Goal: Information Seeking & Learning: Check status

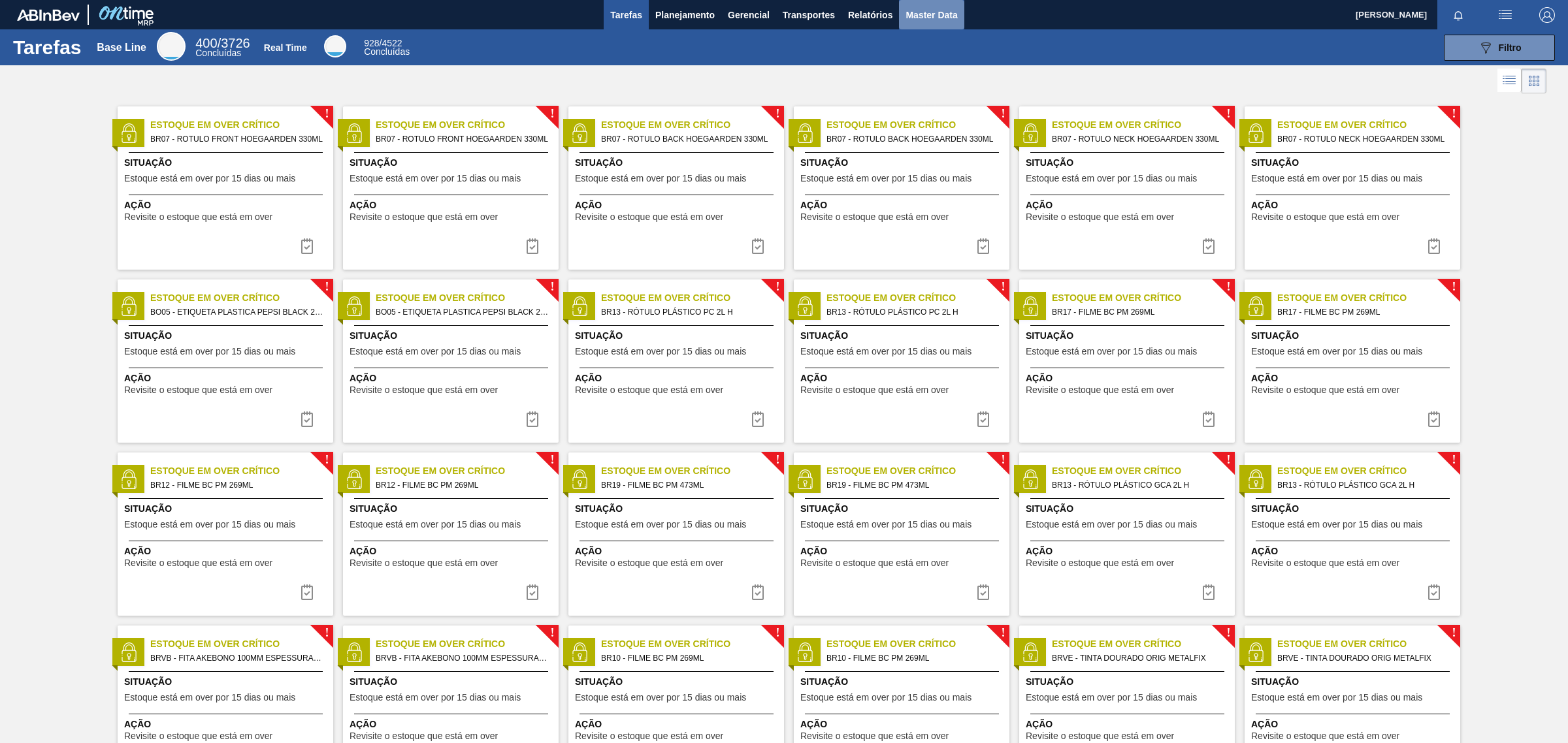
click at [926, 16] on span "Master Data" at bounding box center [931, 15] width 51 height 15
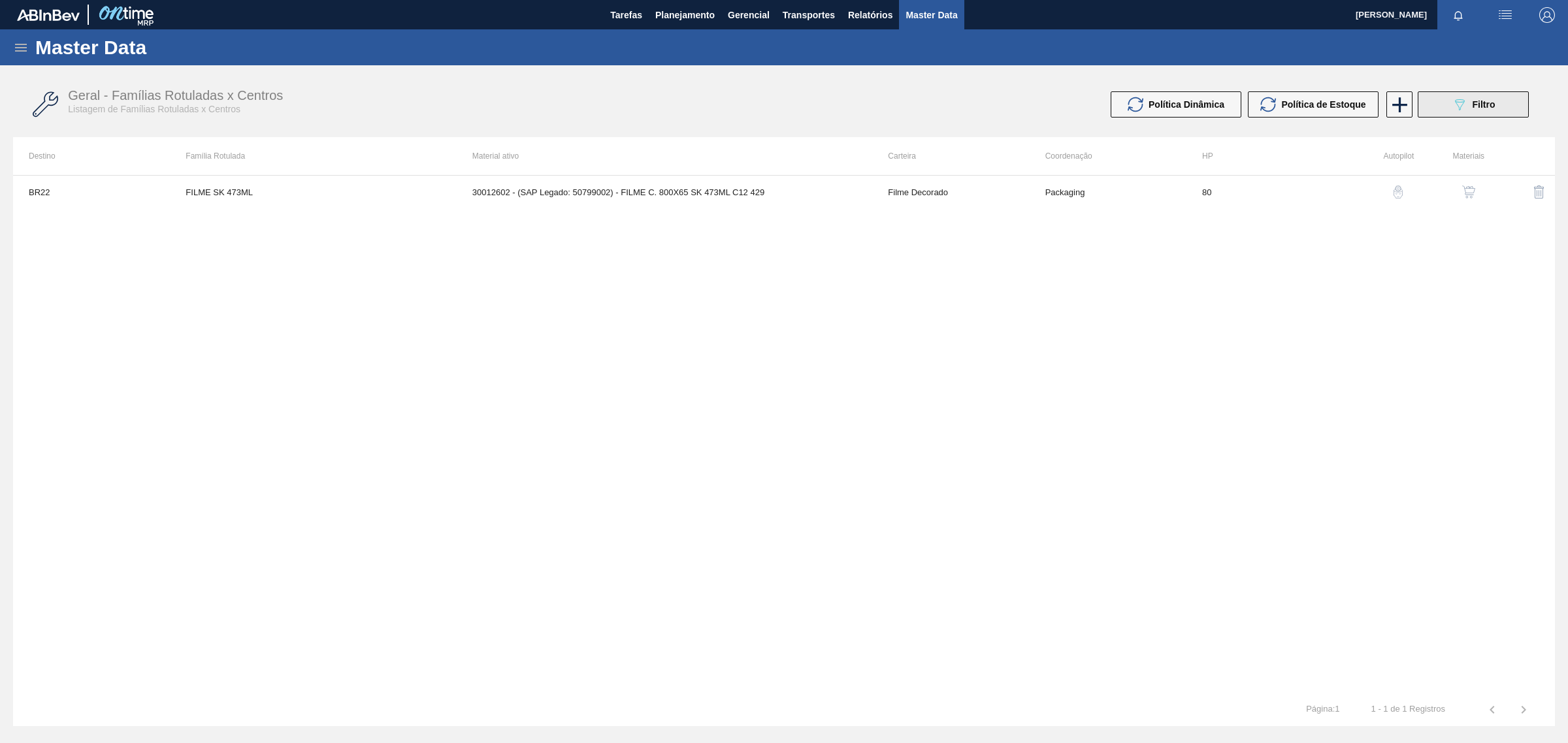
click at [1499, 99] on button "089F7B8B-B2A5-4AFE-B5C0-19BA573D28AC Filtro" at bounding box center [1473, 104] width 111 height 26
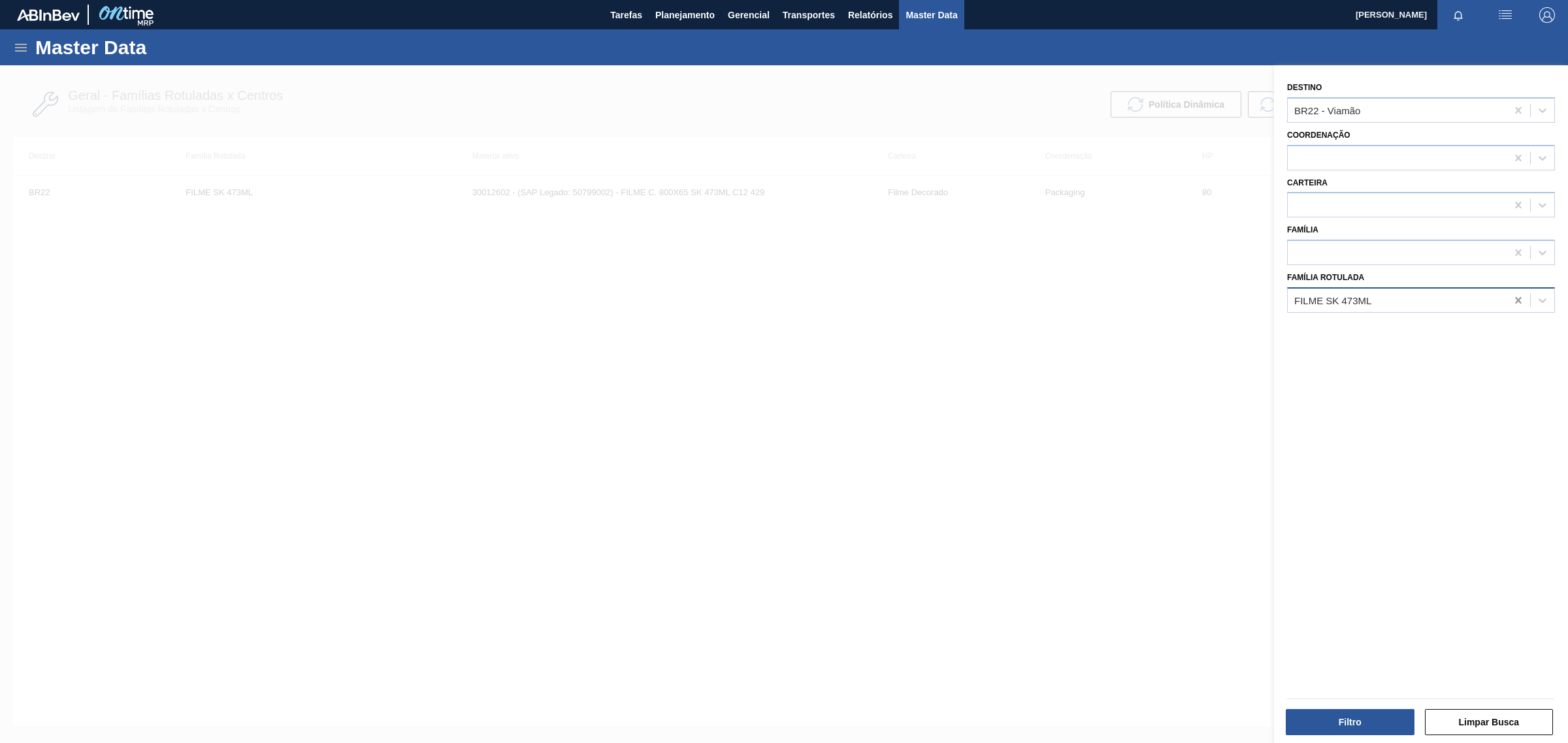
click at [1516, 301] on icon at bounding box center [1518, 300] width 6 height 7
click at [1514, 111] on icon at bounding box center [1519, 110] width 13 height 13
type input "br07"
click at [1420, 143] on div "BR07 - Macacu" at bounding box center [1420, 142] width 267 height 24
click at [1036, 710] on div at bounding box center [784, 437] width 1568 height 743
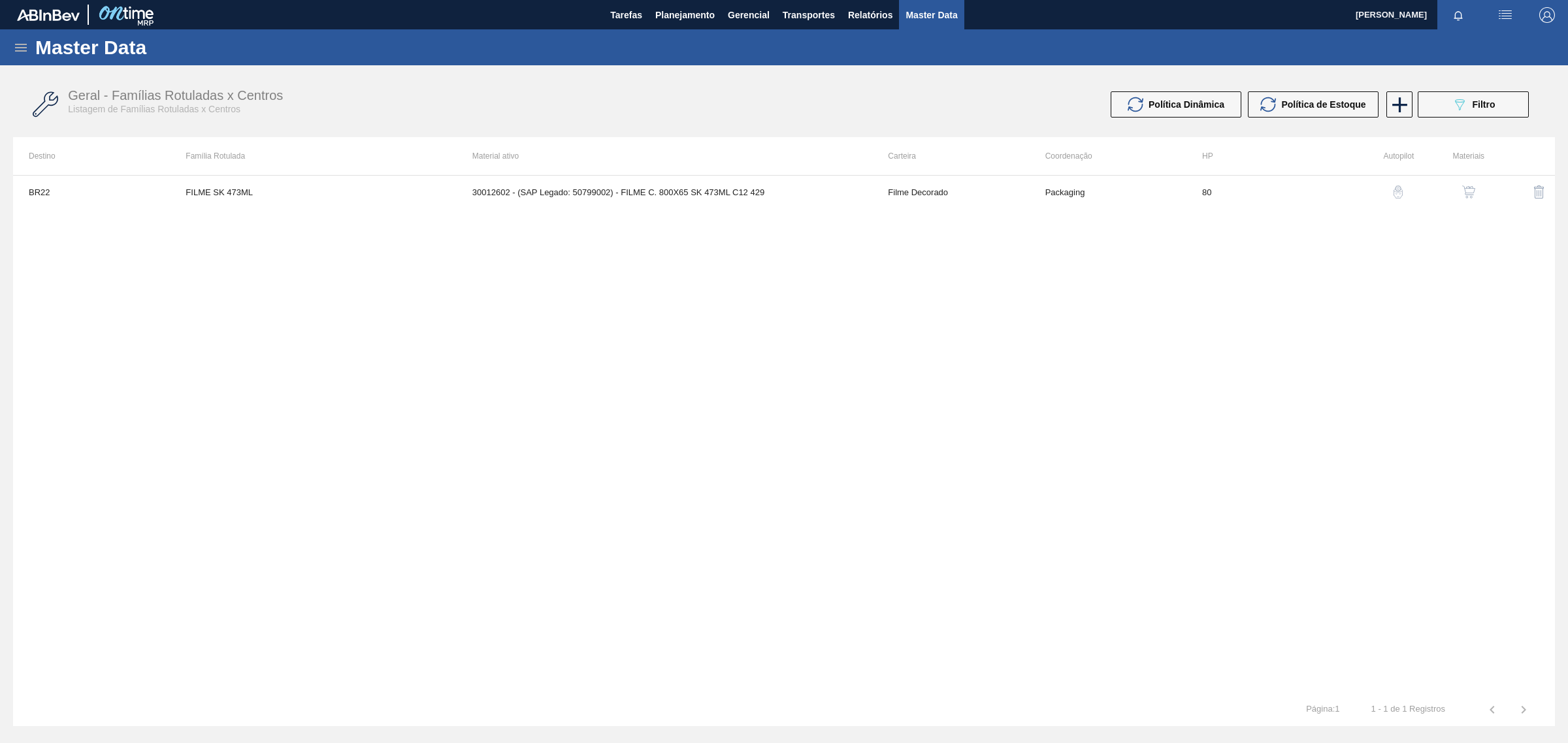
click at [18, 57] on div "Master Data" at bounding box center [784, 48] width 1568 height 36
click at [27, 40] on icon at bounding box center [21, 48] width 15 height 15
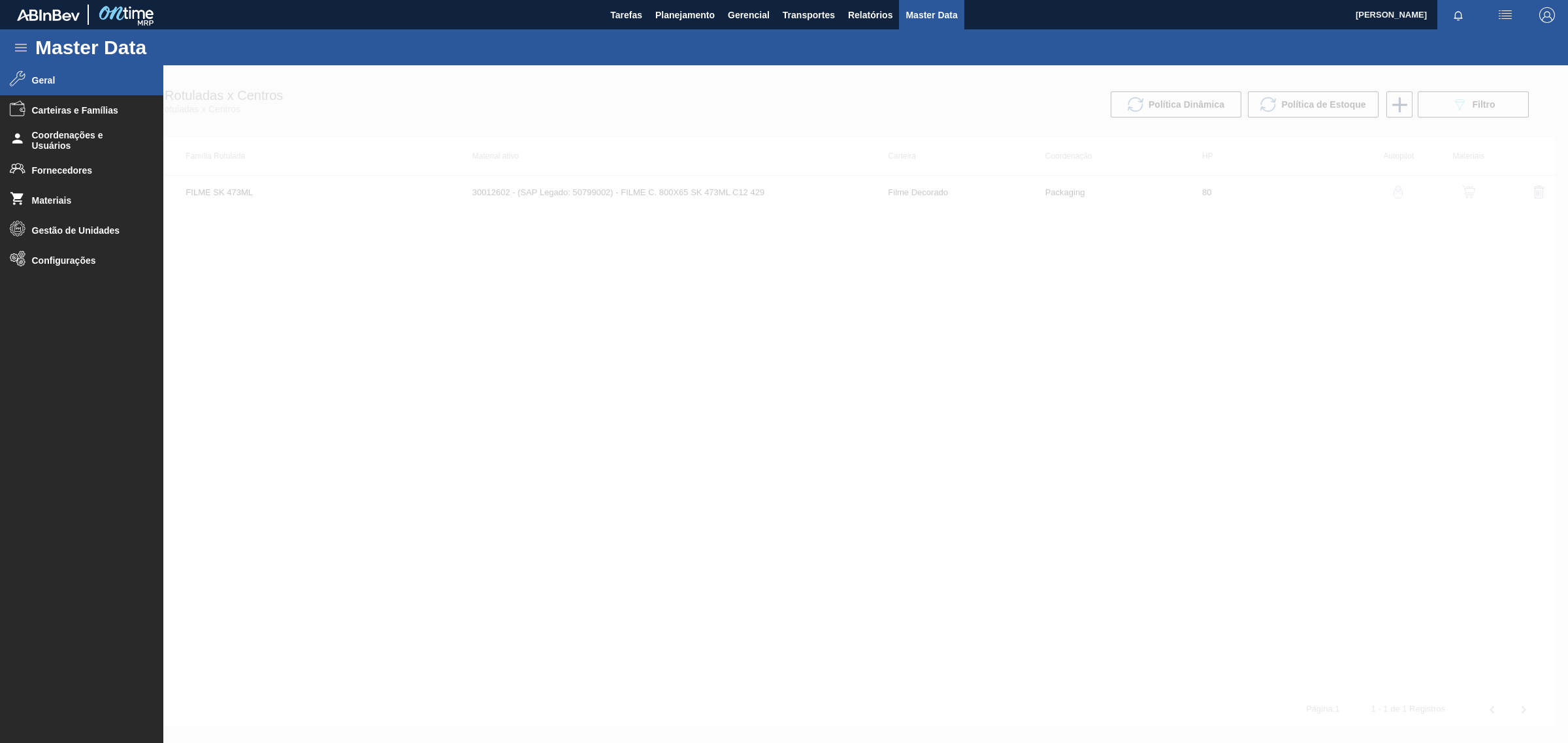
click at [34, 80] on span "Geral" at bounding box center [86, 80] width 108 height 10
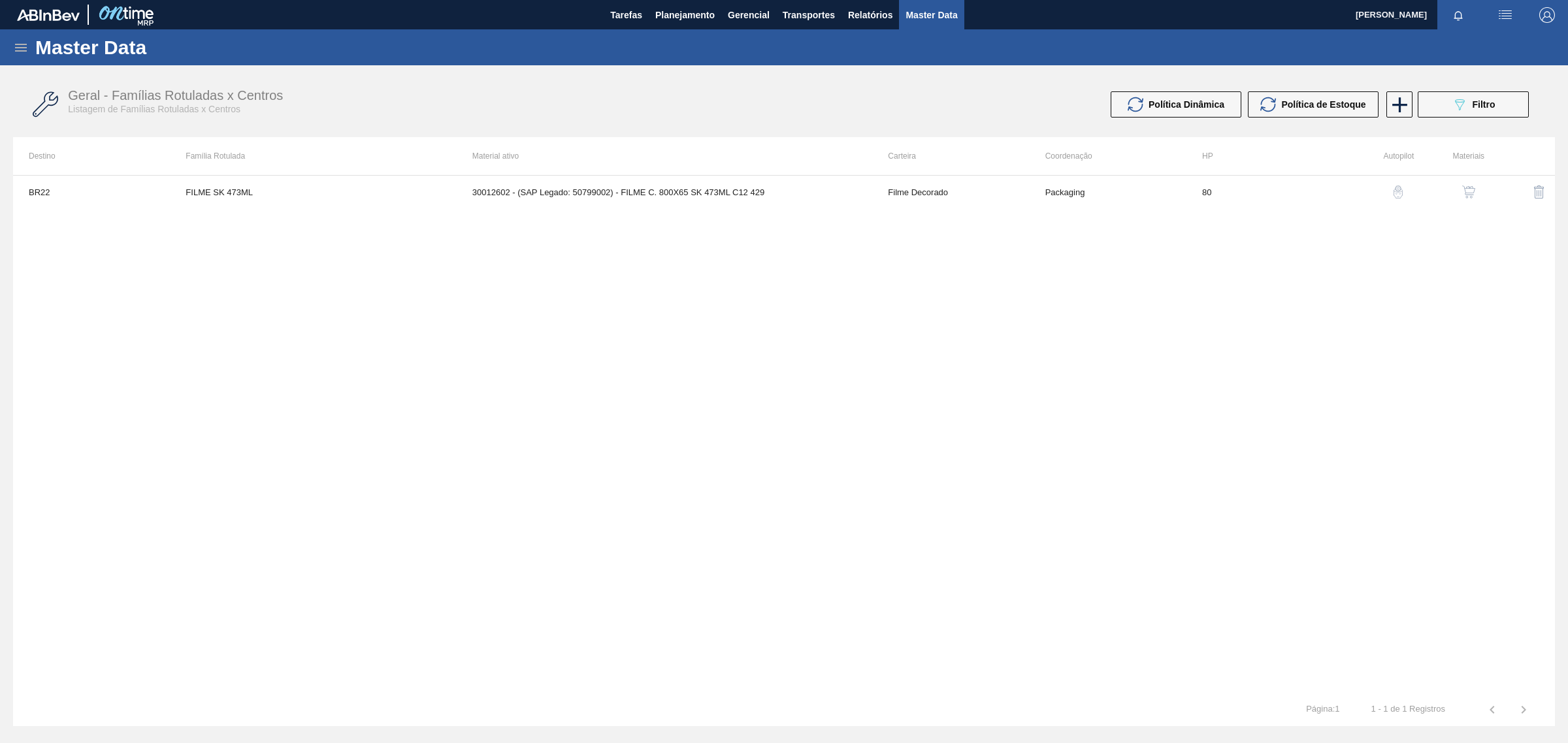
click at [23, 53] on icon at bounding box center [21, 48] width 15 height 15
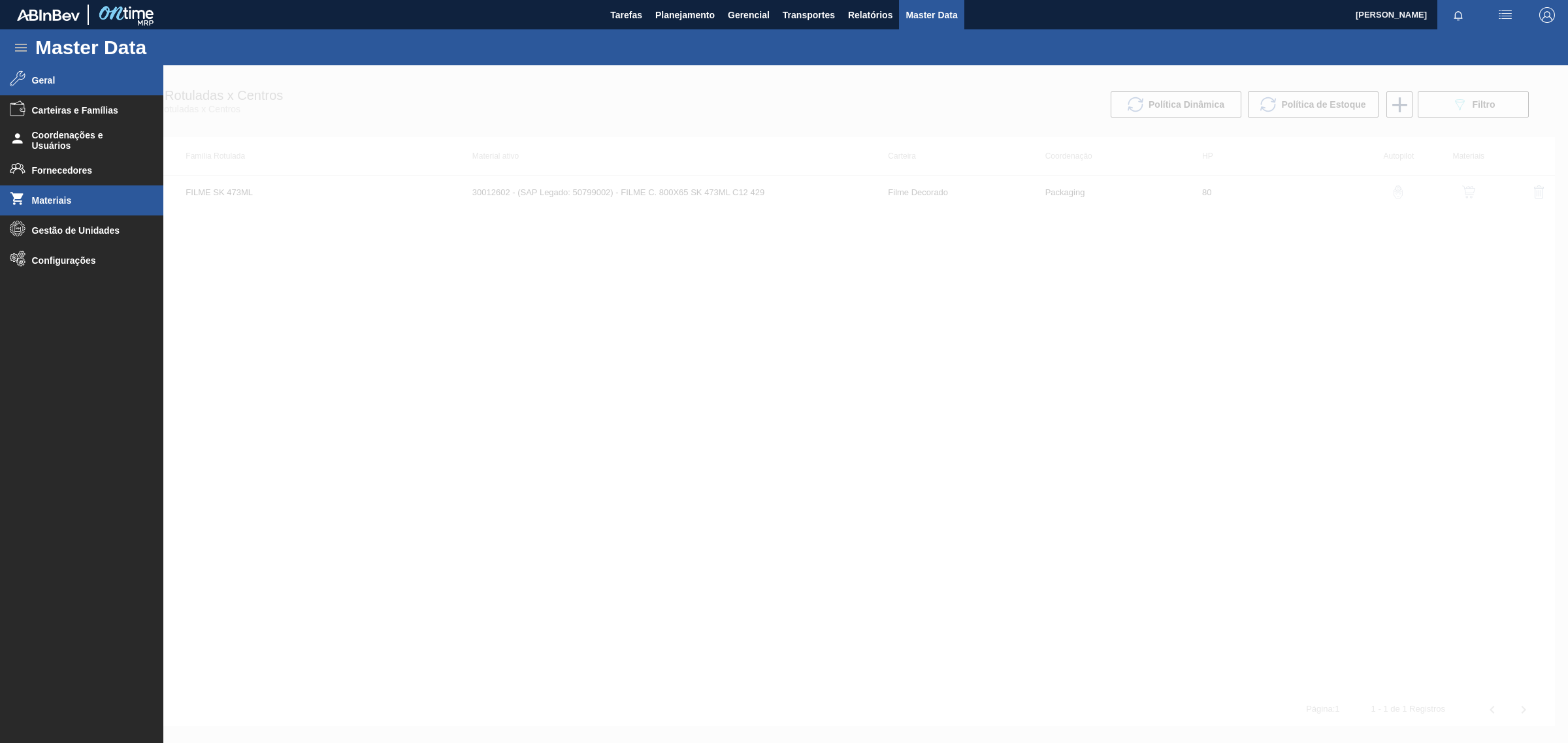
click at [29, 197] on li "Materiais" at bounding box center [82, 201] width 164 height 30
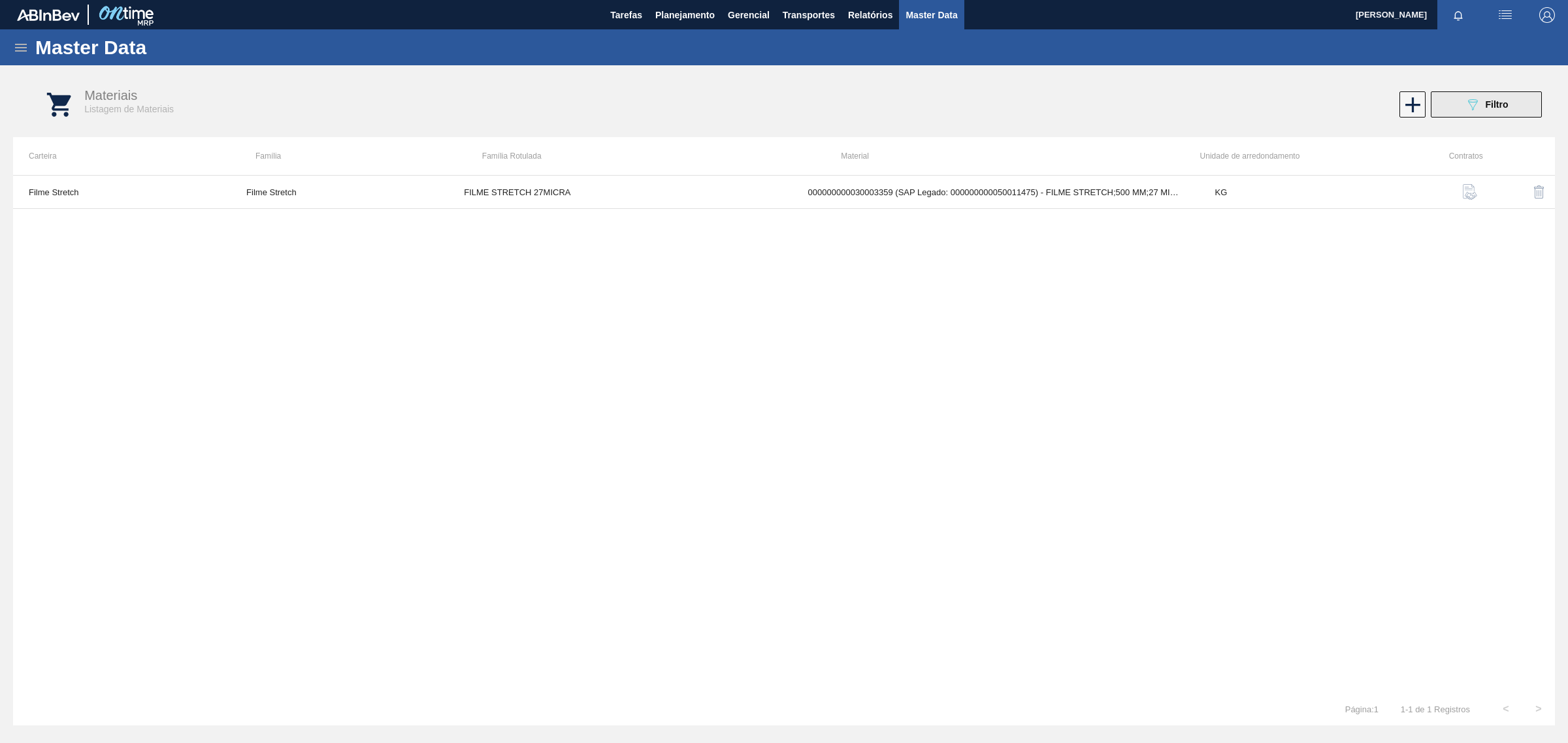
click at [1530, 106] on button "089F7B8B-B2A5-4AFE-B5C0-19BA573D28AC Filtro" at bounding box center [1485, 104] width 111 height 26
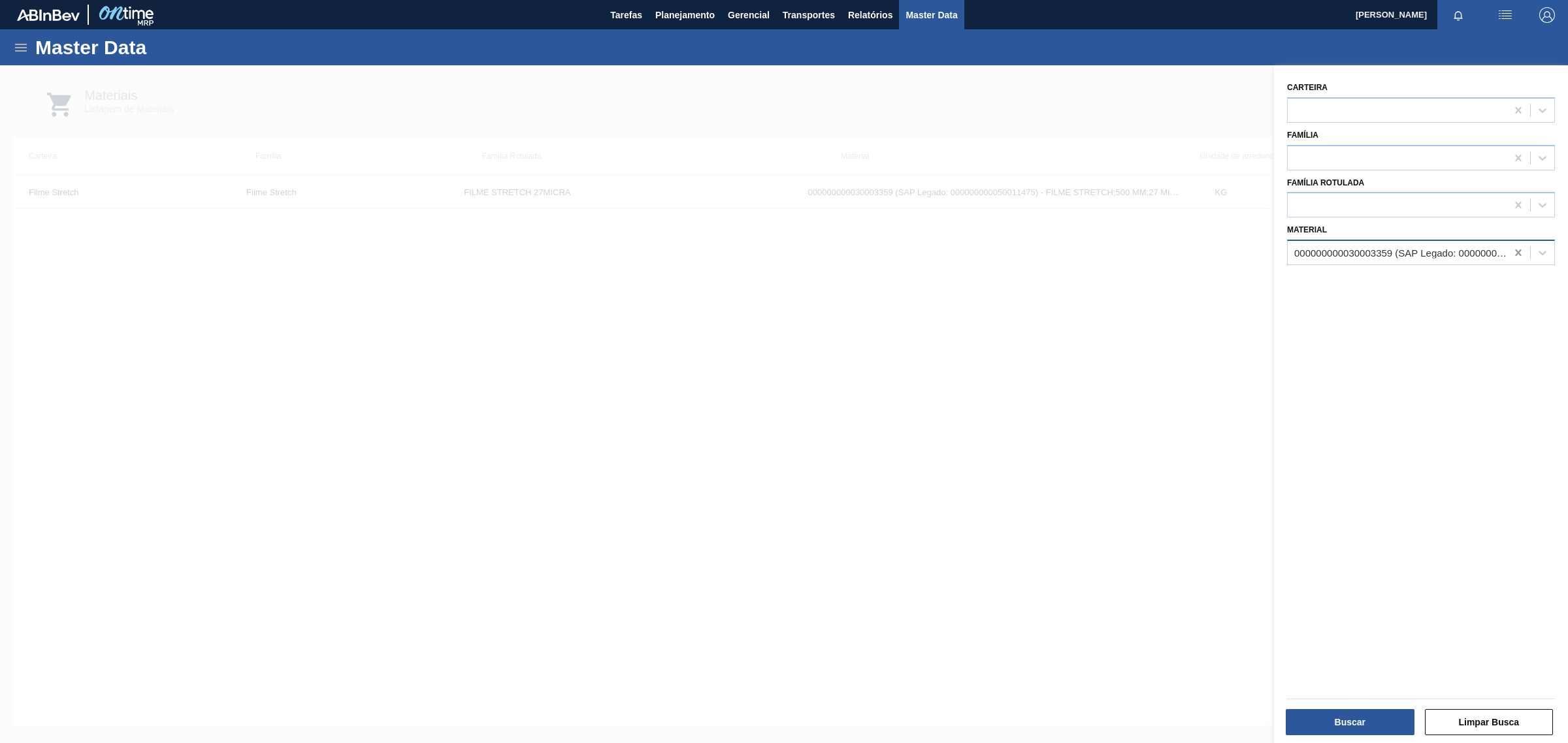
click at [1516, 251] on icon at bounding box center [1518, 252] width 6 height 7
type input "30034724"
click at [1452, 276] on div "000000000030034724 (SAP Legado: 000000000050853686) - PROTEINA ISOLADA LEITE VO…" at bounding box center [1420, 284] width 267 height 24
click at [1337, 732] on button "Buscar" at bounding box center [1349, 722] width 128 height 26
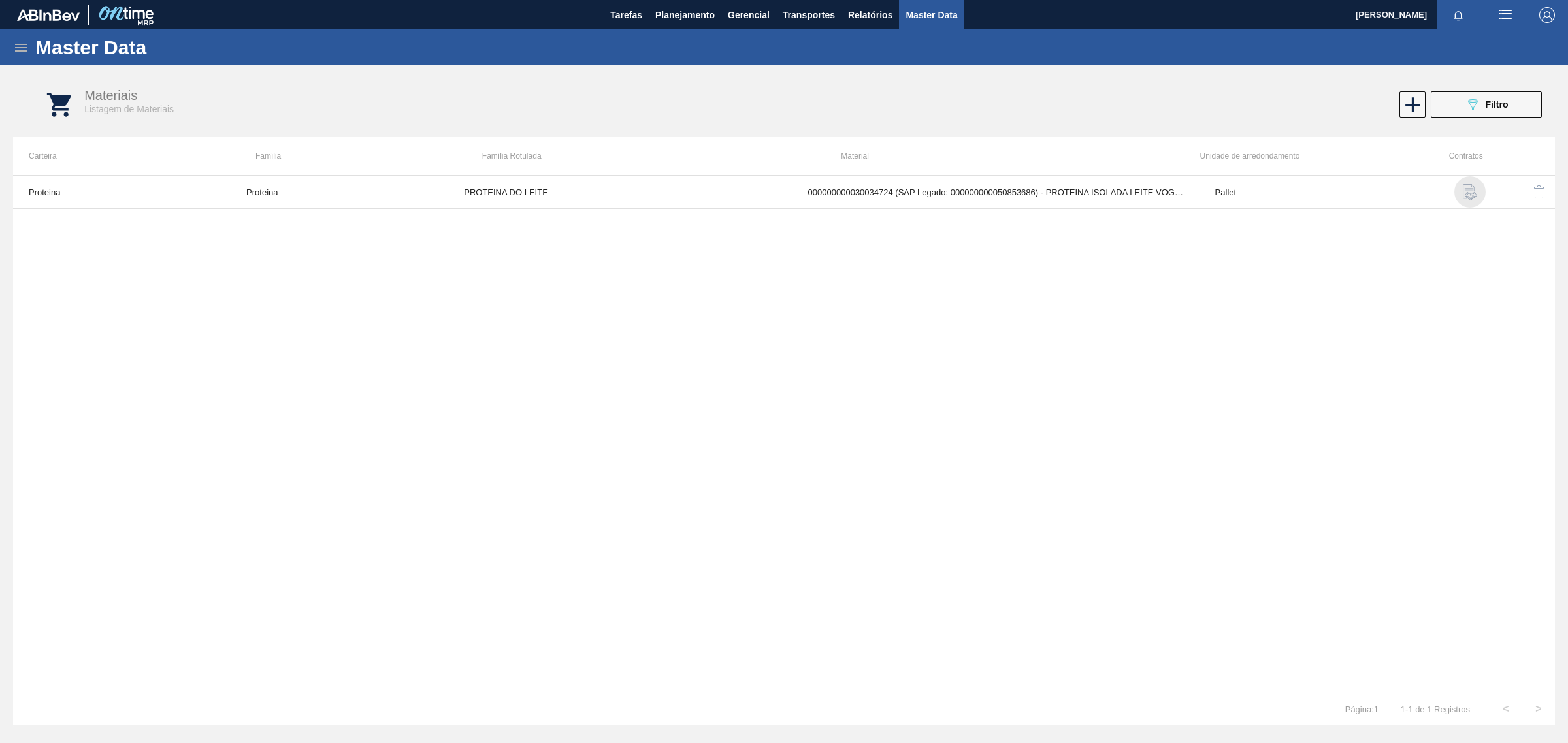
click at [1466, 193] on img "button" at bounding box center [1469, 192] width 15 height 15
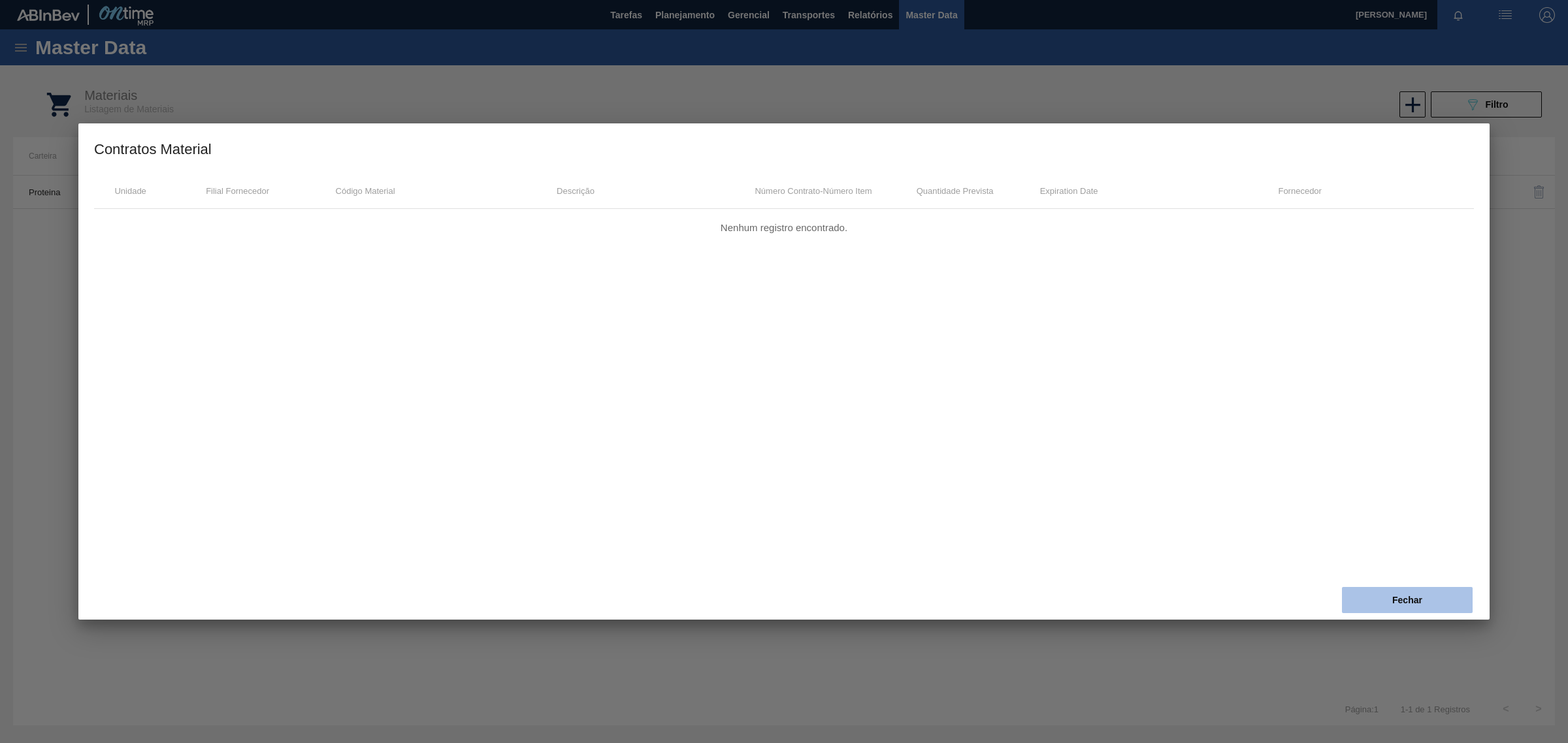
click at [1437, 597] on button "Fechar" at bounding box center [1406, 599] width 130 height 26
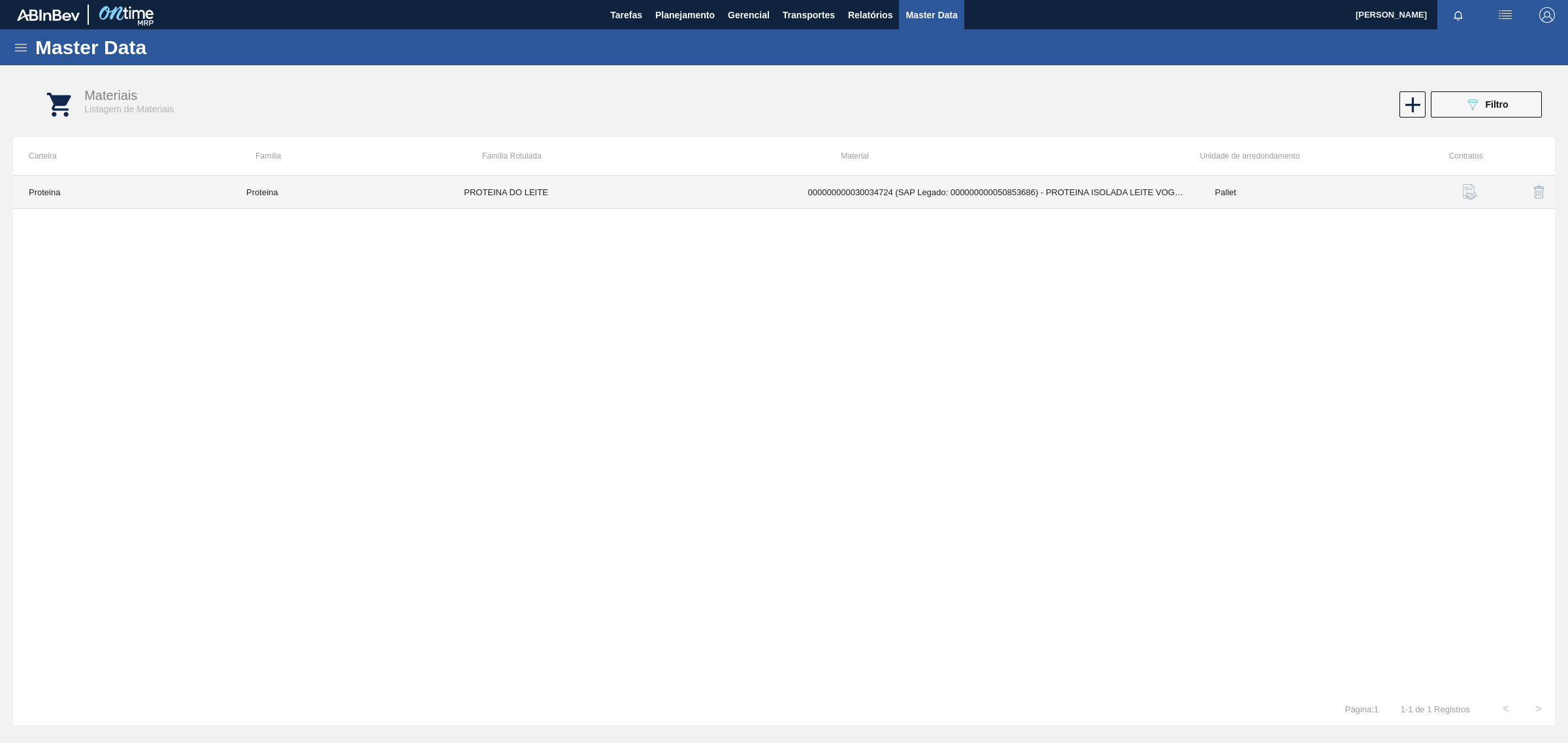
click at [817, 197] on td "000000000030034724 (SAP Legado: 000000000050853686) - PROTEINA ISOLADA LEITE VO…" at bounding box center [996, 192] width 407 height 33
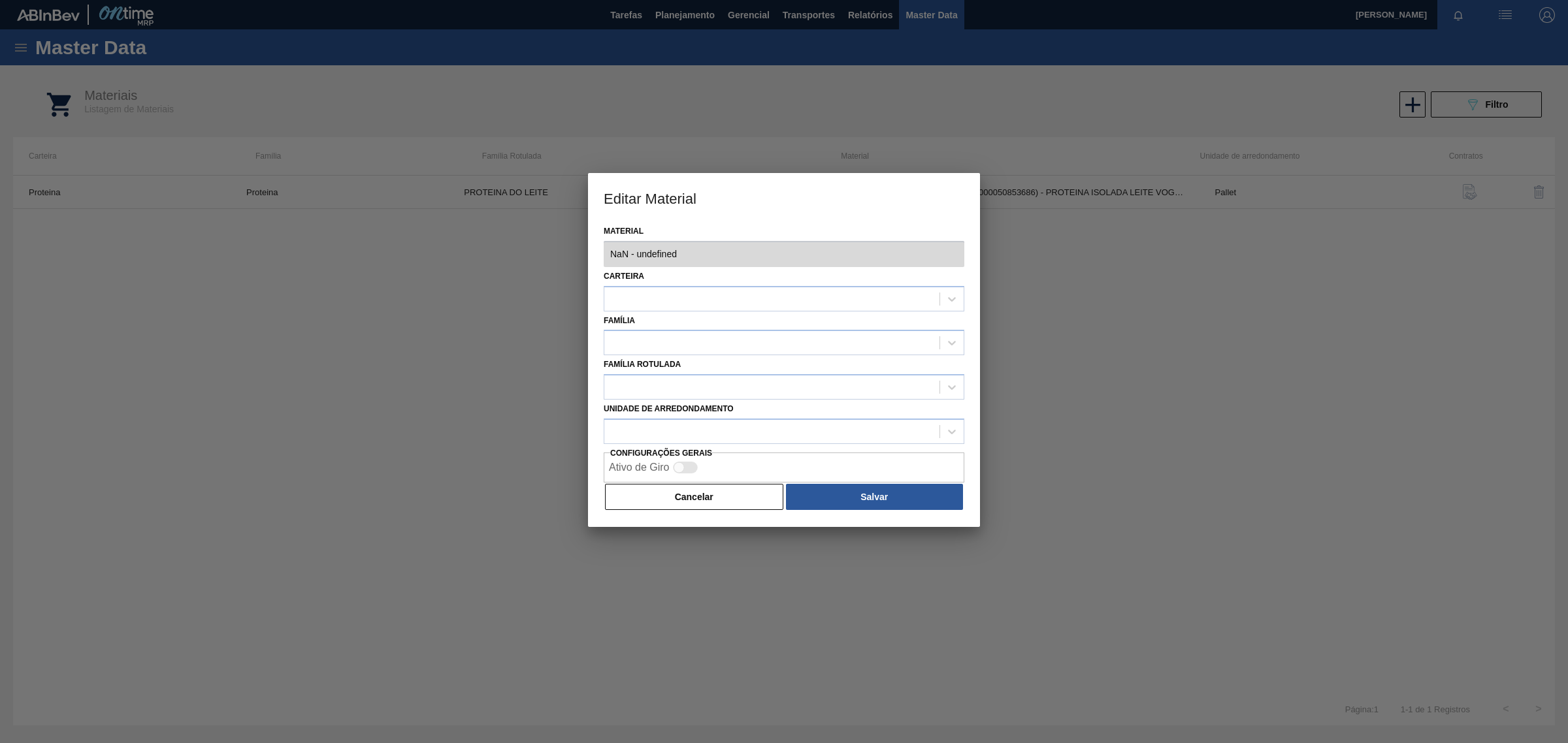
type input "30034724 - 000000000030034724 (SAP Legado: 000000000050853686) - PROTEINA ISOLA…"
click at [682, 503] on button "Cancelar" at bounding box center [694, 497] width 178 height 26
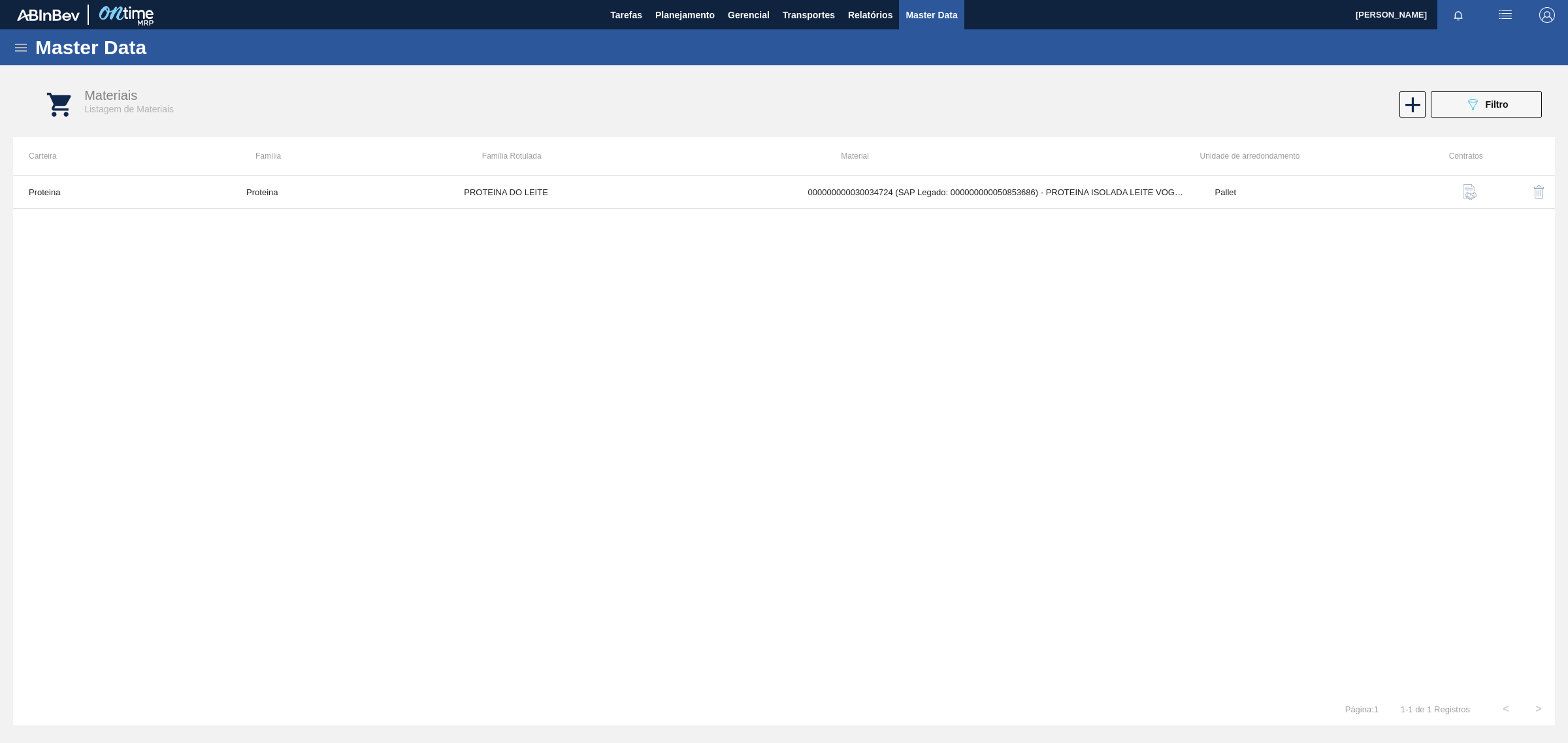
click at [20, 43] on icon at bounding box center [21, 48] width 15 height 15
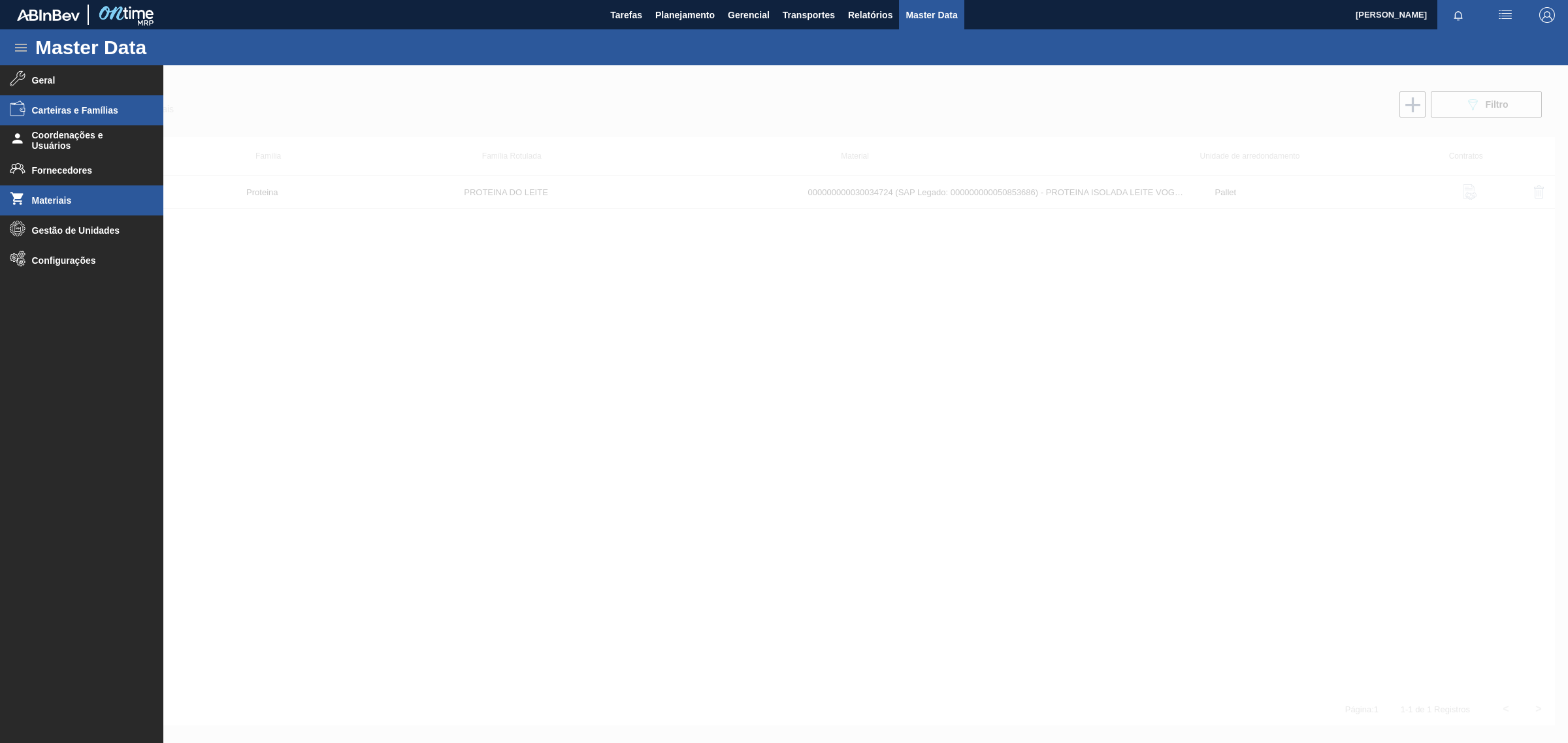
click at [120, 106] on span "Carteiras e Famílias" at bounding box center [86, 110] width 108 height 10
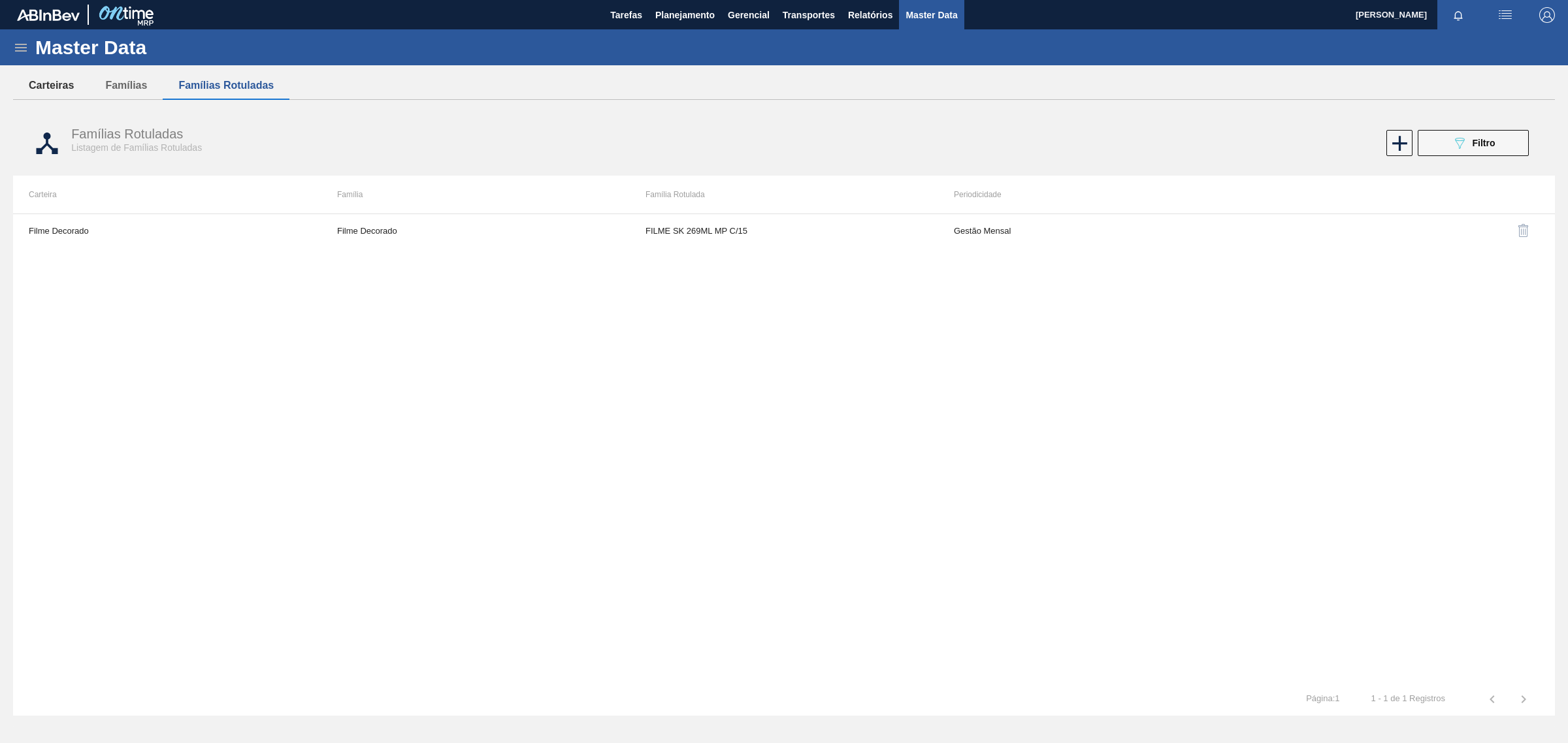
click at [47, 92] on button "Carteiras" at bounding box center [51, 86] width 76 height 28
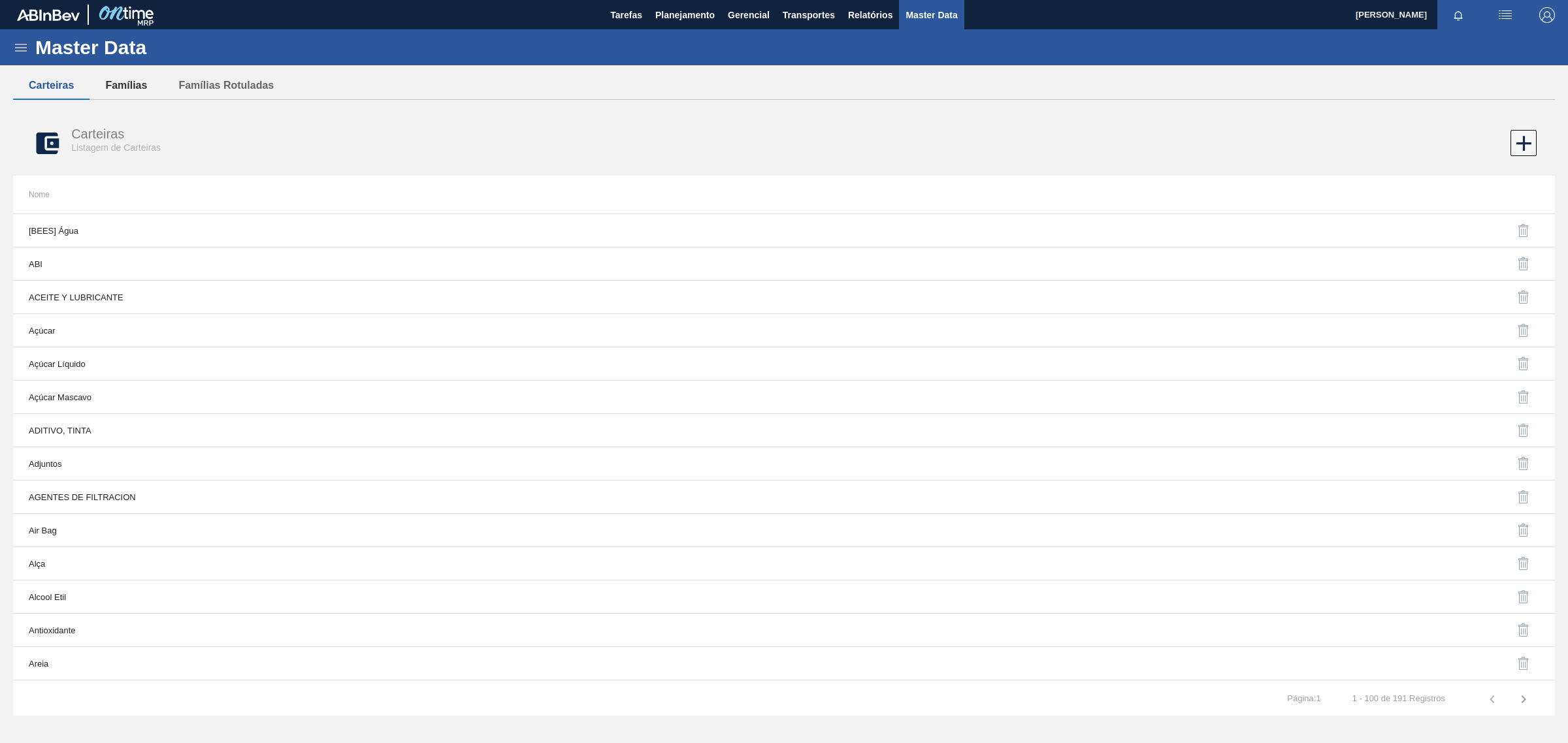
click at [128, 87] on button "Famílias" at bounding box center [126, 86] width 73 height 28
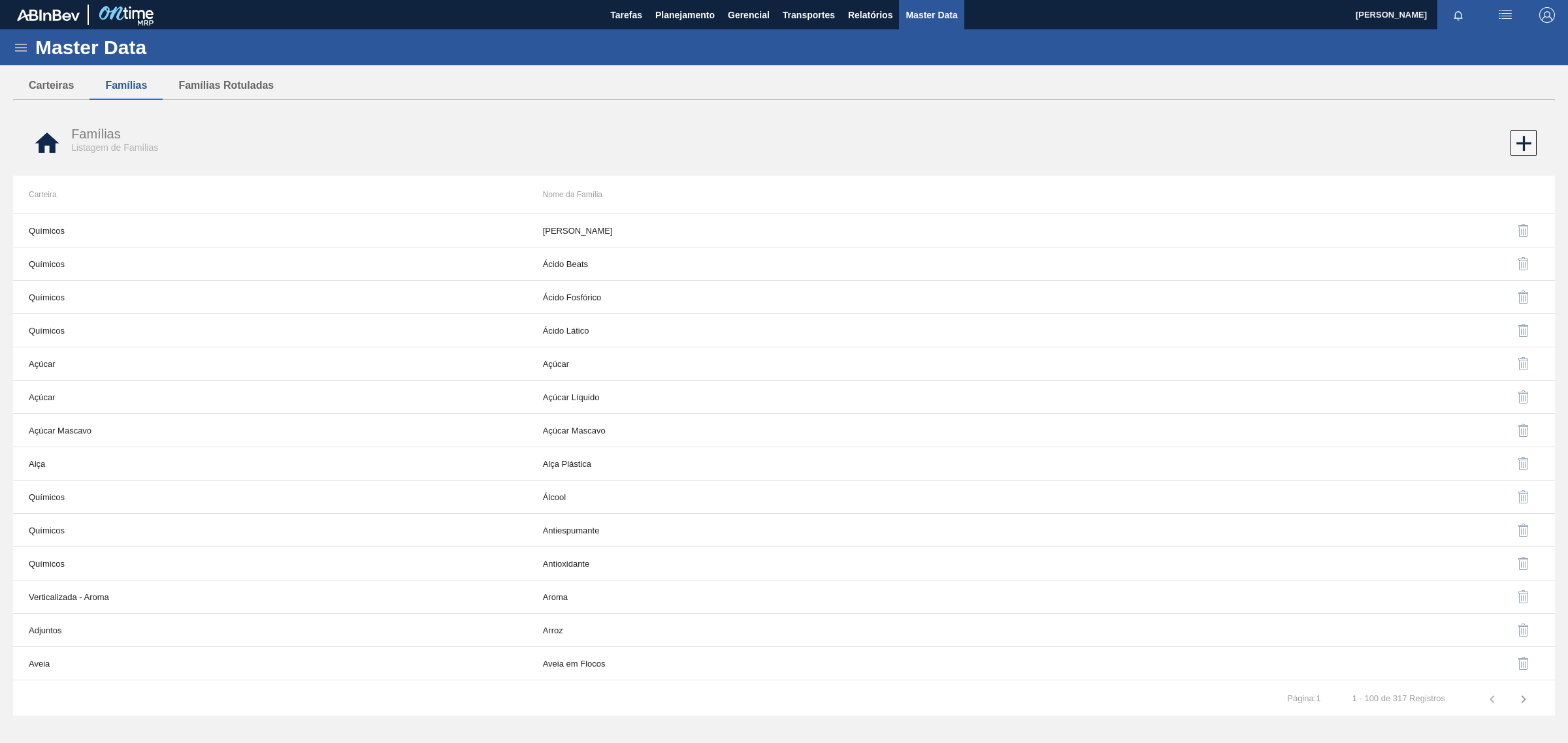
click at [20, 45] on icon at bounding box center [21, 48] width 15 height 15
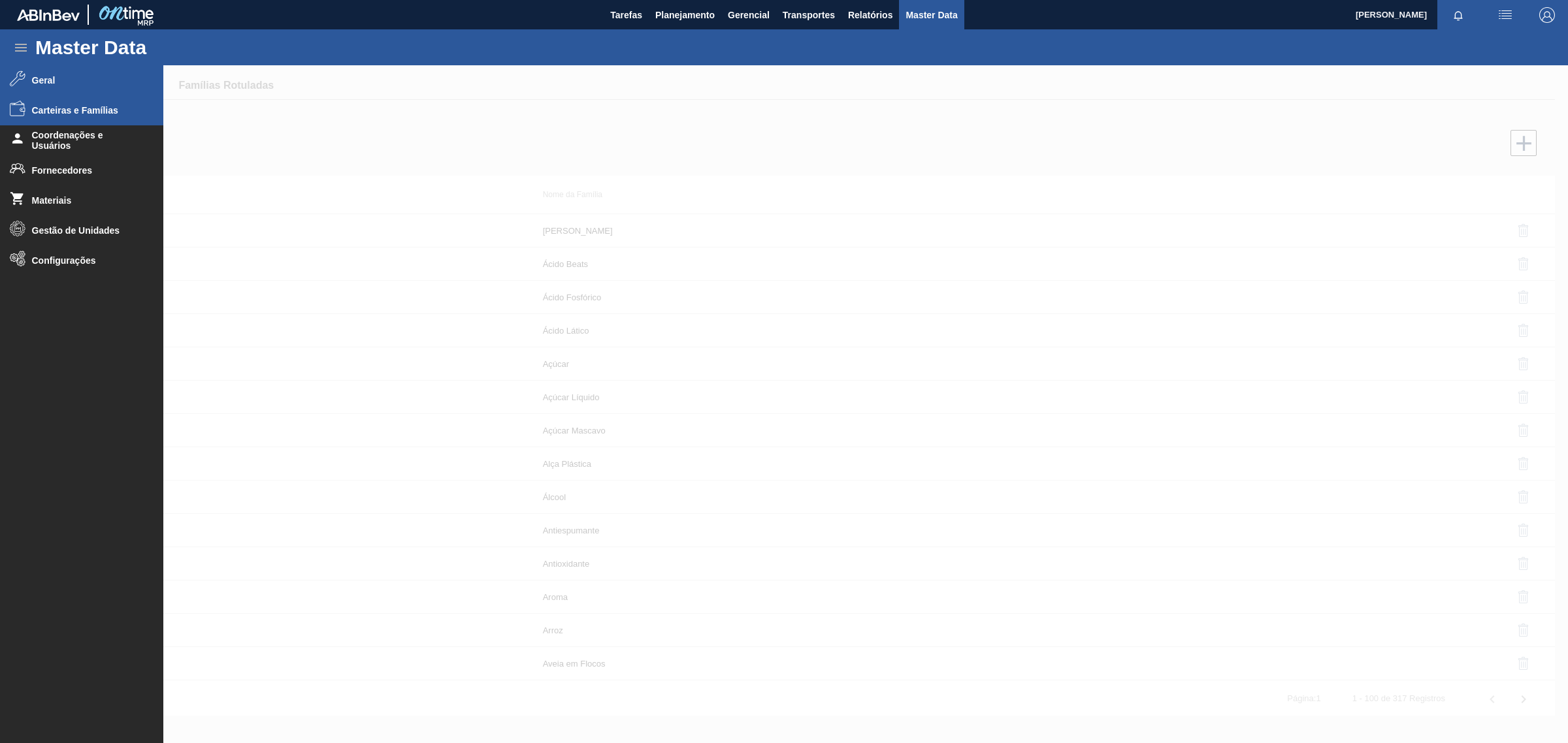
click at [56, 72] on li "Geral" at bounding box center [82, 81] width 164 height 30
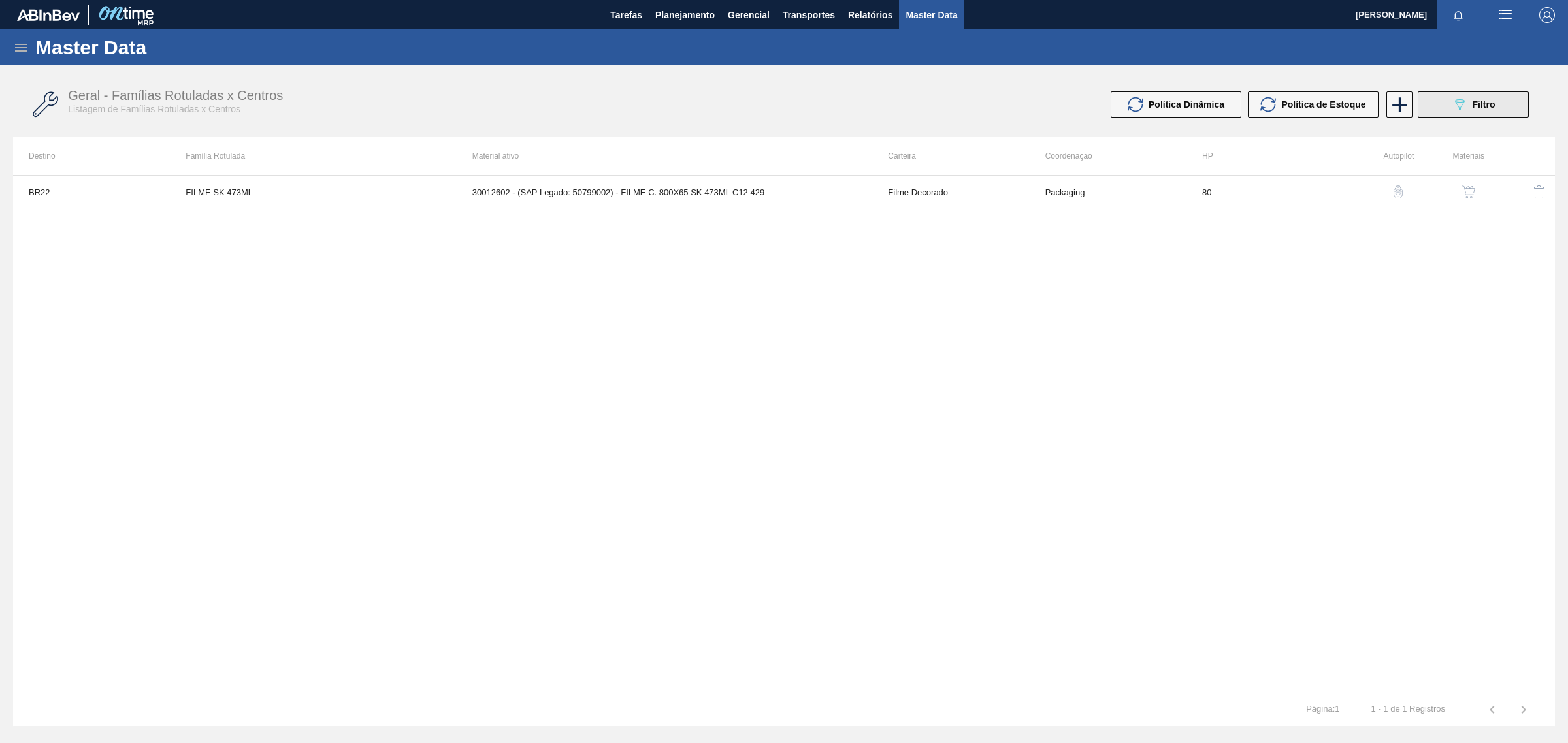
click at [1452, 111] on icon "089F7B8B-B2A5-4AFE-B5C0-19BA573D28AC" at bounding box center [1459, 105] width 15 height 15
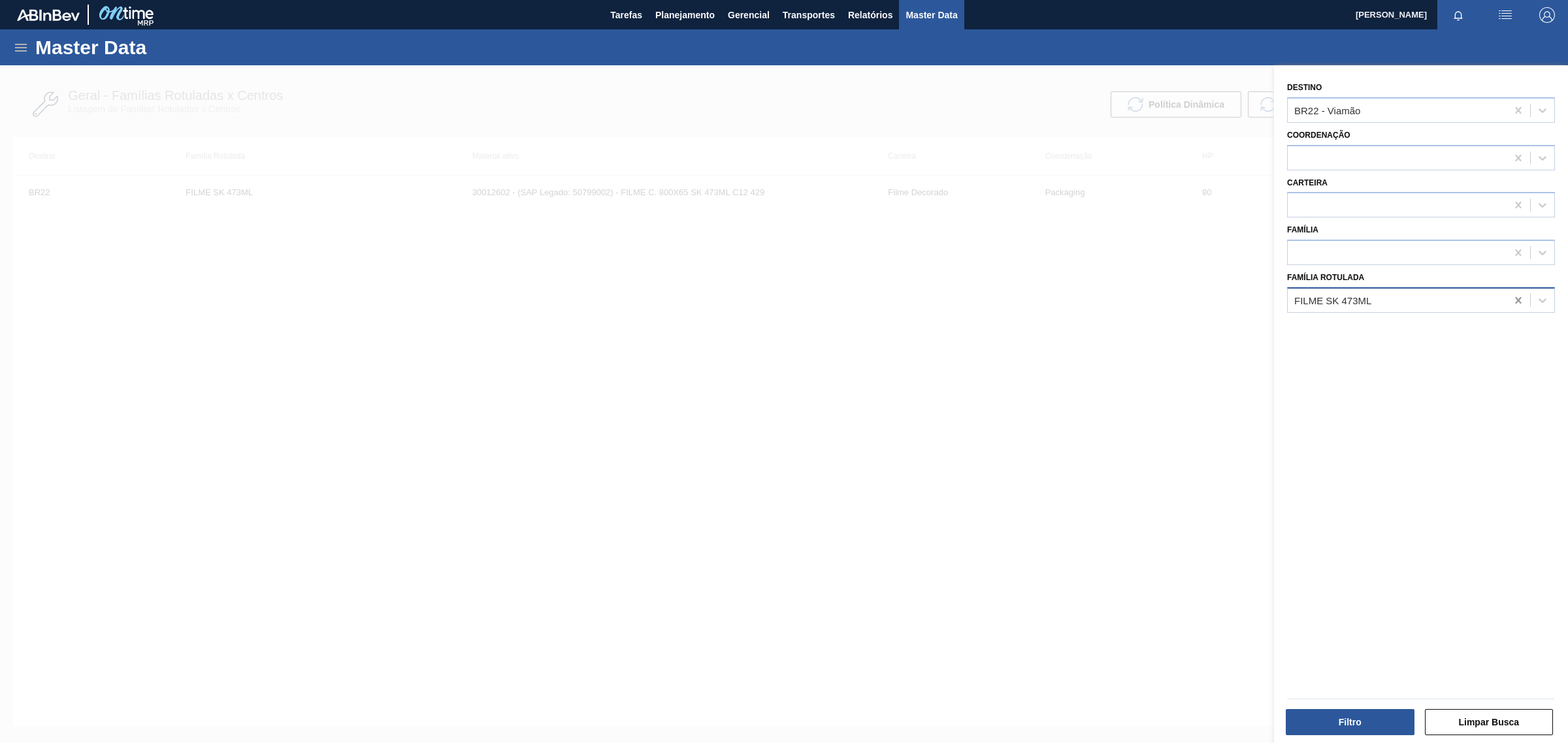
click at [1519, 301] on icon at bounding box center [1519, 301] width 13 height 13
click at [1512, 109] on icon at bounding box center [1519, 110] width 13 height 13
click at [980, 468] on div at bounding box center [784, 437] width 1568 height 743
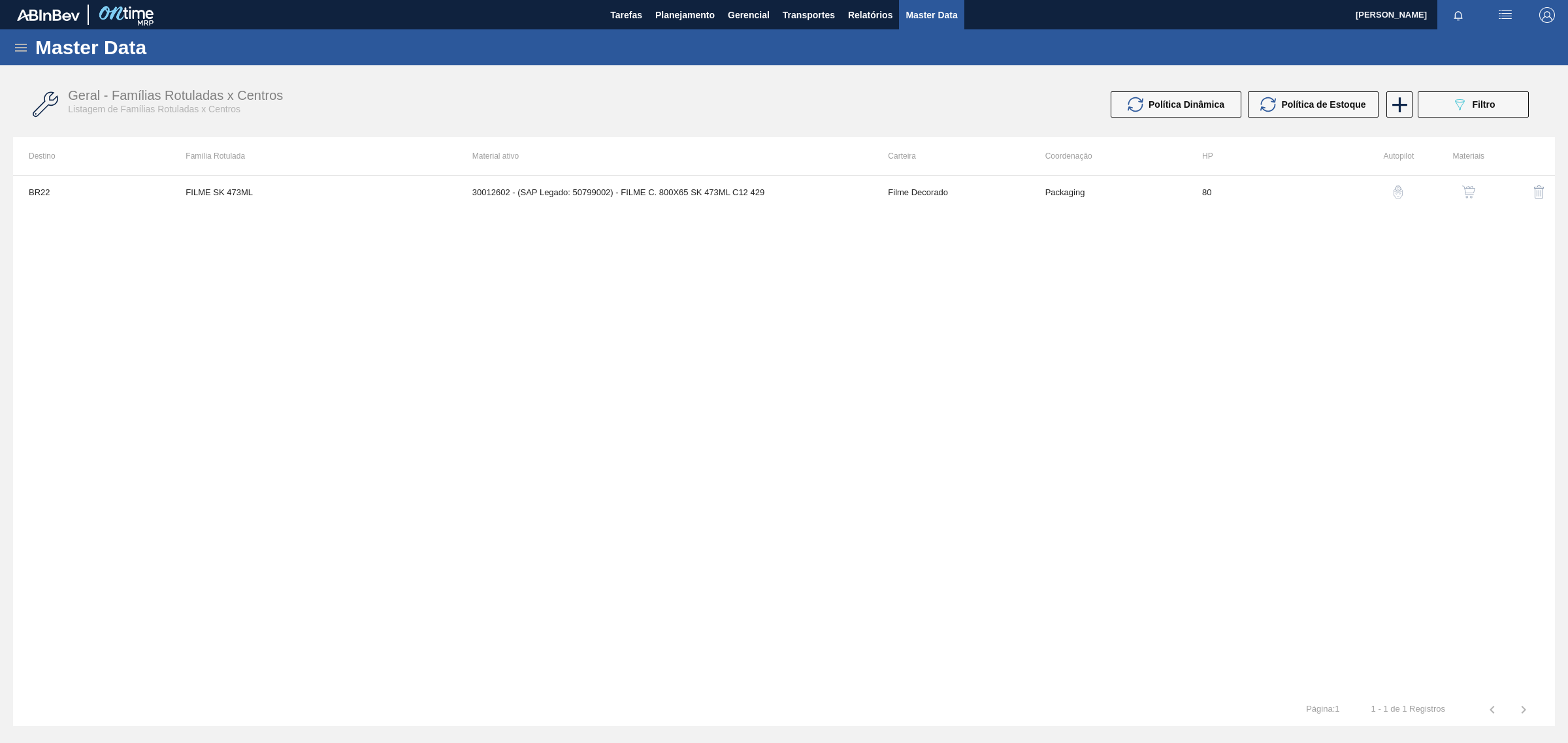
click at [24, 46] on icon at bounding box center [21, 48] width 15 height 15
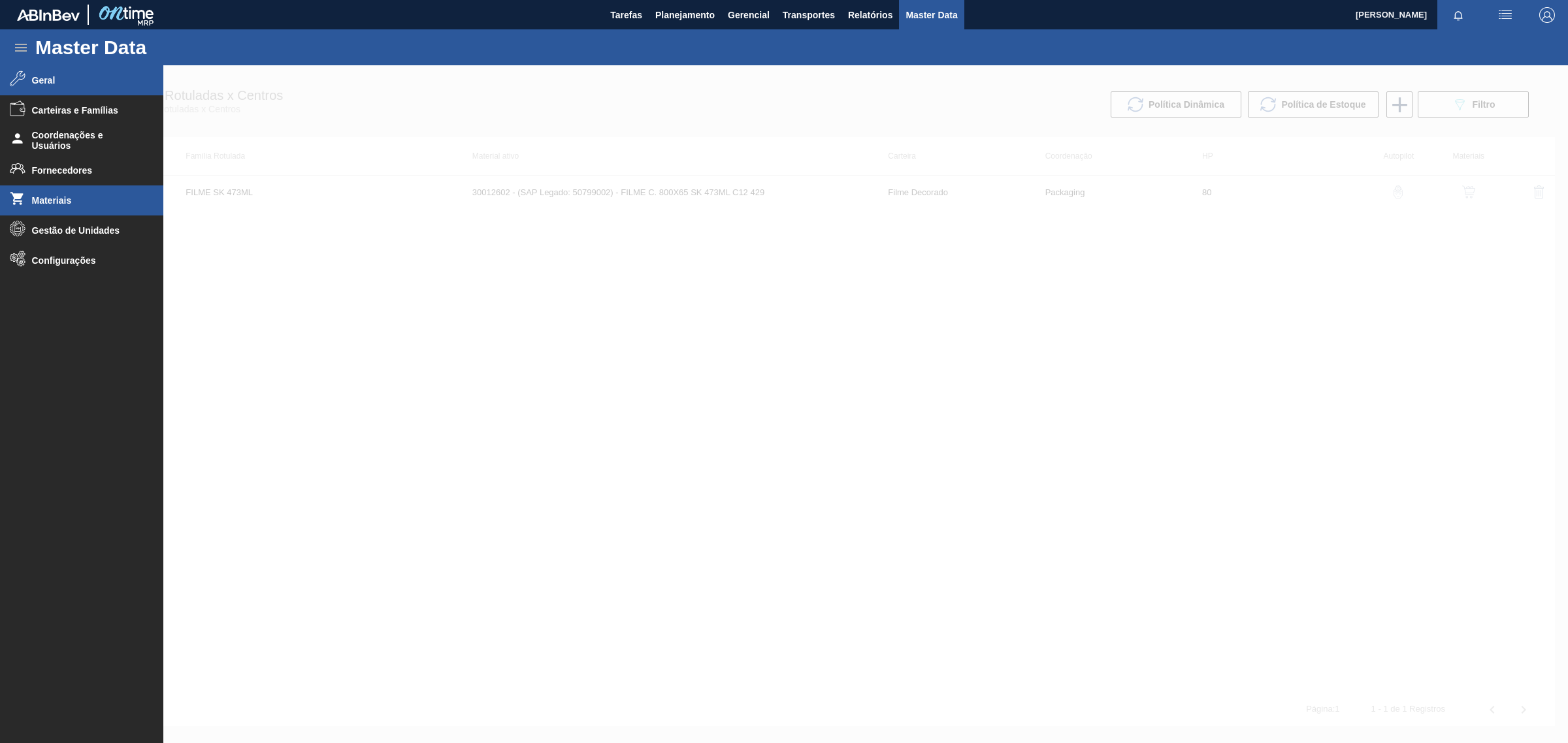
click at [67, 206] on li "Materiais" at bounding box center [82, 201] width 164 height 30
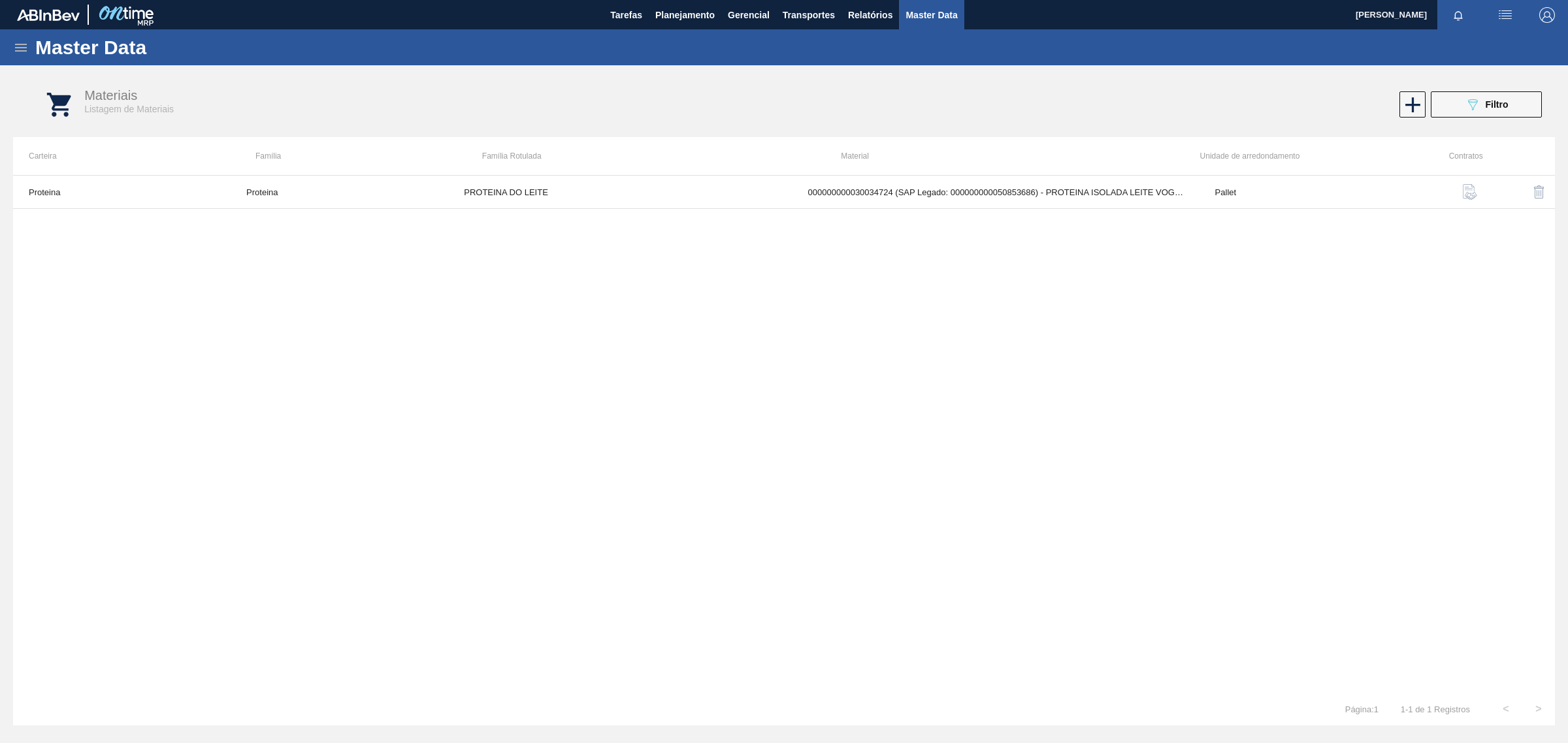
click at [20, 41] on icon at bounding box center [21, 48] width 15 height 15
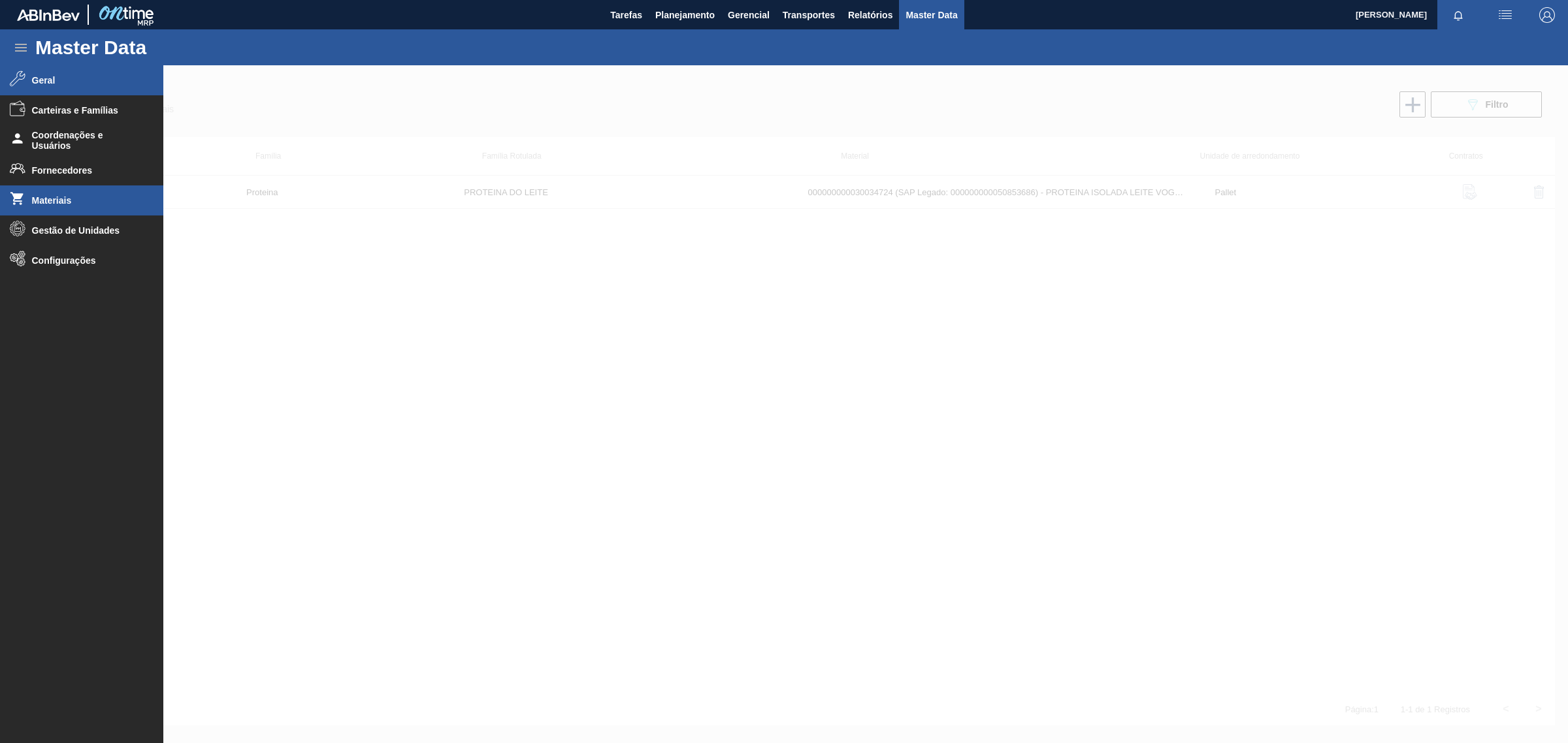
click at [15, 82] on icon at bounding box center [17, 79] width 15 height 15
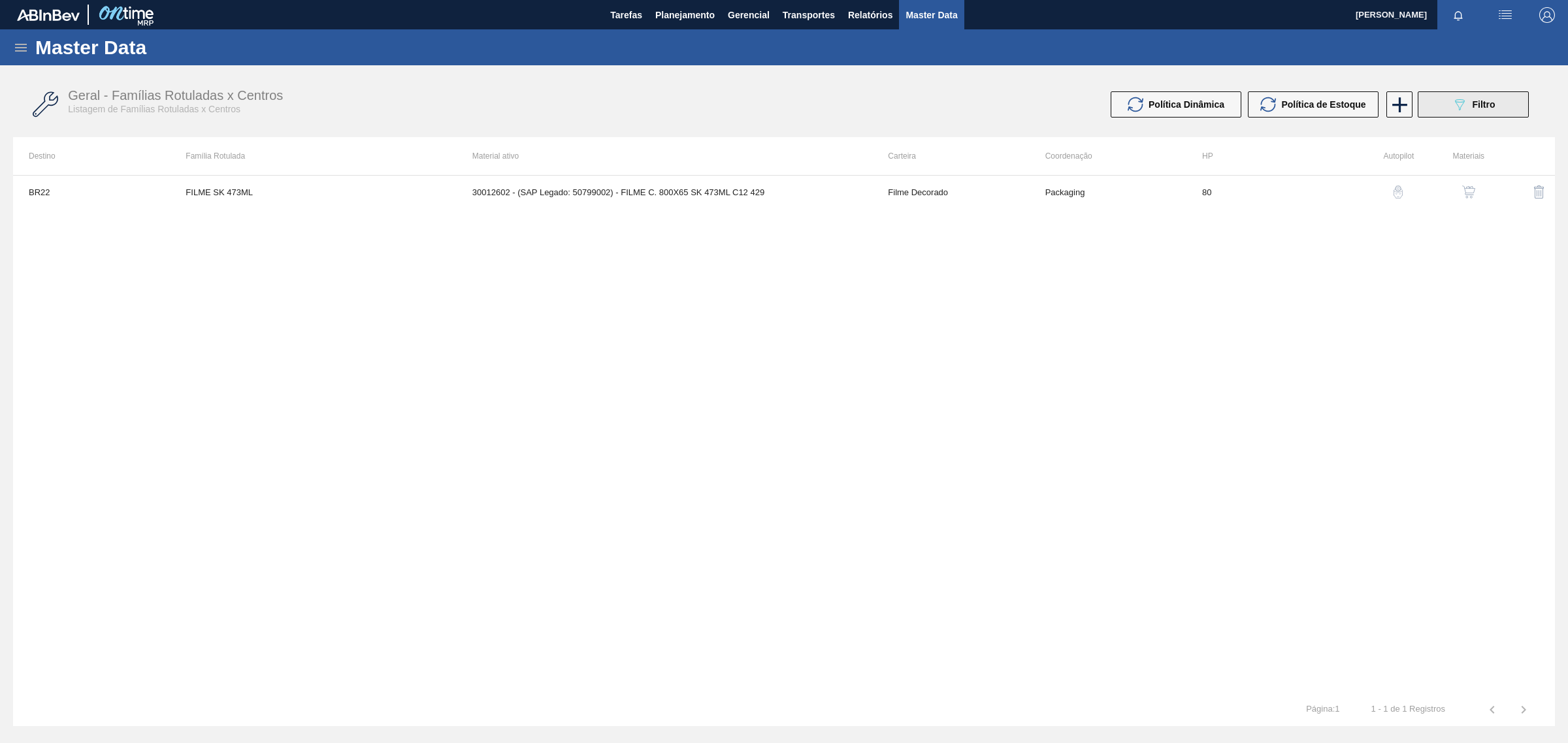
click at [1467, 106] on div "089F7B8B-B2A5-4AFE-B5C0-19BA573D28AC Filtro" at bounding box center [1473, 105] width 44 height 15
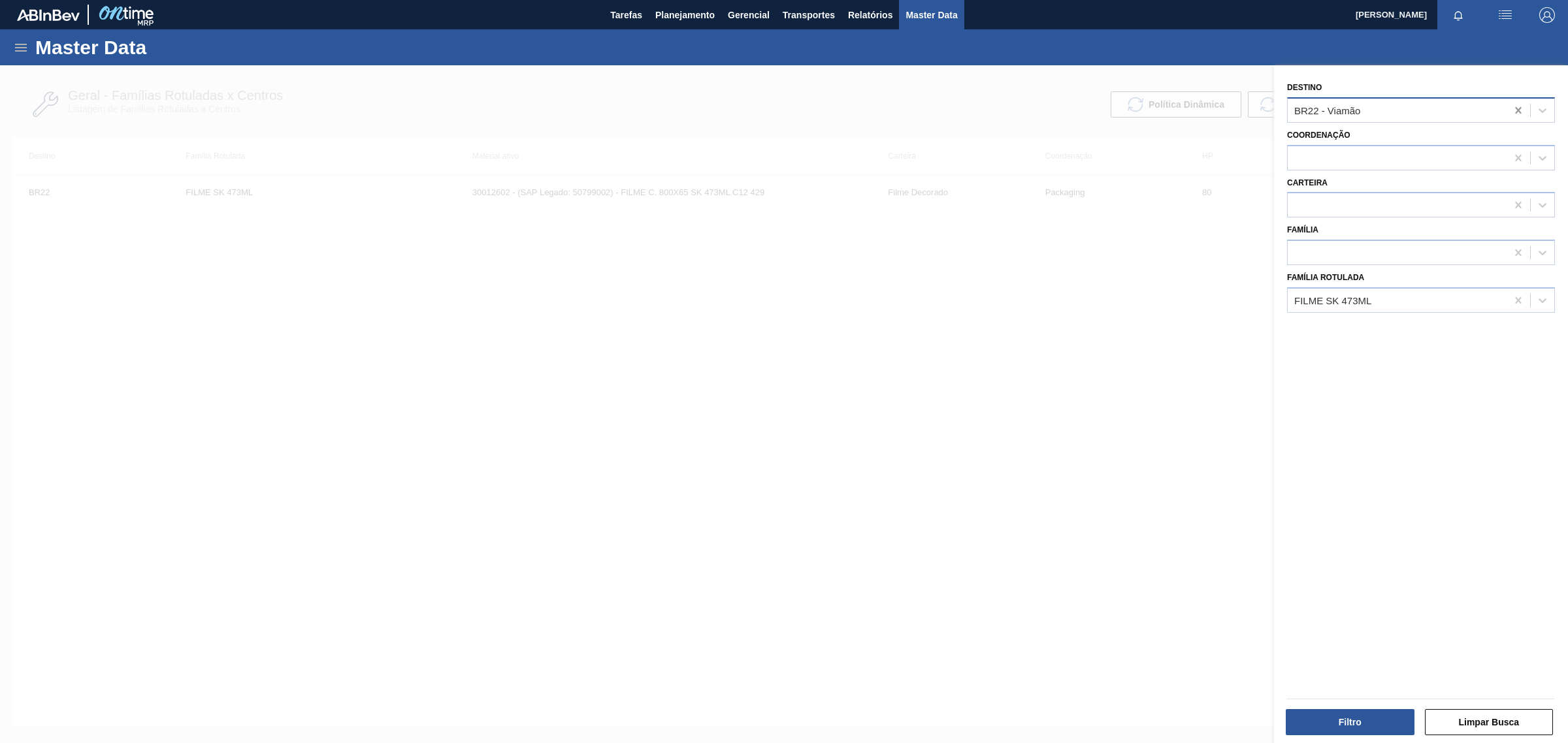
click at [1512, 108] on icon at bounding box center [1519, 110] width 13 height 13
click at [1516, 299] on icon at bounding box center [1518, 300] width 6 height 7
click at [1330, 256] on div at bounding box center [1397, 253] width 219 height 19
type input "prot"
click at [1455, 424] on div "Destino Coordenação Carteira Família Select is focused ,type to refine list, pr…" at bounding box center [1421, 406] width 294 height 681
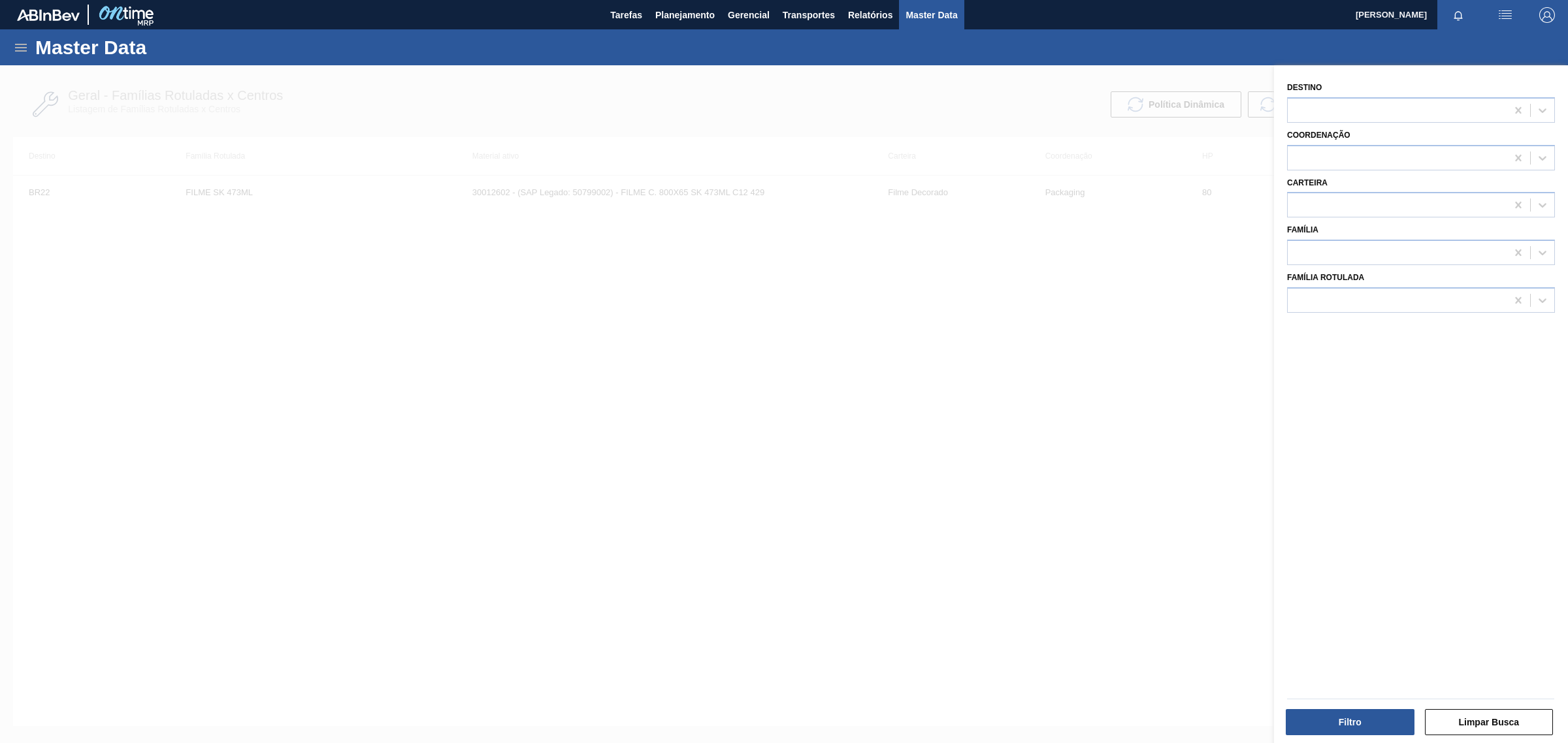
click at [11, 41] on div "Master Data" at bounding box center [784, 48] width 1568 height 36
click at [29, 50] on div "Master Data" at bounding box center [784, 48] width 1568 height 36
click at [28, 48] on icon at bounding box center [21, 48] width 15 height 15
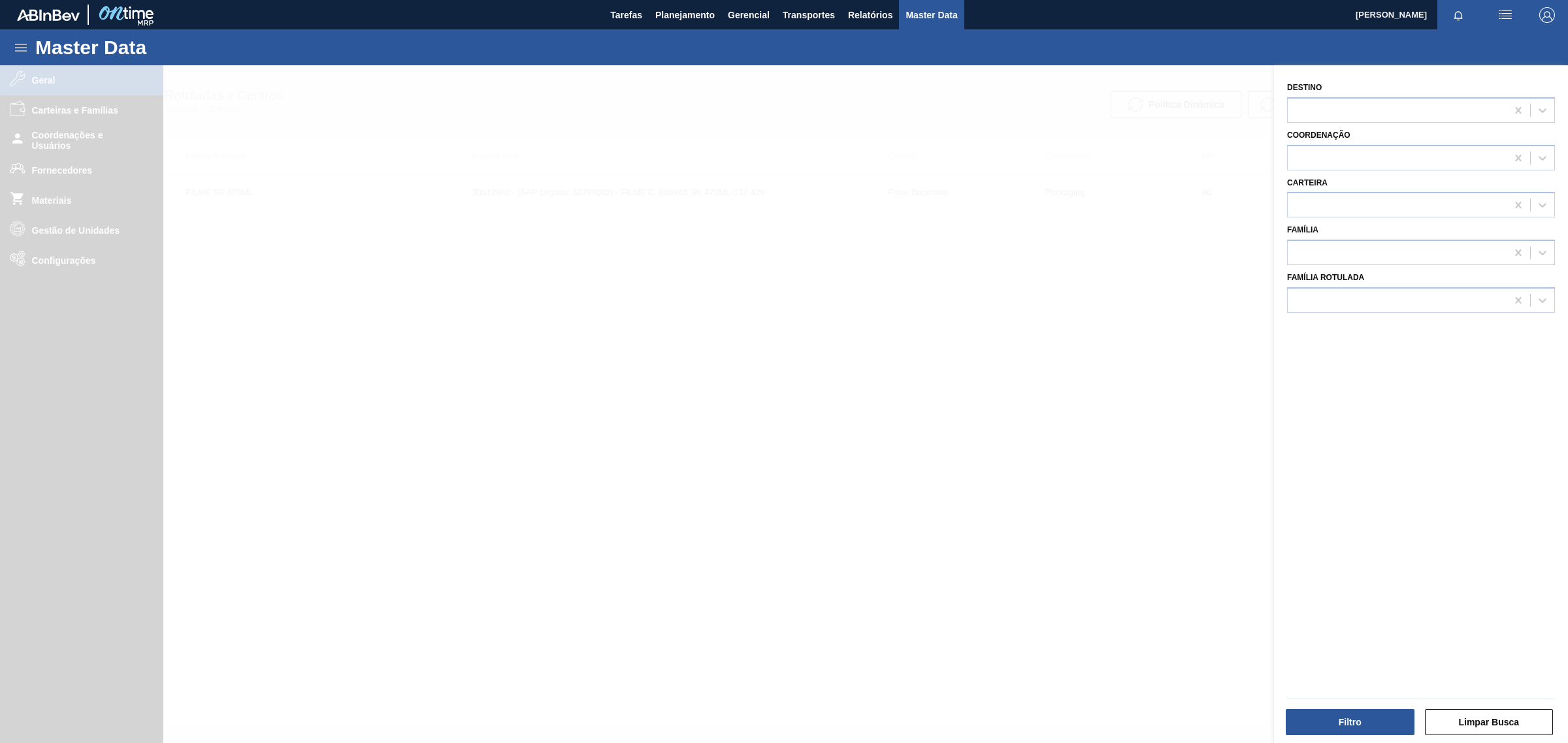
click at [66, 204] on div at bounding box center [784, 437] width 1568 height 743
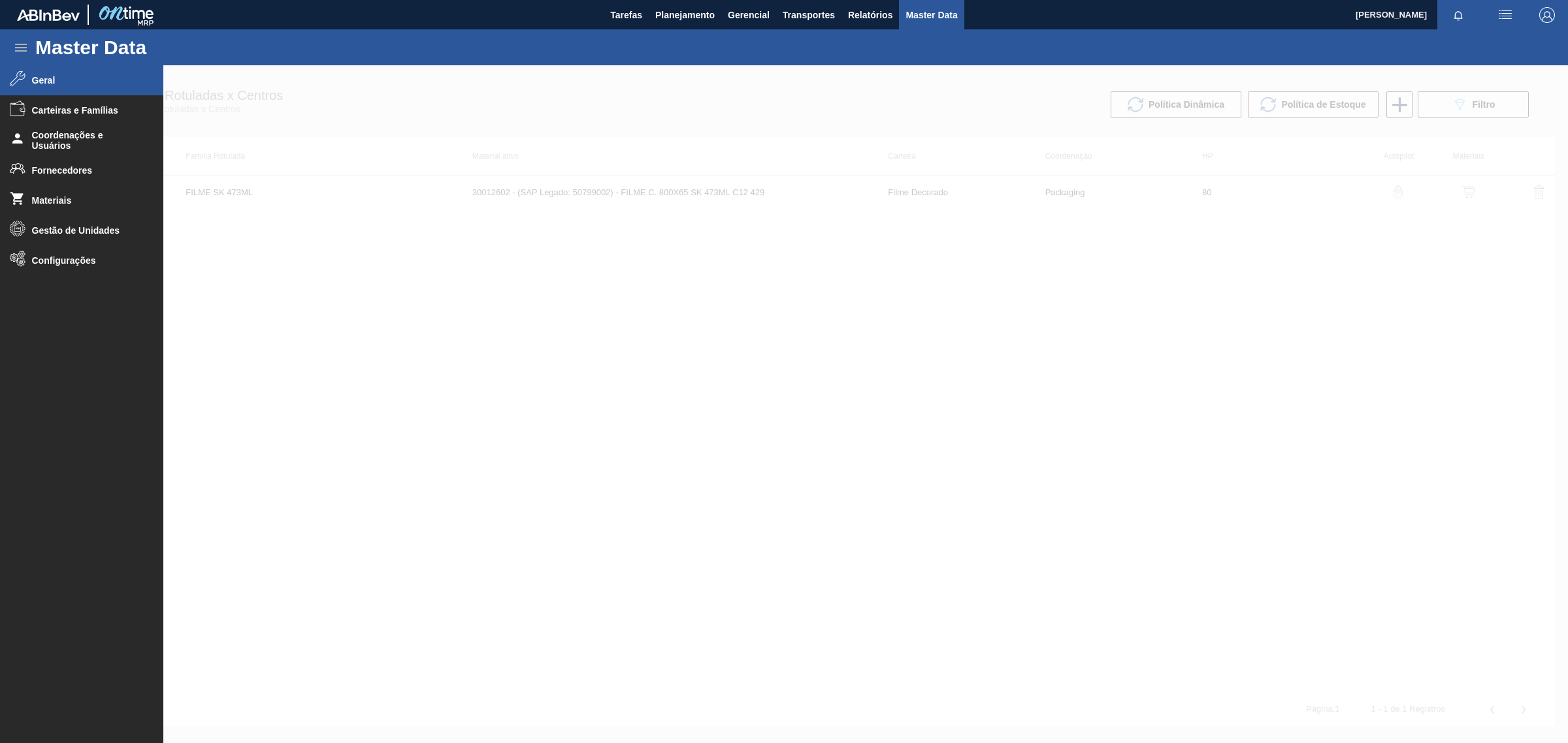
click at [66, 204] on span "Materiais" at bounding box center [86, 200] width 108 height 10
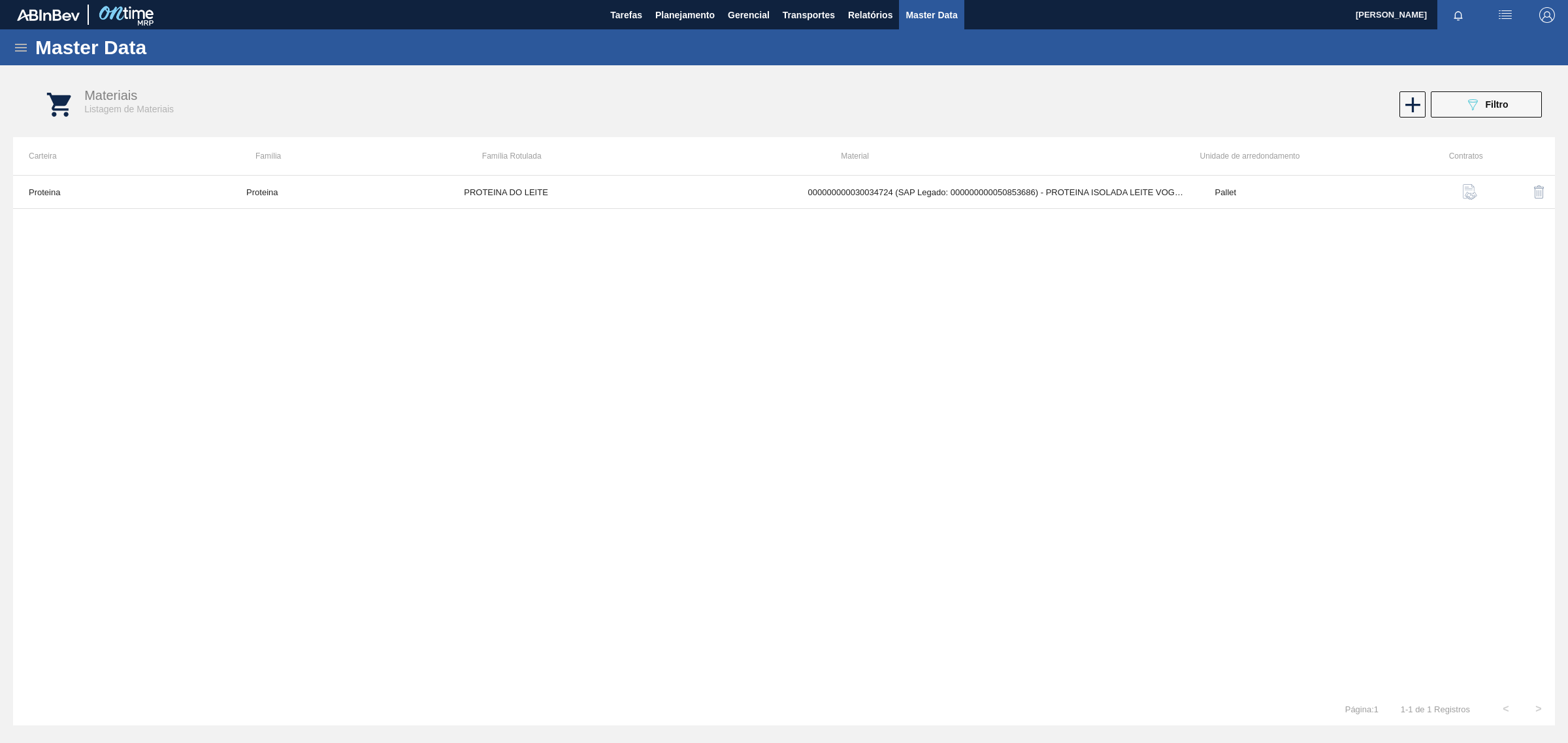
click at [29, 41] on icon at bounding box center [21, 48] width 15 height 15
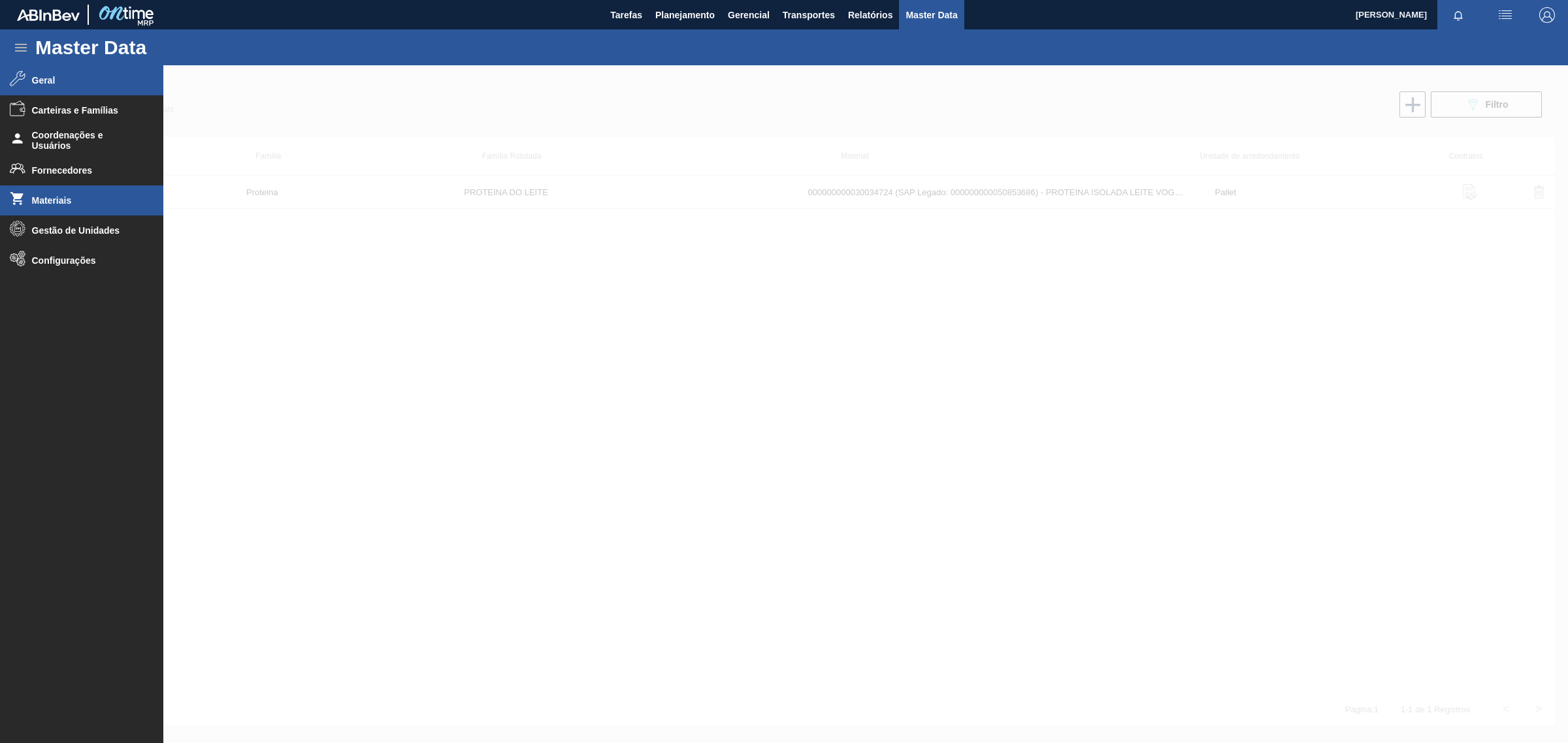
click at [40, 90] on li "Geral" at bounding box center [82, 81] width 164 height 30
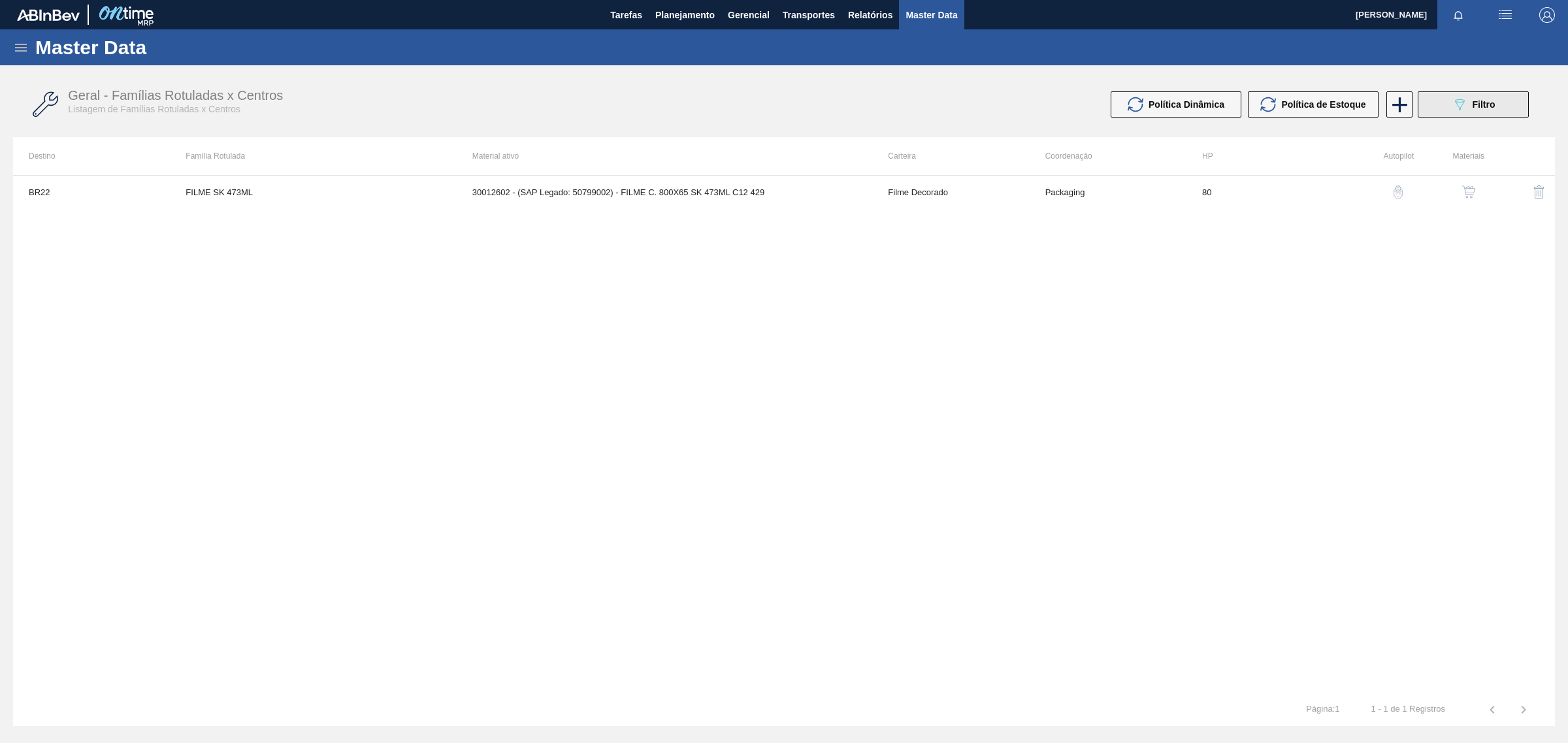
click at [1516, 106] on button "089F7B8B-B2A5-4AFE-B5C0-19BA573D28AC Filtro" at bounding box center [1473, 104] width 111 height 26
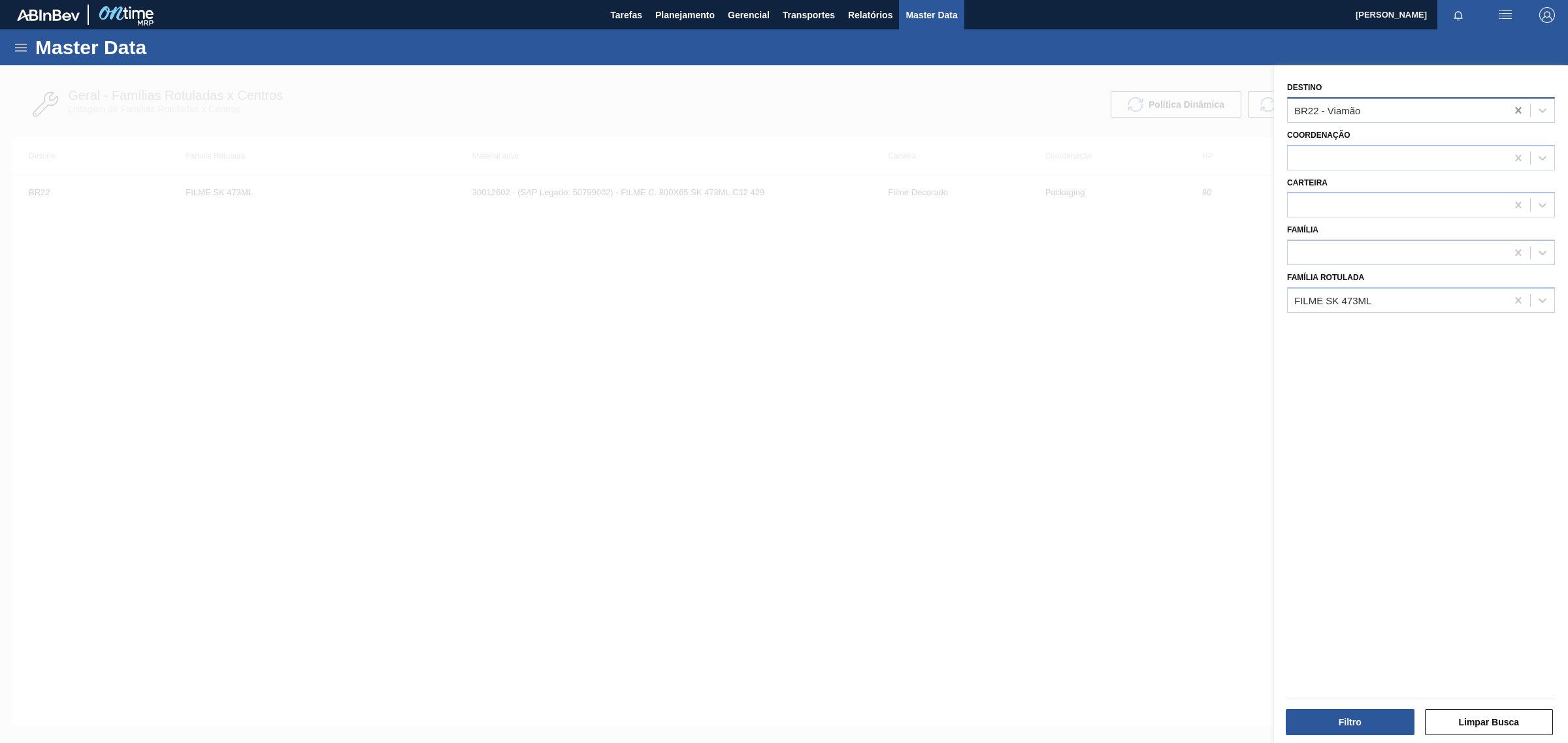
click at [1516, 109] on icon at bounding box center [1518, 110] width 6 height 7
click at [1518, 298] on icon at bounding box center [1519, 301] width 13 height 13
click at [1353, 252] on div at bounding box center [1397, 253] width 219 height 19
type input "prot"
click at [1349, 280] on div "Proteina" at bounding box center [1420, 284] width 267 height 24
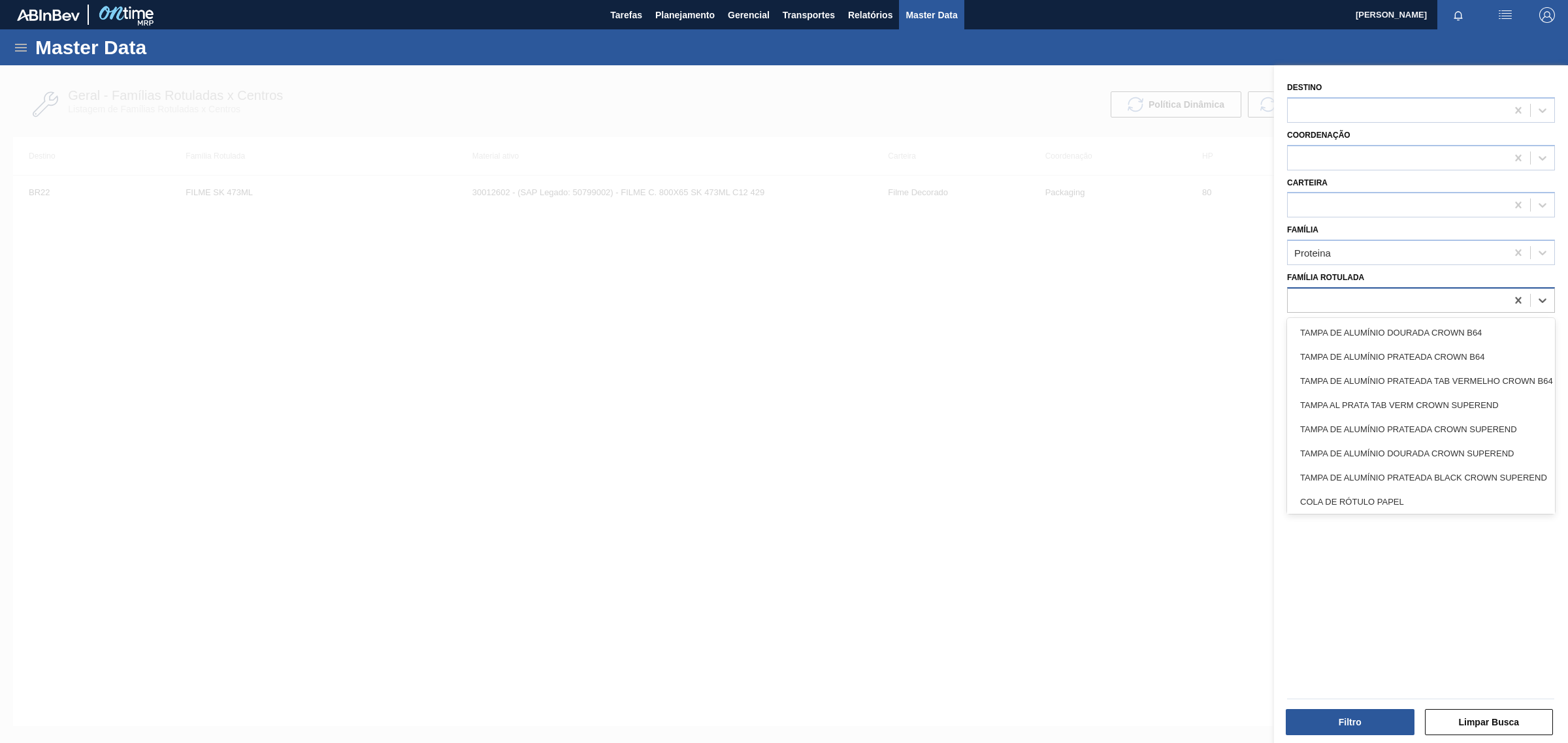
click at [1343, 296] on div at bounding box center [1397, 300] width 219 height 19
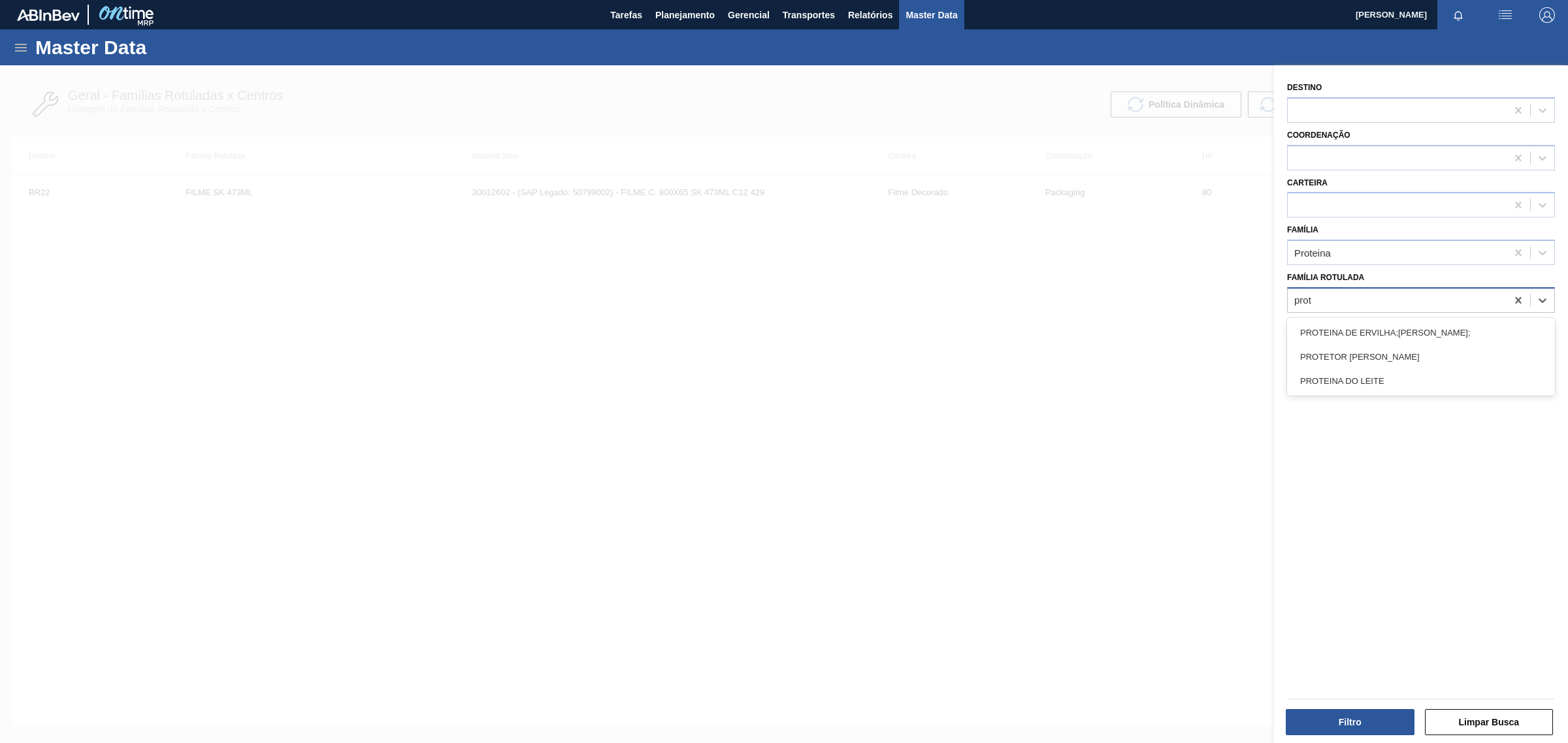
type Rotulada "prote"
click at [1379, 377] on div "PROTEINA DO LEITE" at bounding box center [1420, 381] width 267 height 24
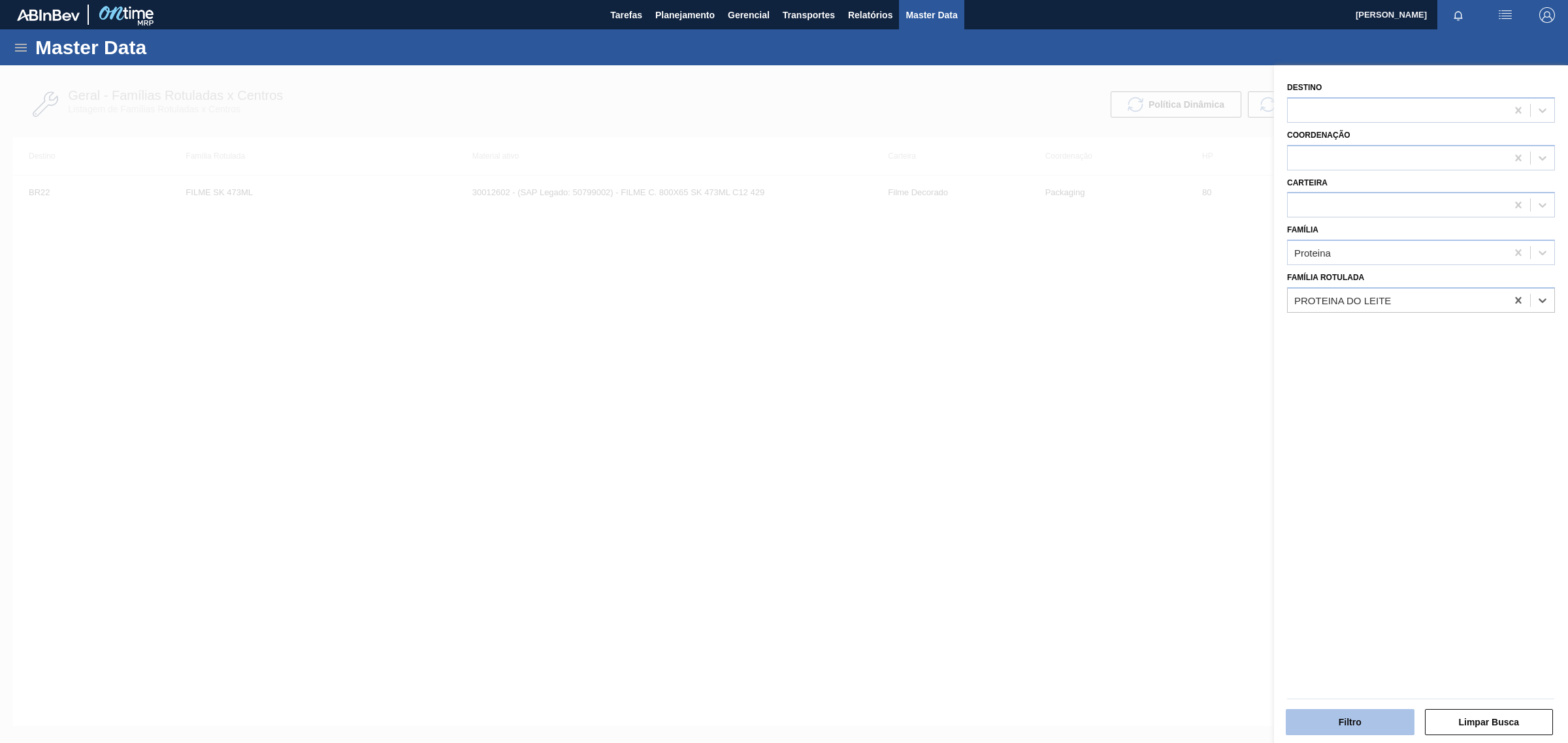
click at [1374, 726] on button "Filtro" at bounding box center [1349, 722] width 128 height 26
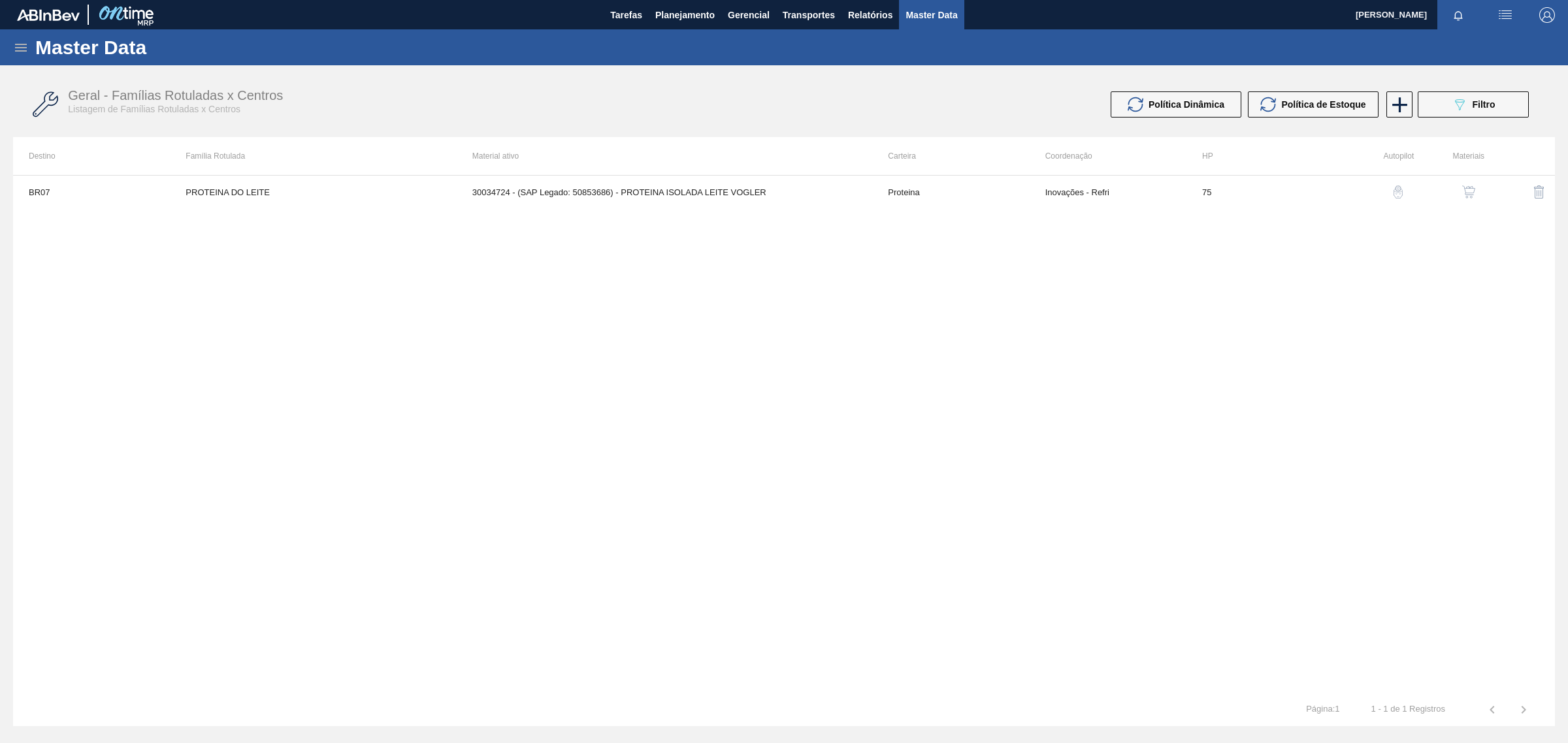
click at [1464, 188] on img "button" at bounding box center [1468, 192] width 13 height 13
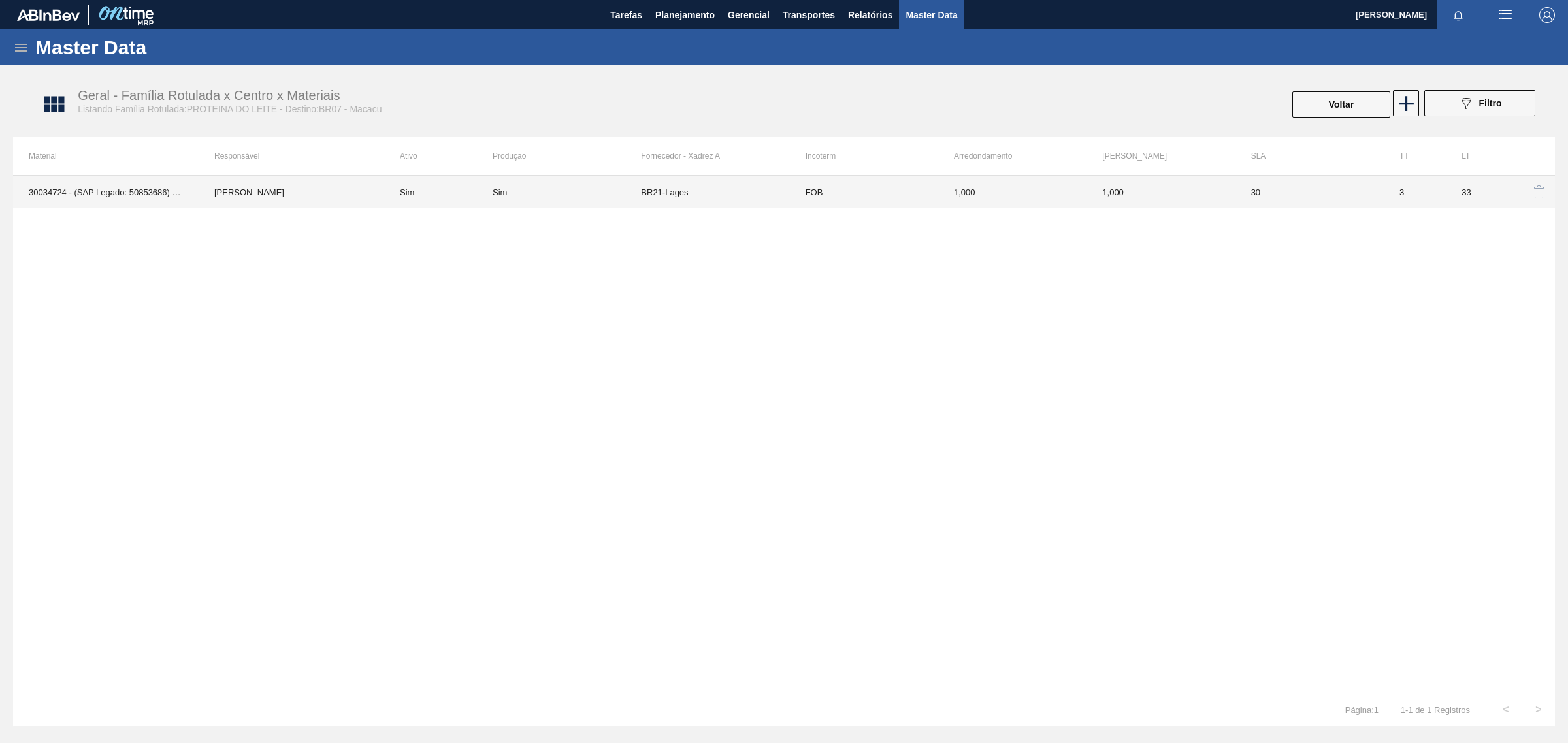
click at [660, 197] on td "BR21-Lages" at bounding box center [715, 192] width 148 height 32
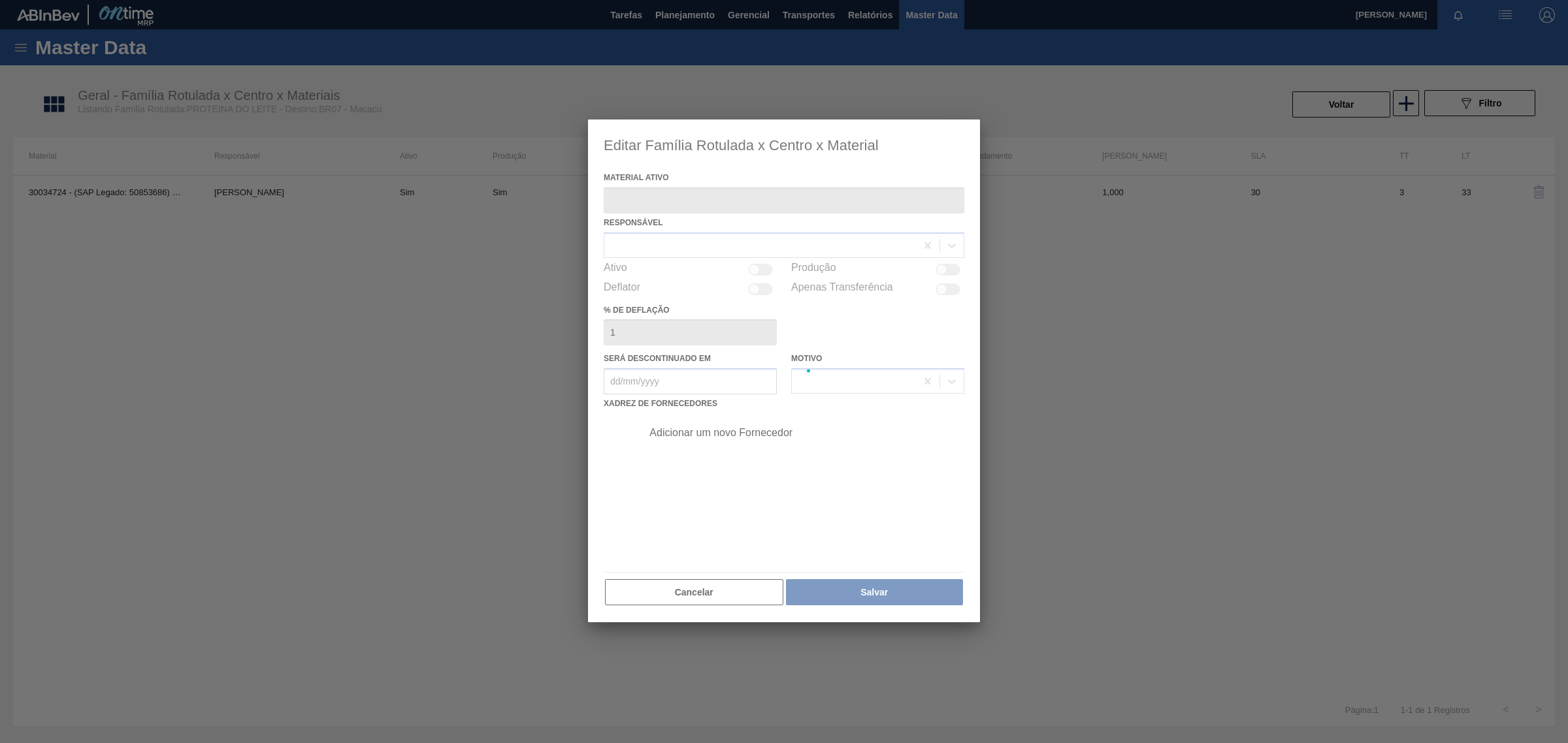
type ativo "30034724 - (SAP Legado: 50853686) - PROTEINA ISOLADA LEITE VOGLER"
checkbox input "true"
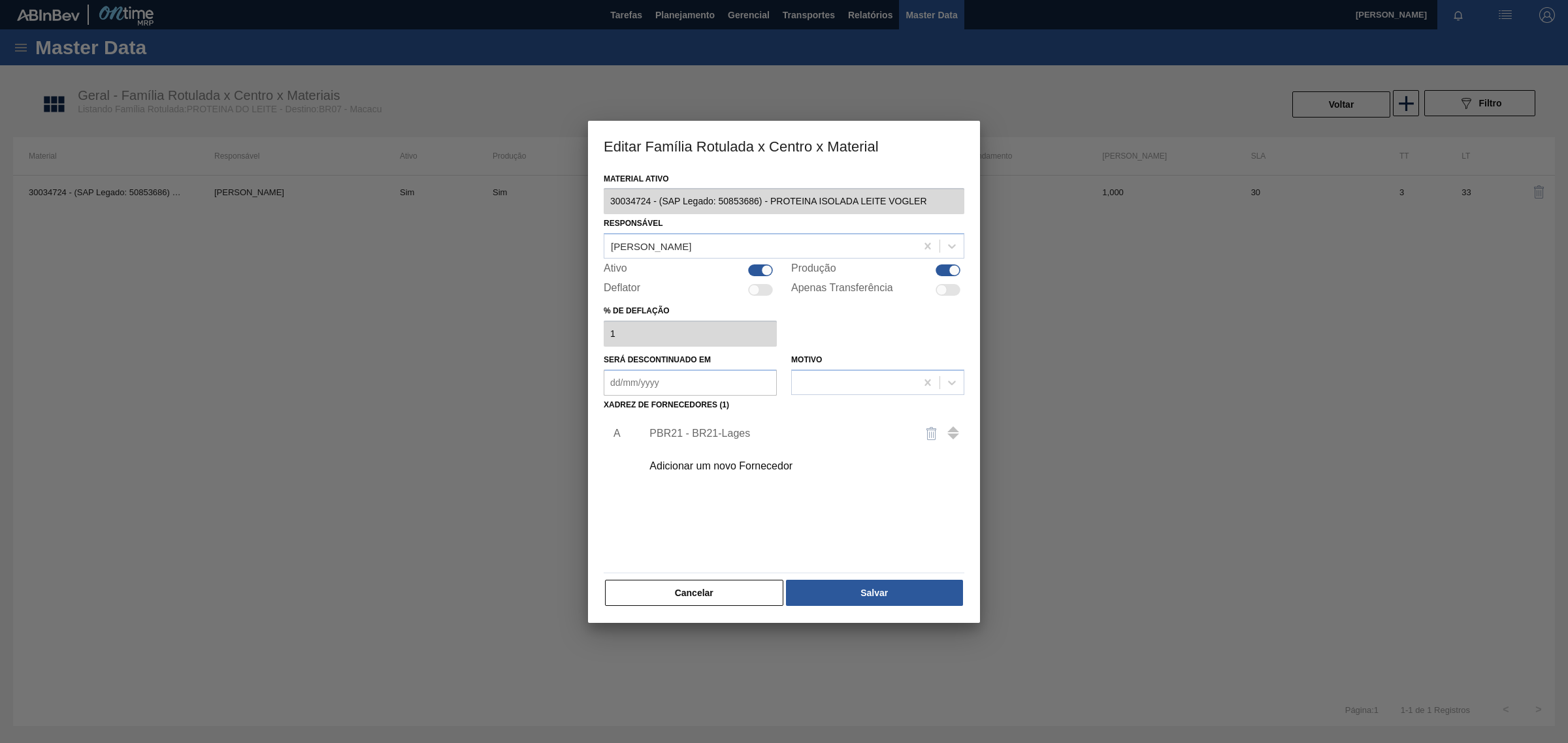
click at [749, 433] on div "PBR21 - BR21-Lages" at bounding box center [776, 434] width 256 height 11
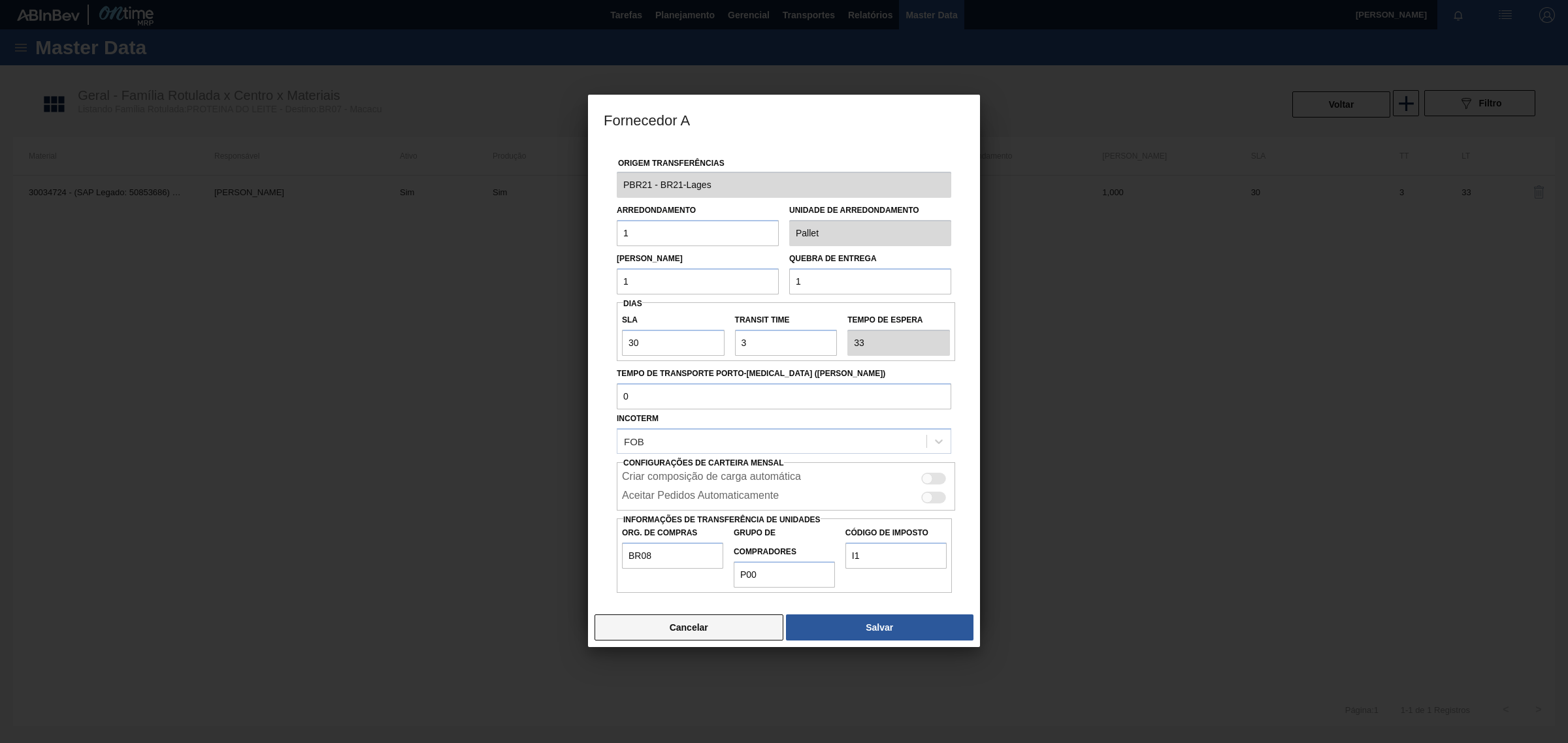
click at [706, 640] on button "Cancelar" at bounding box center [689, 627] width 188 height 26
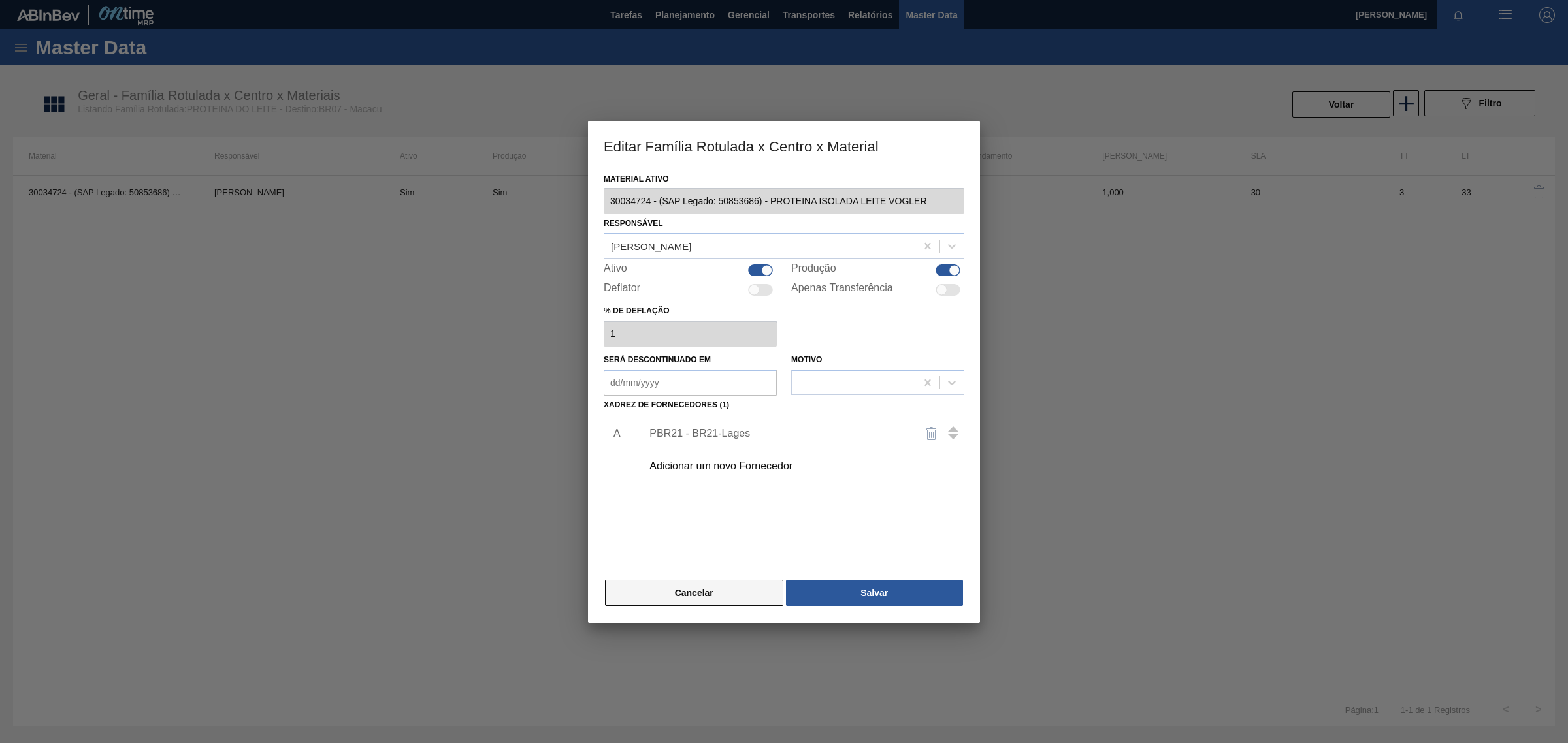
click at [743, 599] on button "Cancelar" at bounding box center [694, 593] width 178 height 26
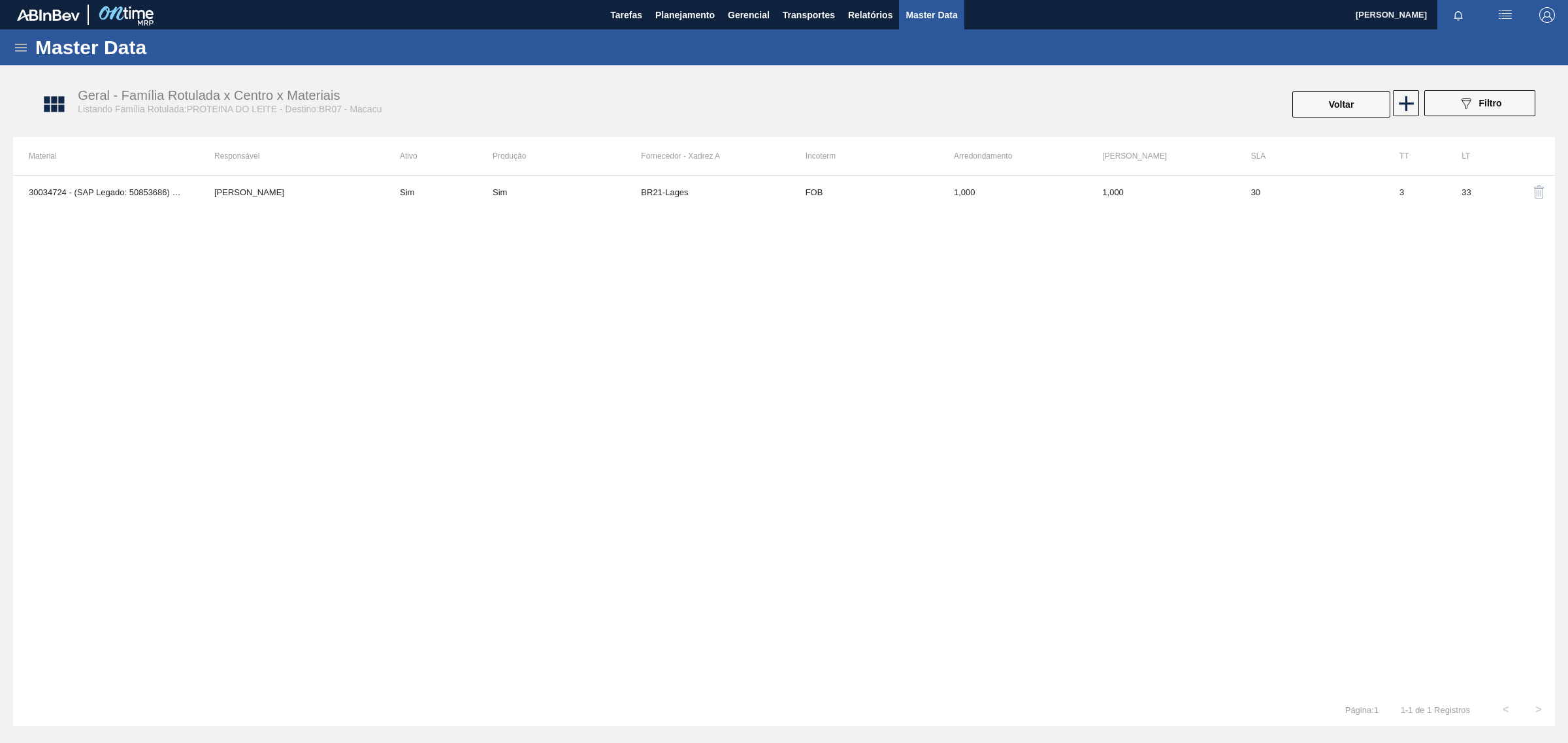
click at [24, 45] on icon at bounding box center [21, 48] width 15 height 15
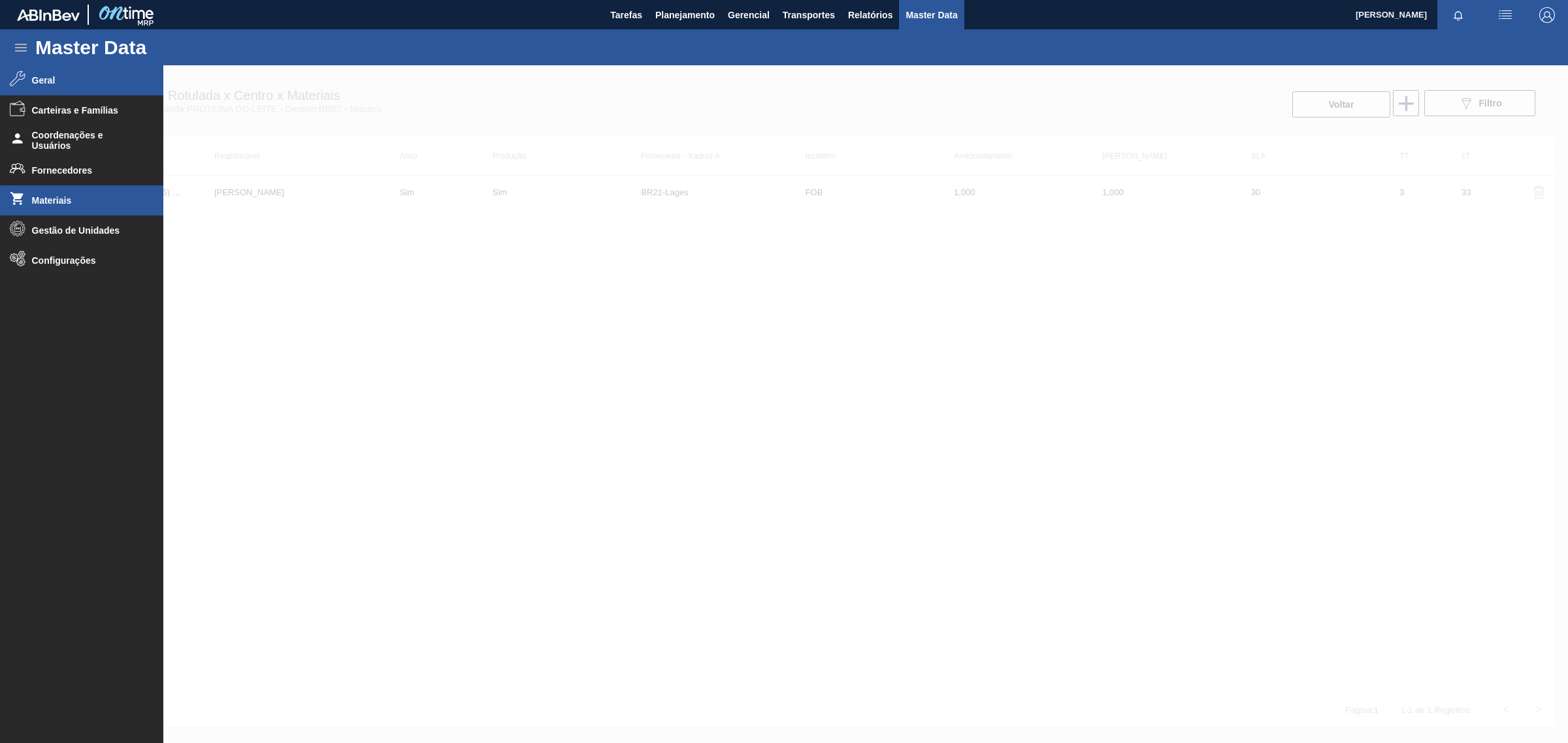
click at [80, 206] on li "Materiais" at bounding box center [82, 201] width 164 height 30
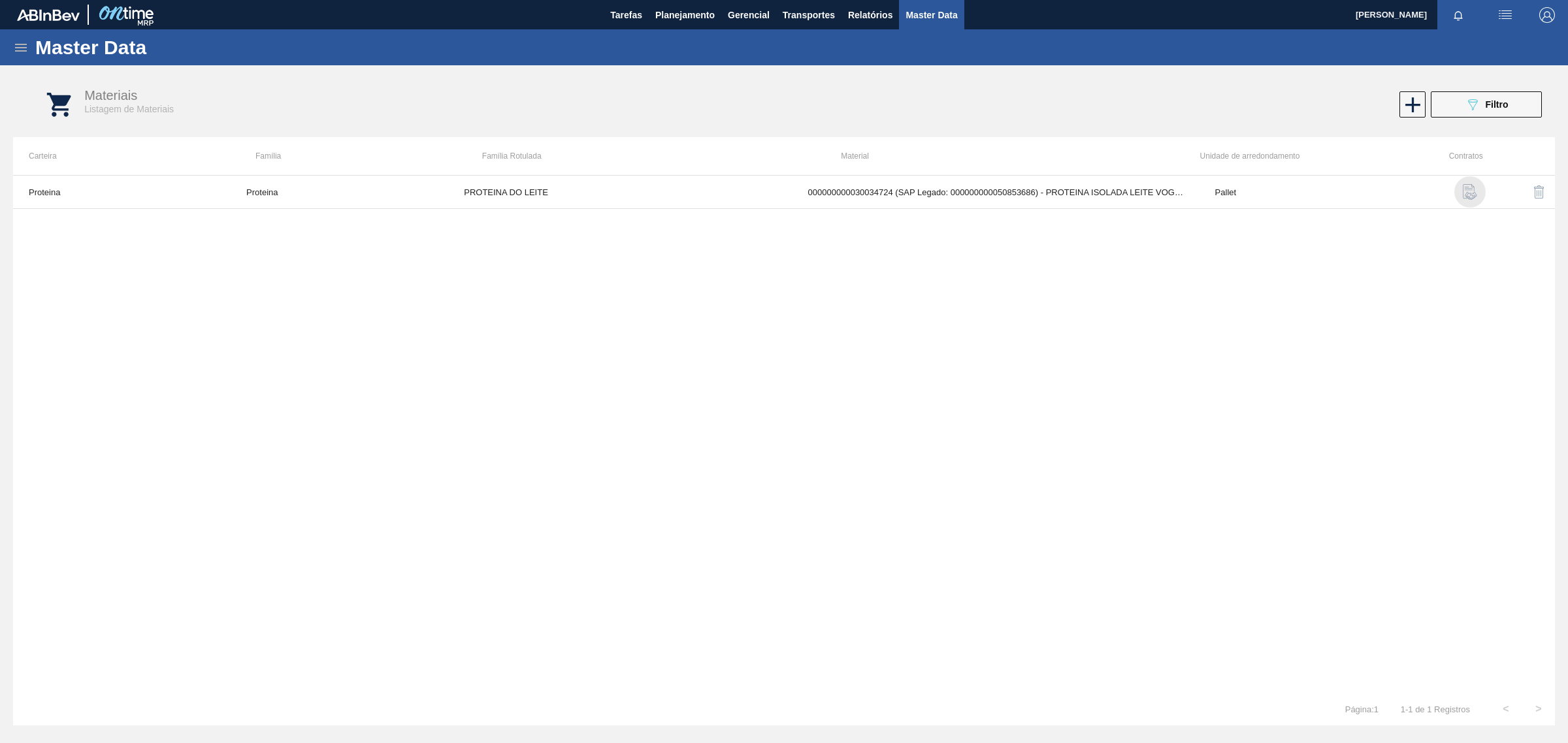
click at [1465, 196] on img "button" at bounding box center [1469, 192] width 15 height 15
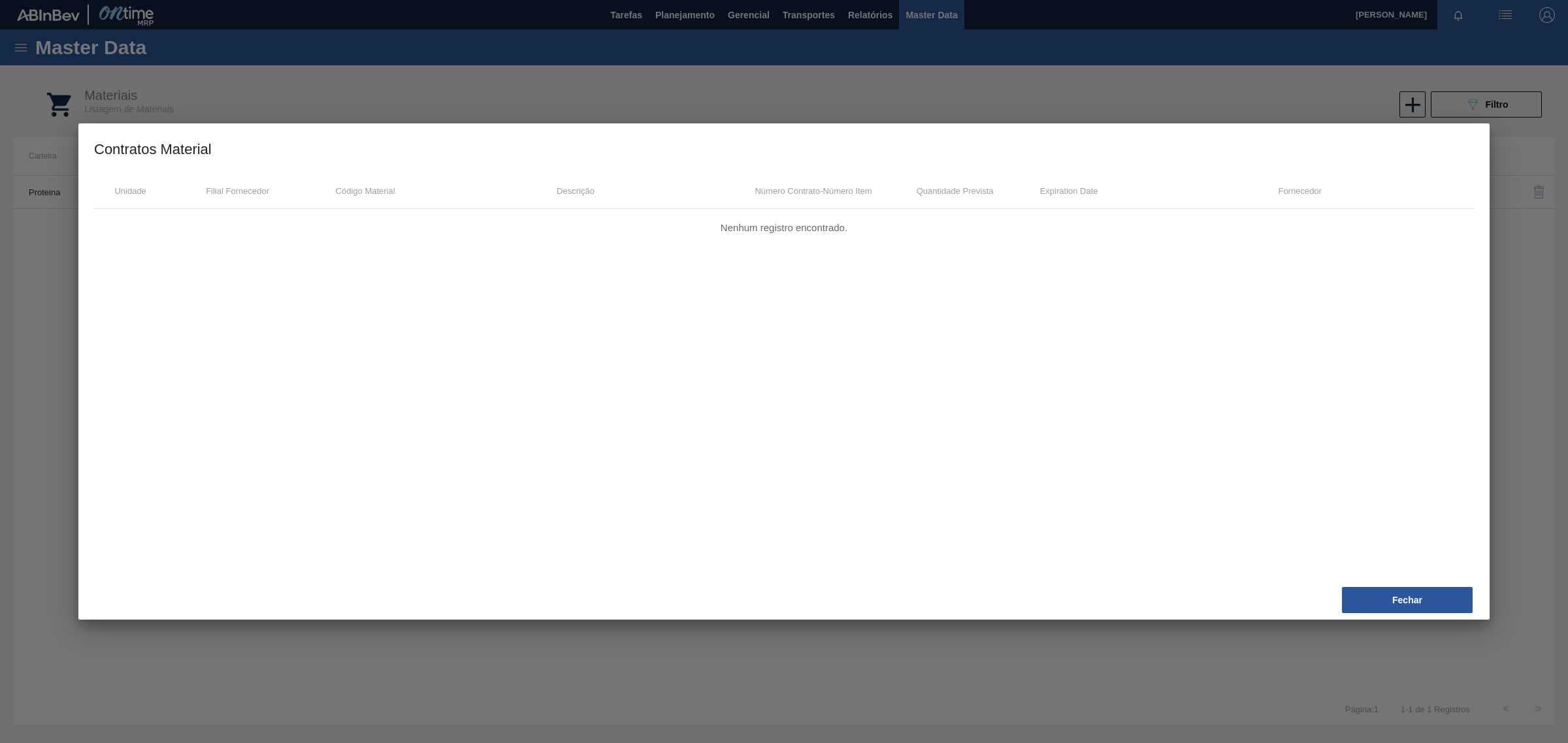
click at [1420, 601] on button "Fechar" at bounding box center [1406, 599] width 130 height 26
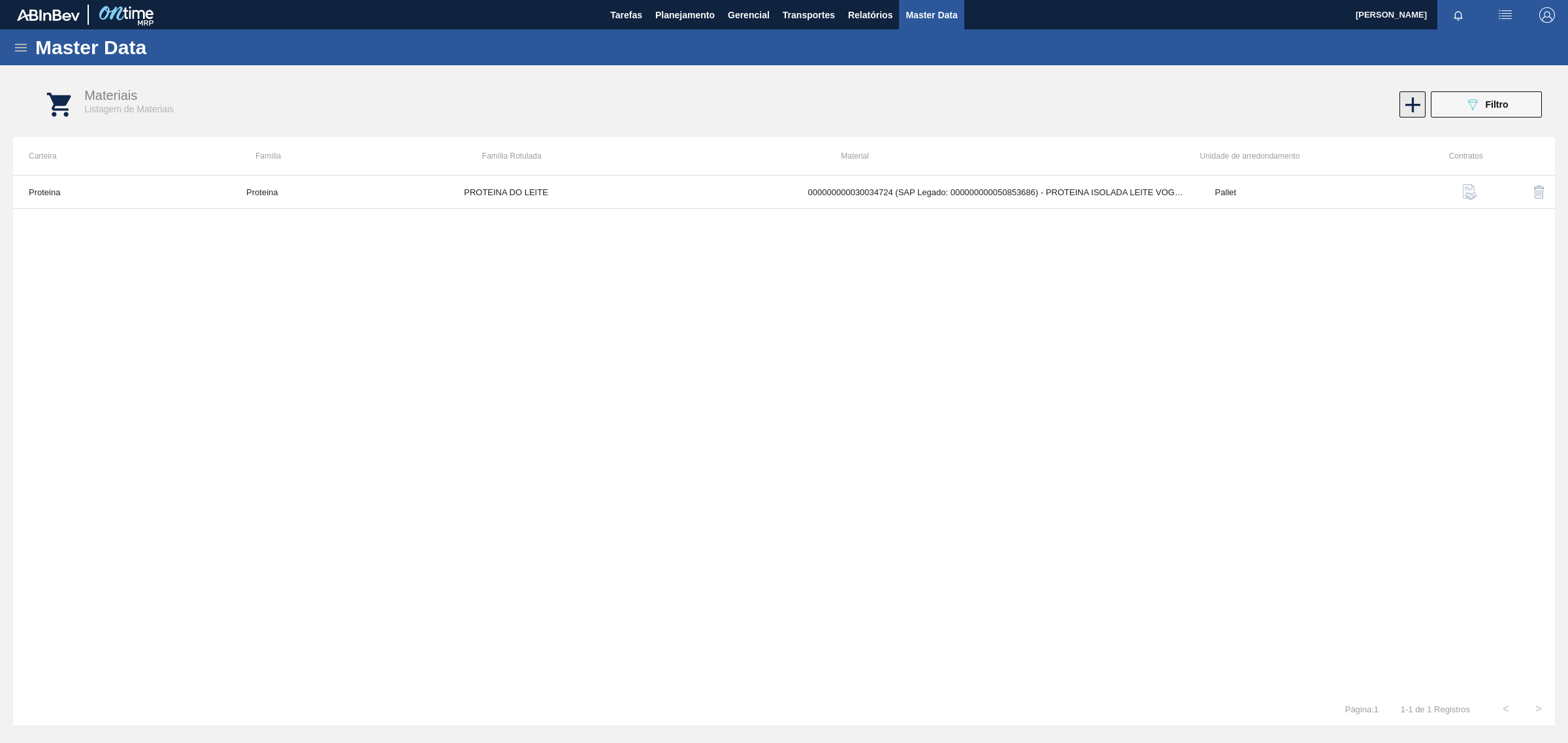
click at [1418, 106] on icon at bounding box center [1412, 105] width 26 height 26
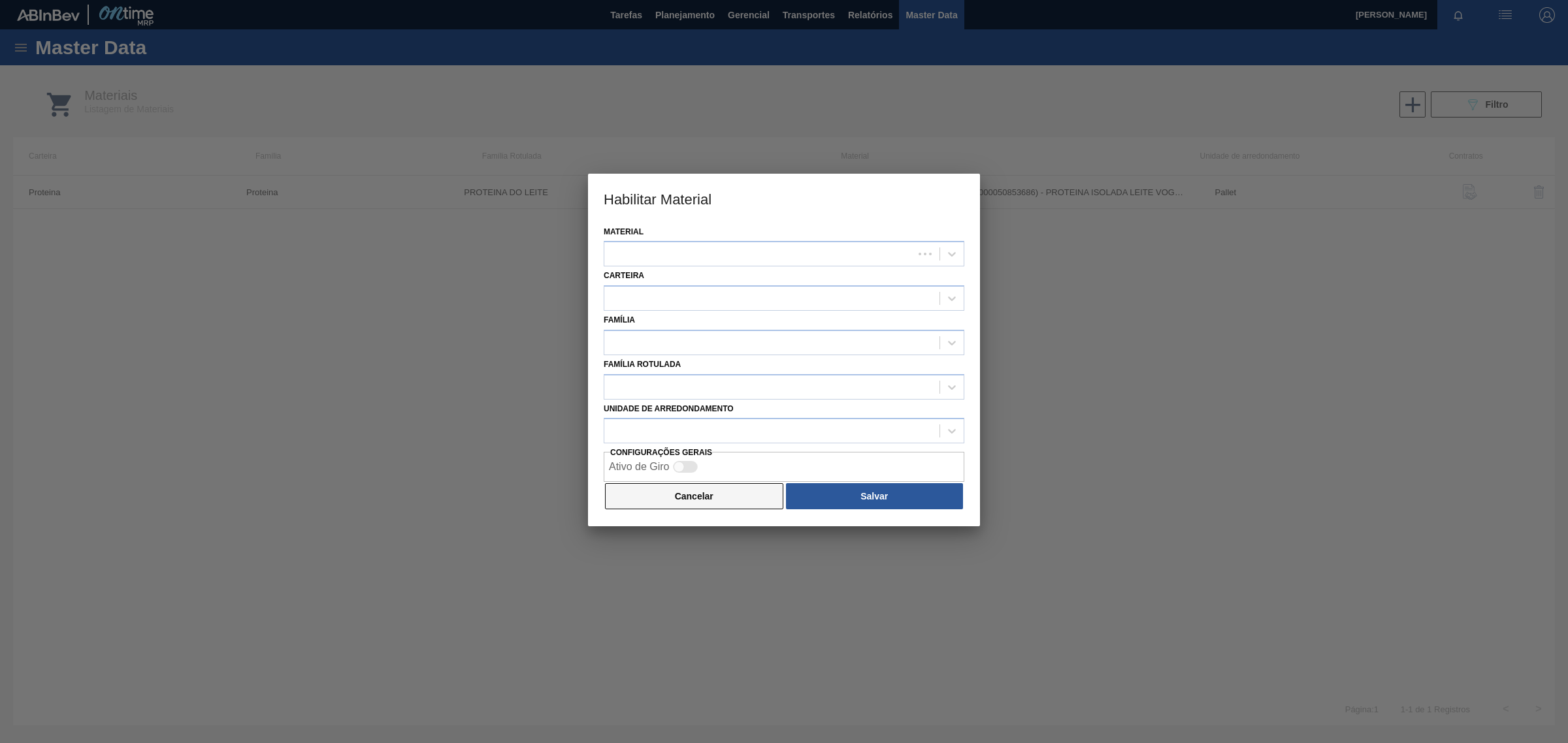
click at [703, 503] on button "Cancelar" at bounding box center [694, 496] width 178 height 26
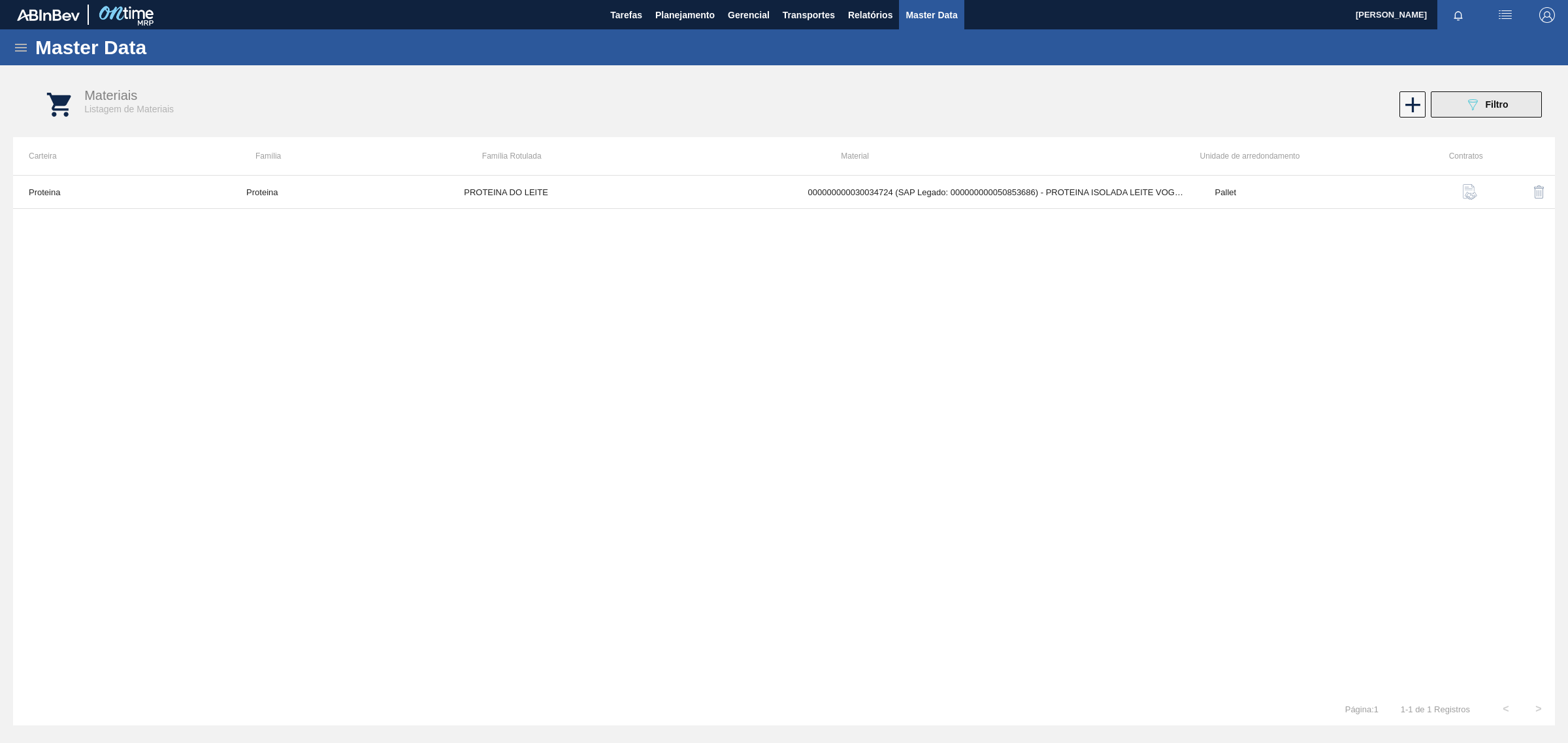
click at [1487, 97] on div "089F7B8B-B2A5-4AFE-B5C0-19BA573D28AC Filtro" at bounding box center [1486, 105] width 44 height 15
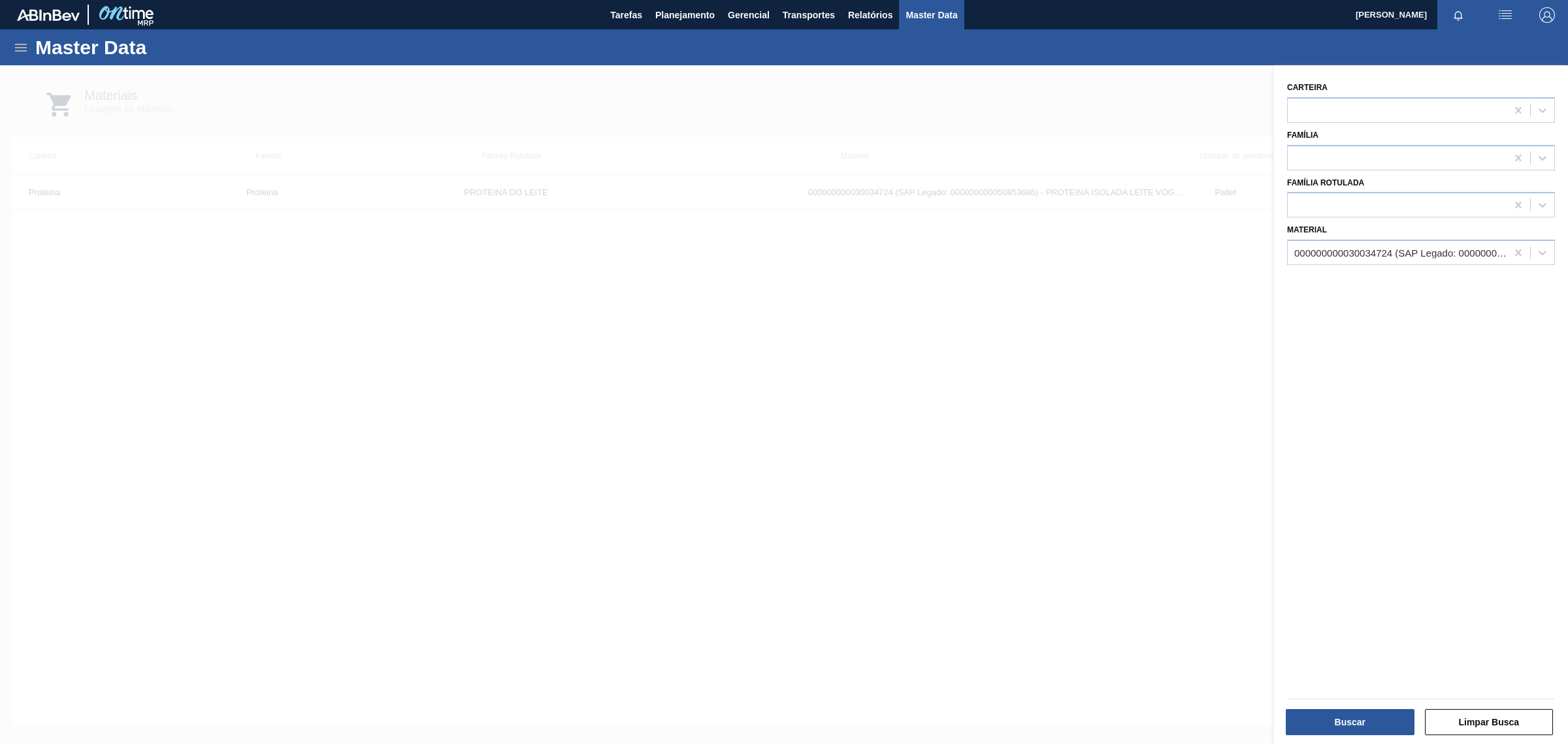
click at [1113, 314] on div at bounding box center [784, 437] width 1568 height 743
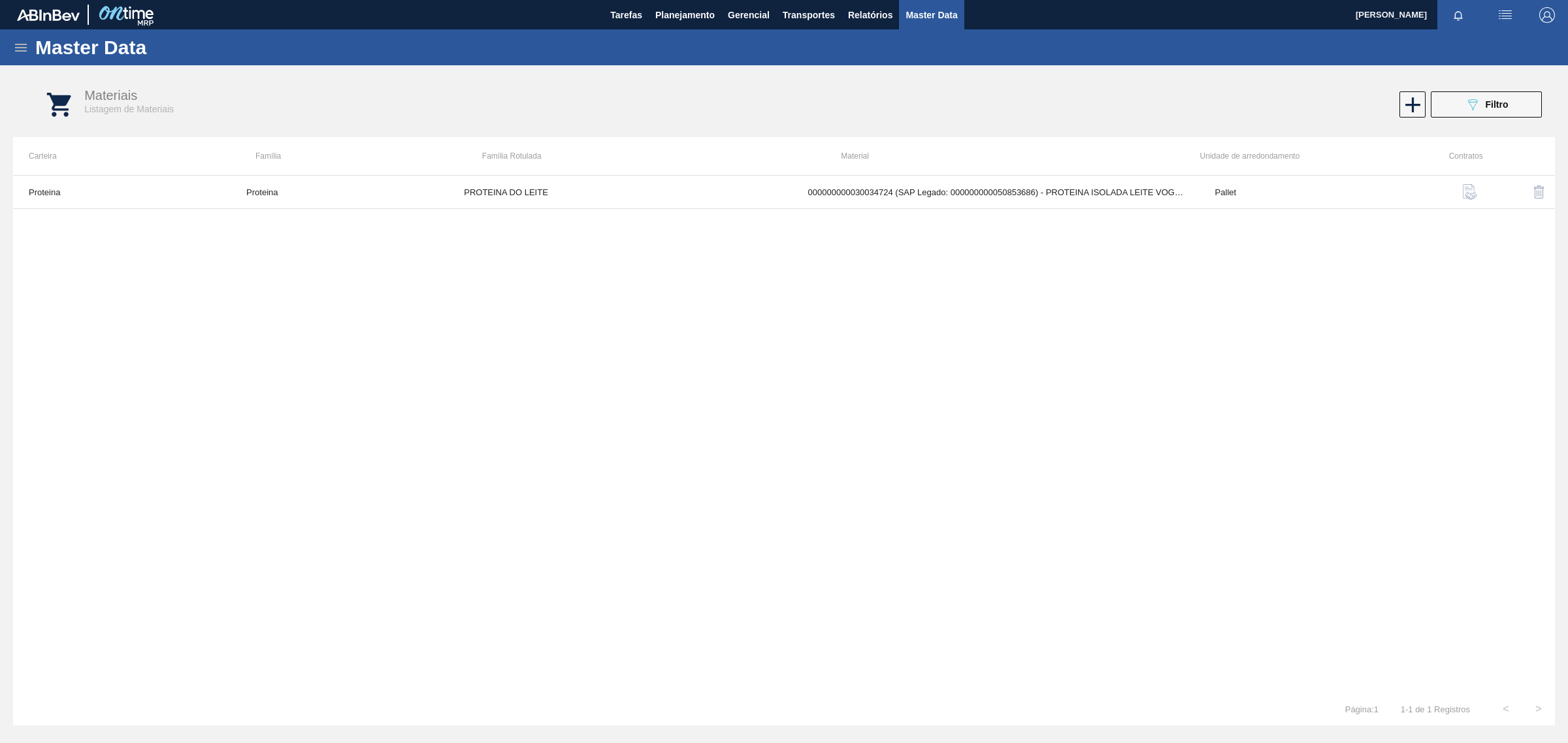
click at [24, 47] on icon at bounding box center [21, 48] width 15 height 15
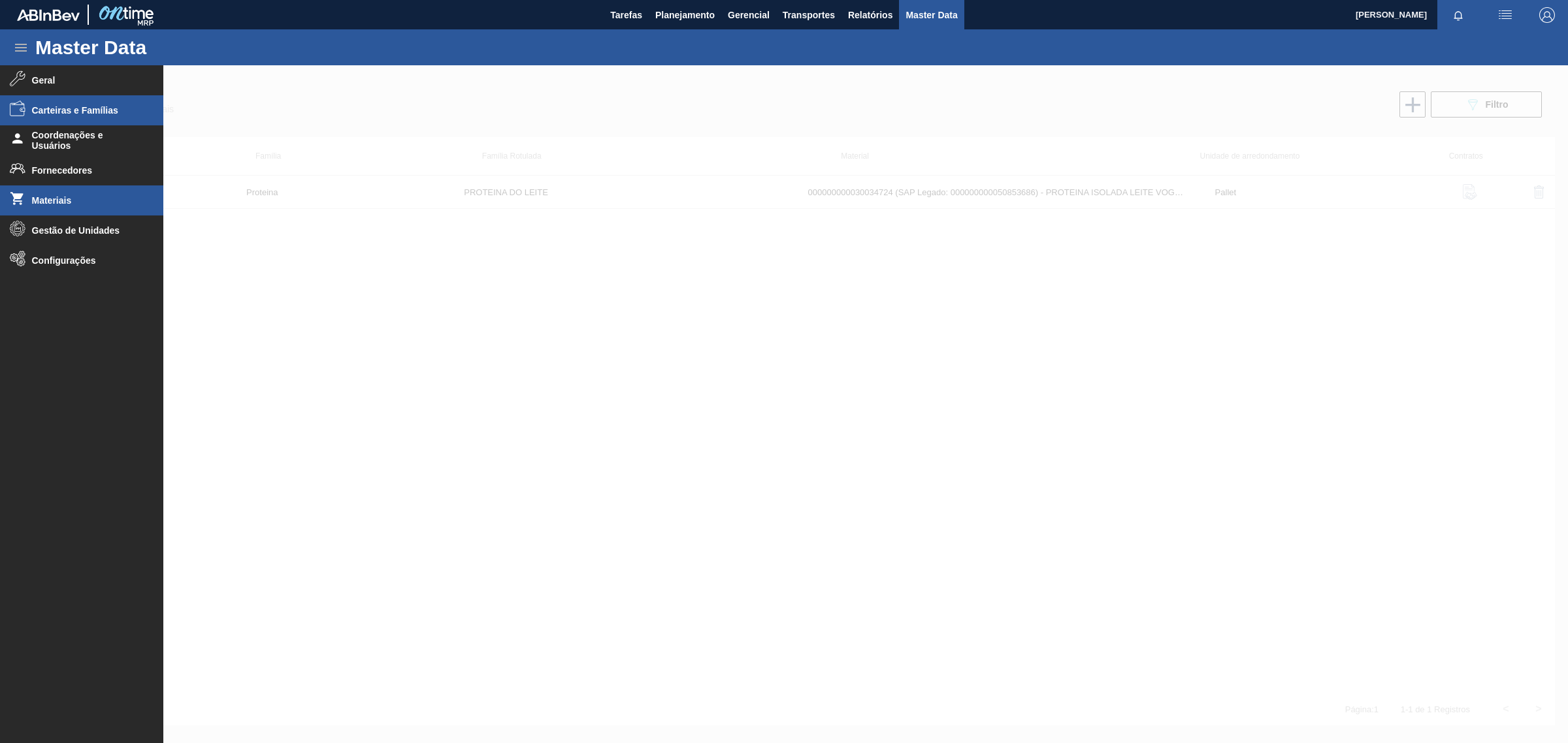
click at [138, 118] on li "Carteiras e Famílias" at bounding box center [82, 110] width 164 height 30
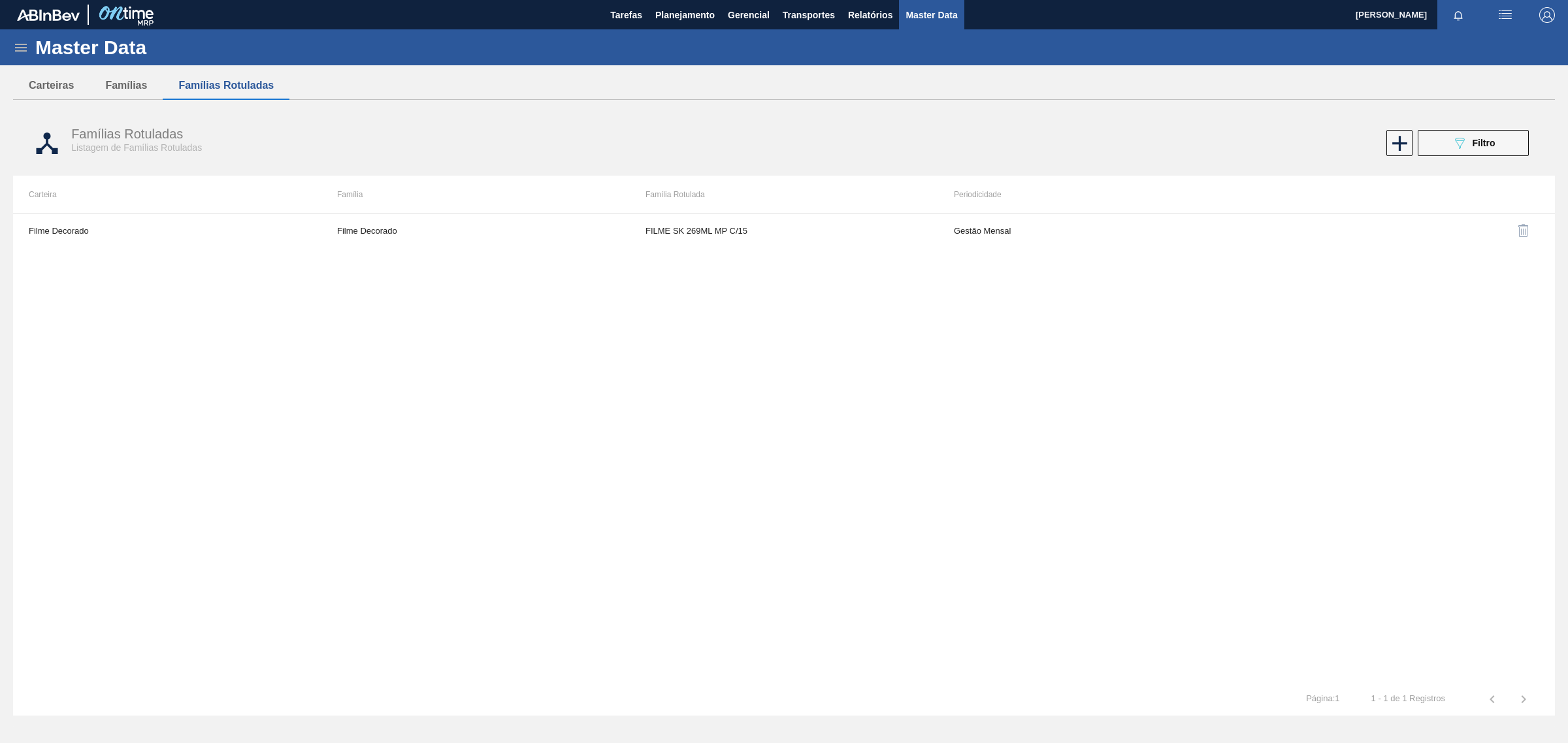
click at [1484, 160] on div "Famílias Rotuladas Listagem de Famílias Rotuladas 089F7B8B-B2A5-4AFE-B5C0-19BA5…" at bounding box center [784, 143] width 1541 height 49
click at [1486, 142] on span "Filtro" at bounding box center [1483, 143] width 23 height 10
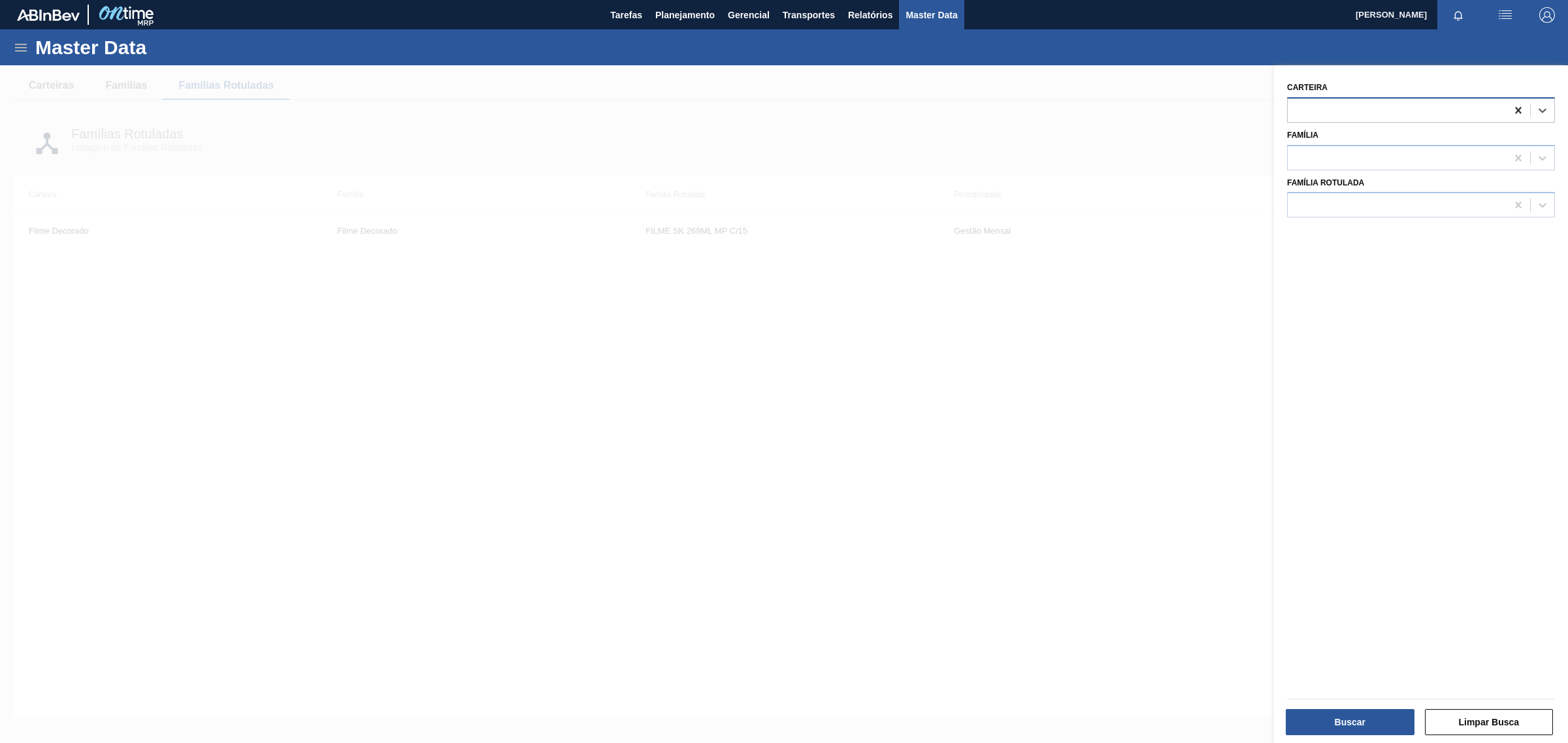
click at [1515, 108] on icon at bounding box center [1518, 110] width 6 height 7
click at [1324, 162] on div at bounding box center [1397, 158] width 219 height 19
type input "protei"
click at [1332, 189] on div "Proteina" at bounding box center [1420, 189] width 267 height 24
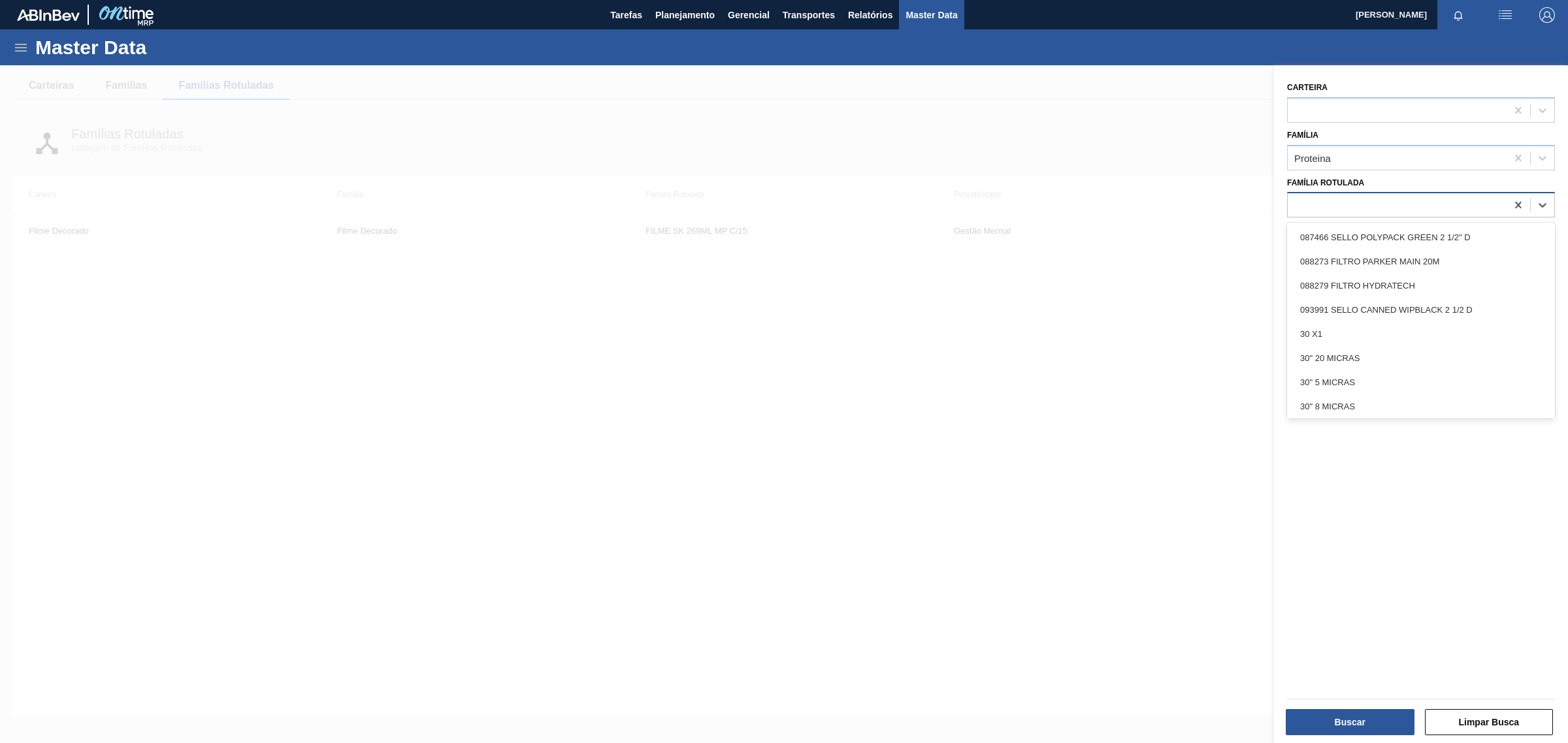
click at [1336, 212] on div at bounding box center [1397, 205] width 219 height 19
type Rotulada "prote"
click at [1393, 255] on div "PROTEINA DO LEITE" at bounding box center [1420, 261] width 267 height 24
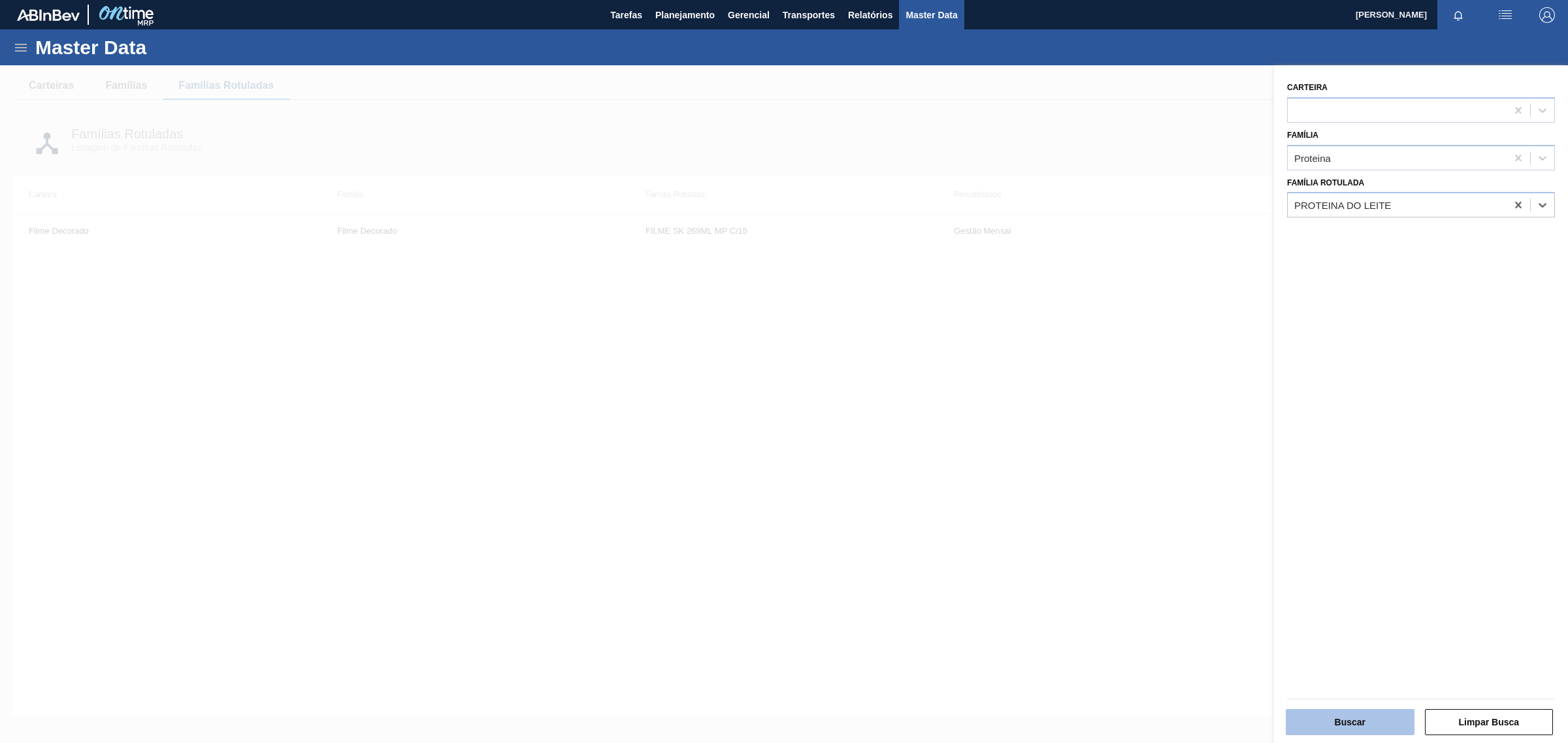
click at [1399, 723] on button "Buscar" at bounding box center [1349, 722] width 128 height 26
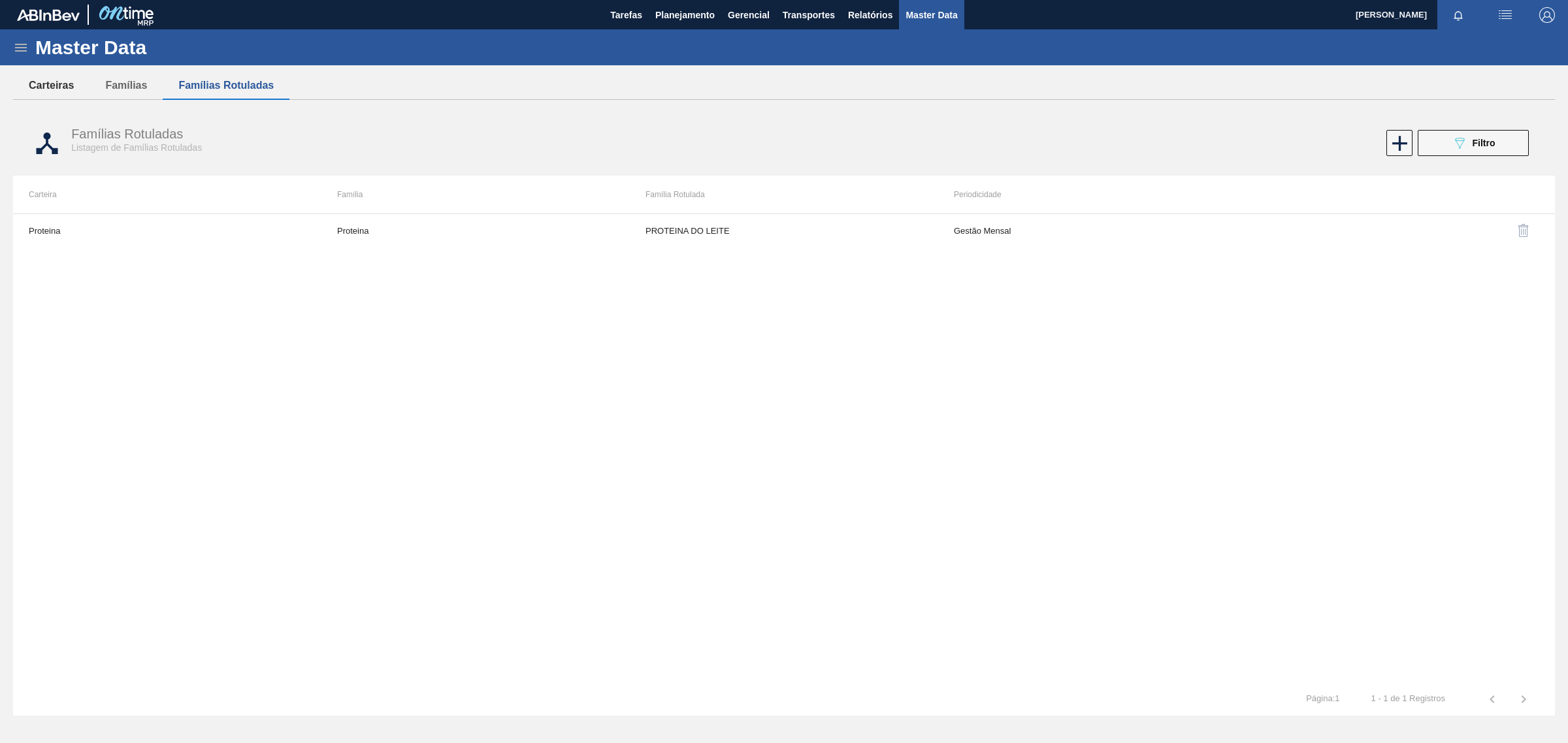
click at [73, 93] on button "Carteiras" at bounding box center [51, 86] width 76 height 28
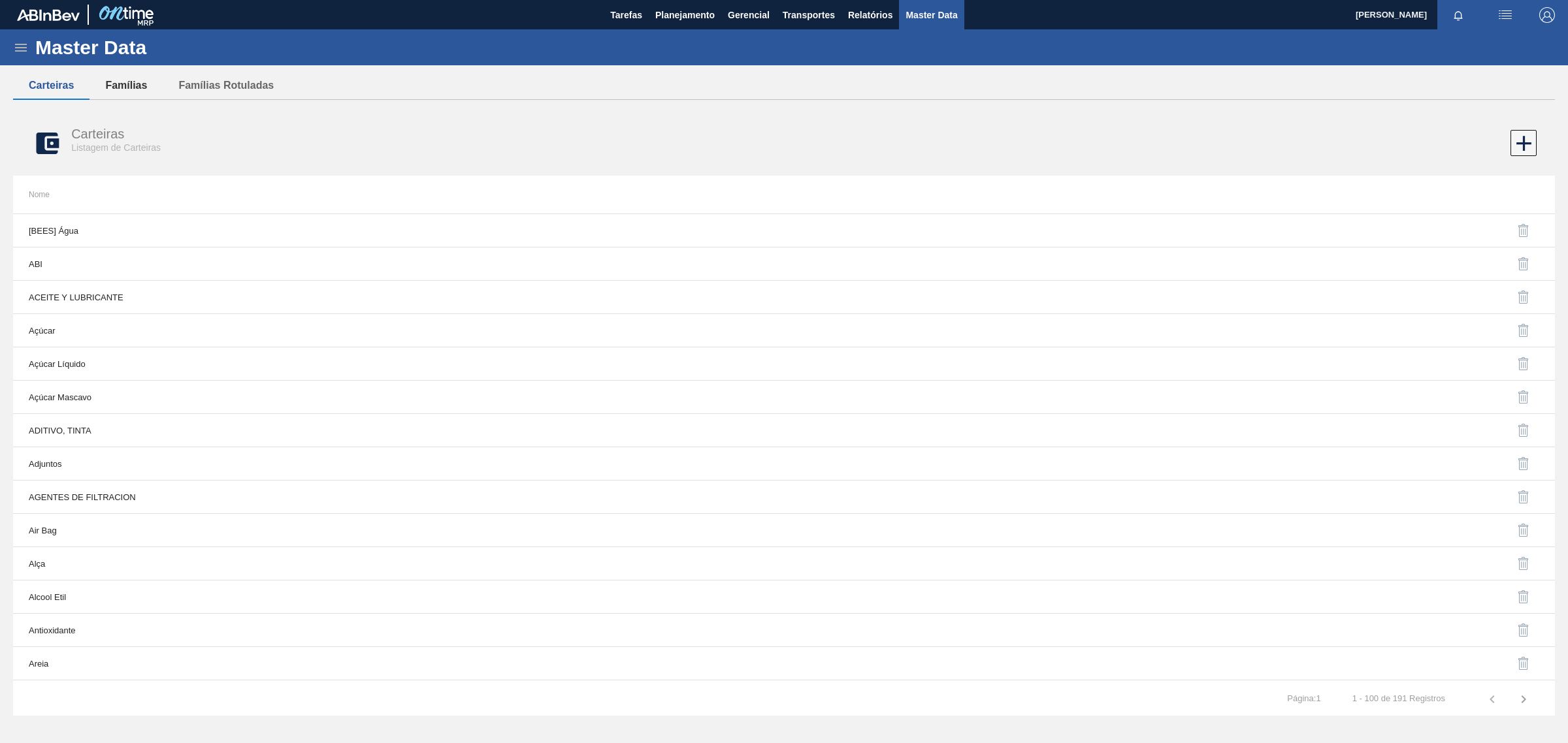
click at [122, 88] on button "Famílias" at bounding box center [126, 86] width 73 height 28
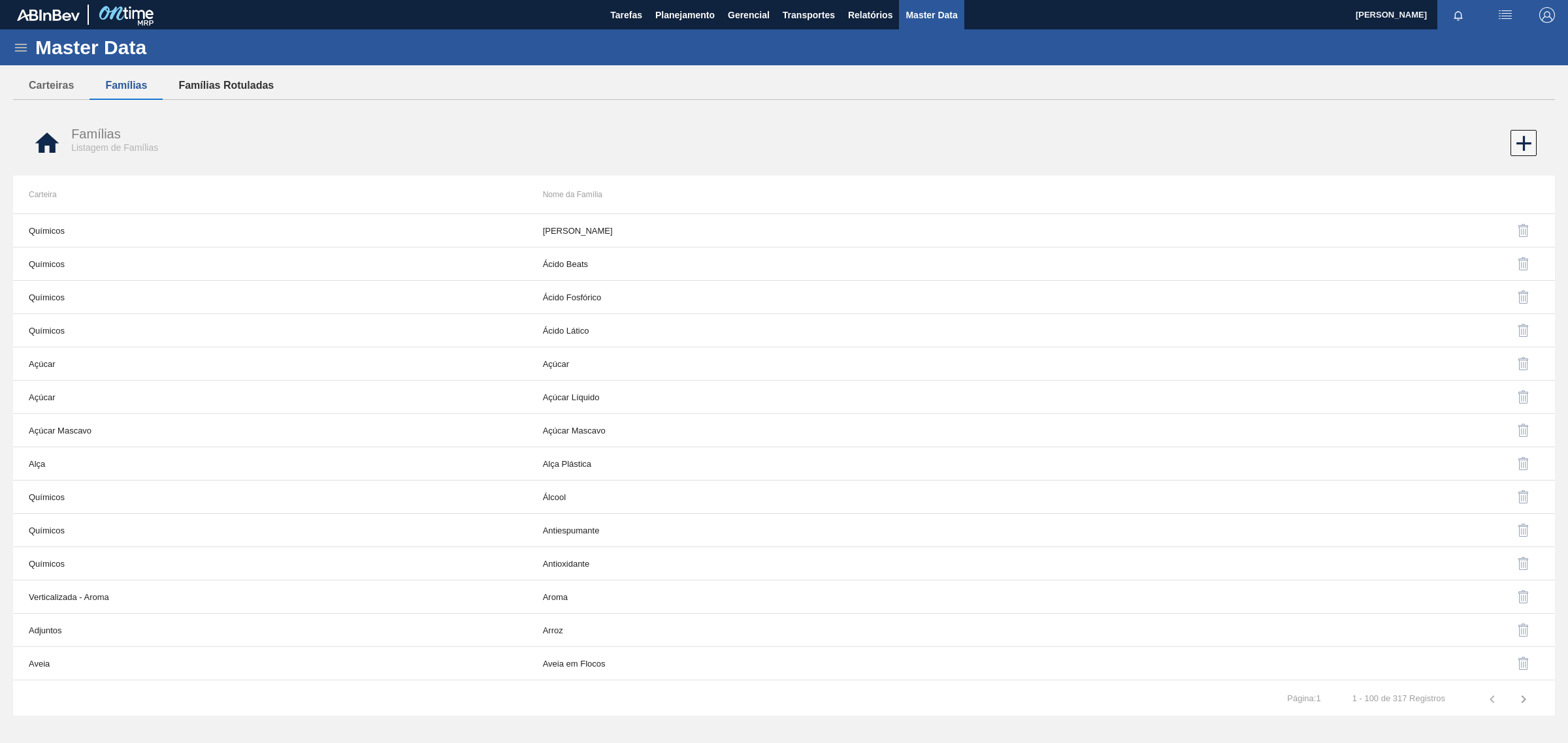
click at [178, 86] on button "Famílias Rotuladas" at bounding box center [225, 86] width 127 height 28
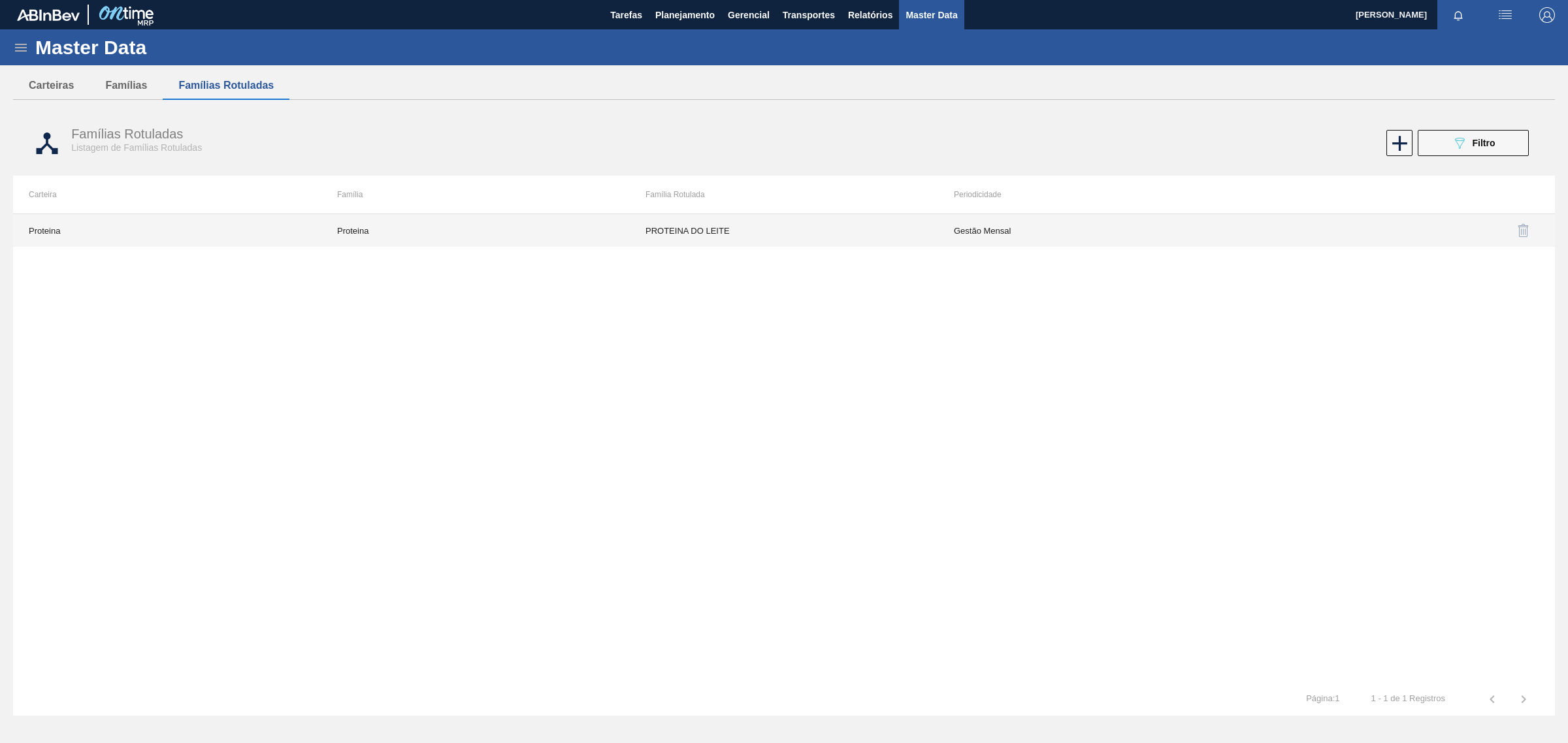
click at [100, 226] on td "Proteina" at bounding box center [167, 230] width 308 height 32
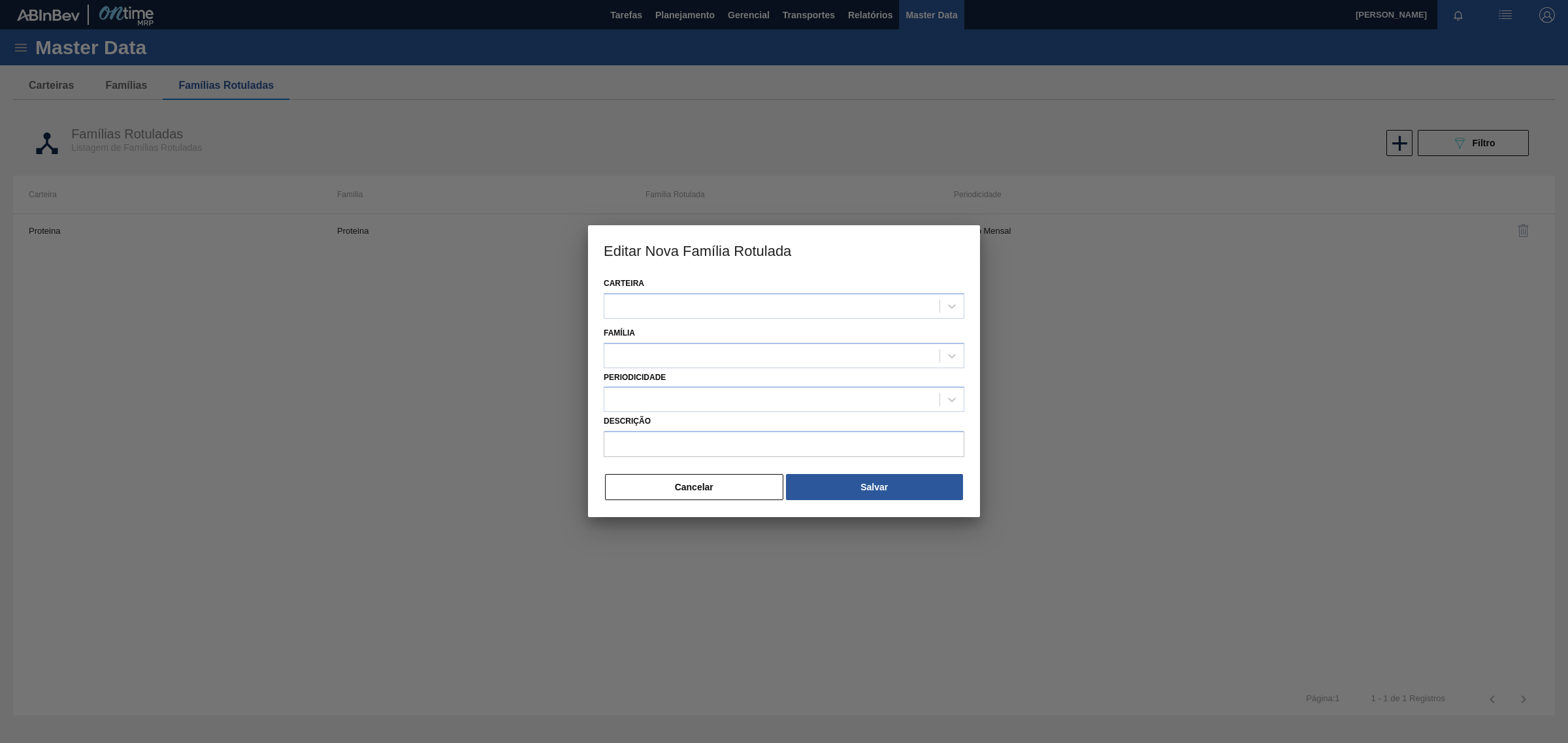
type input "PROTEINA DO LEITE"
click at [703, 490] on button "Cancelar" at bounding box center [694, 487] width 178 height 26
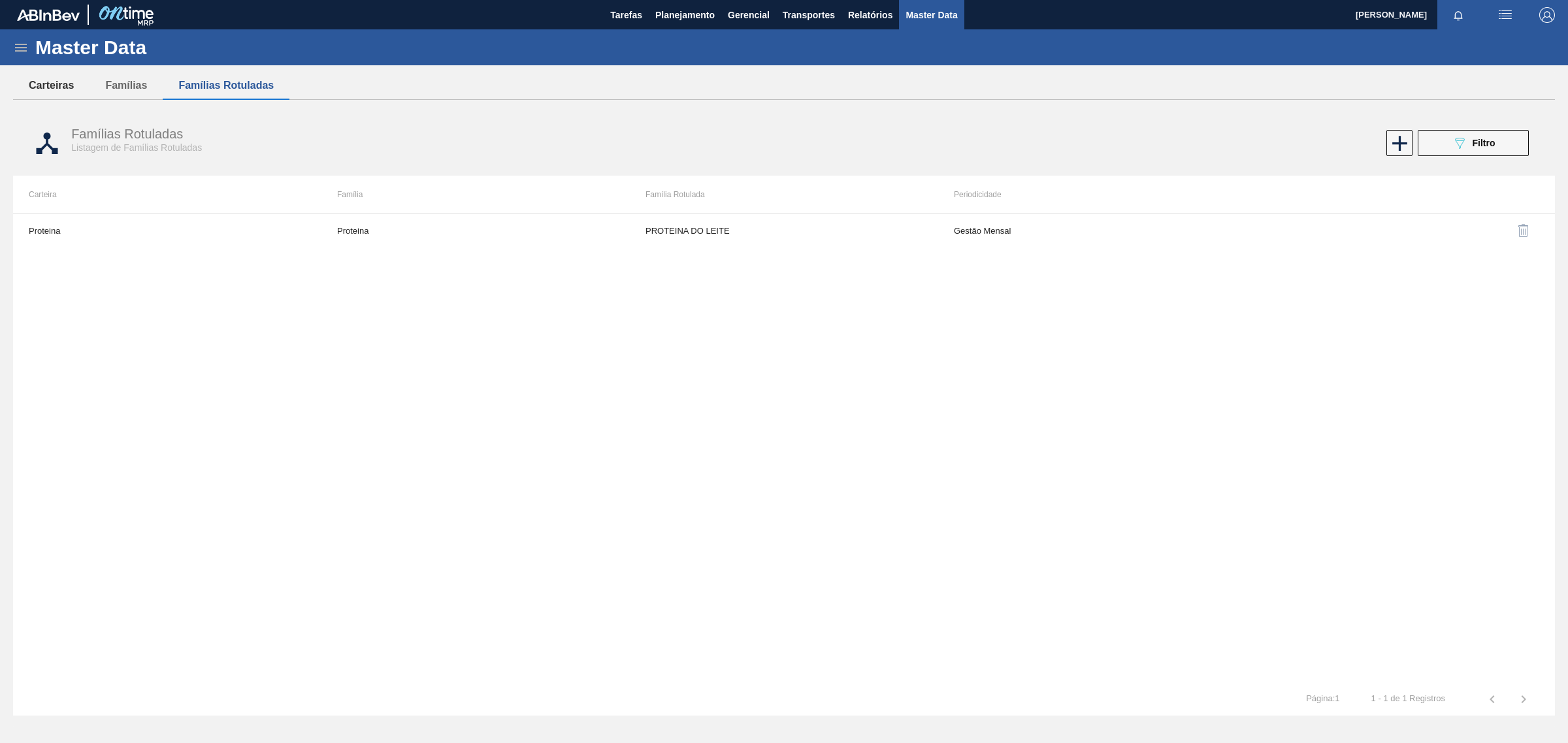
click at [41, 88] on button "Carteiras" at bounding box center [51, 86] width 76 height 28
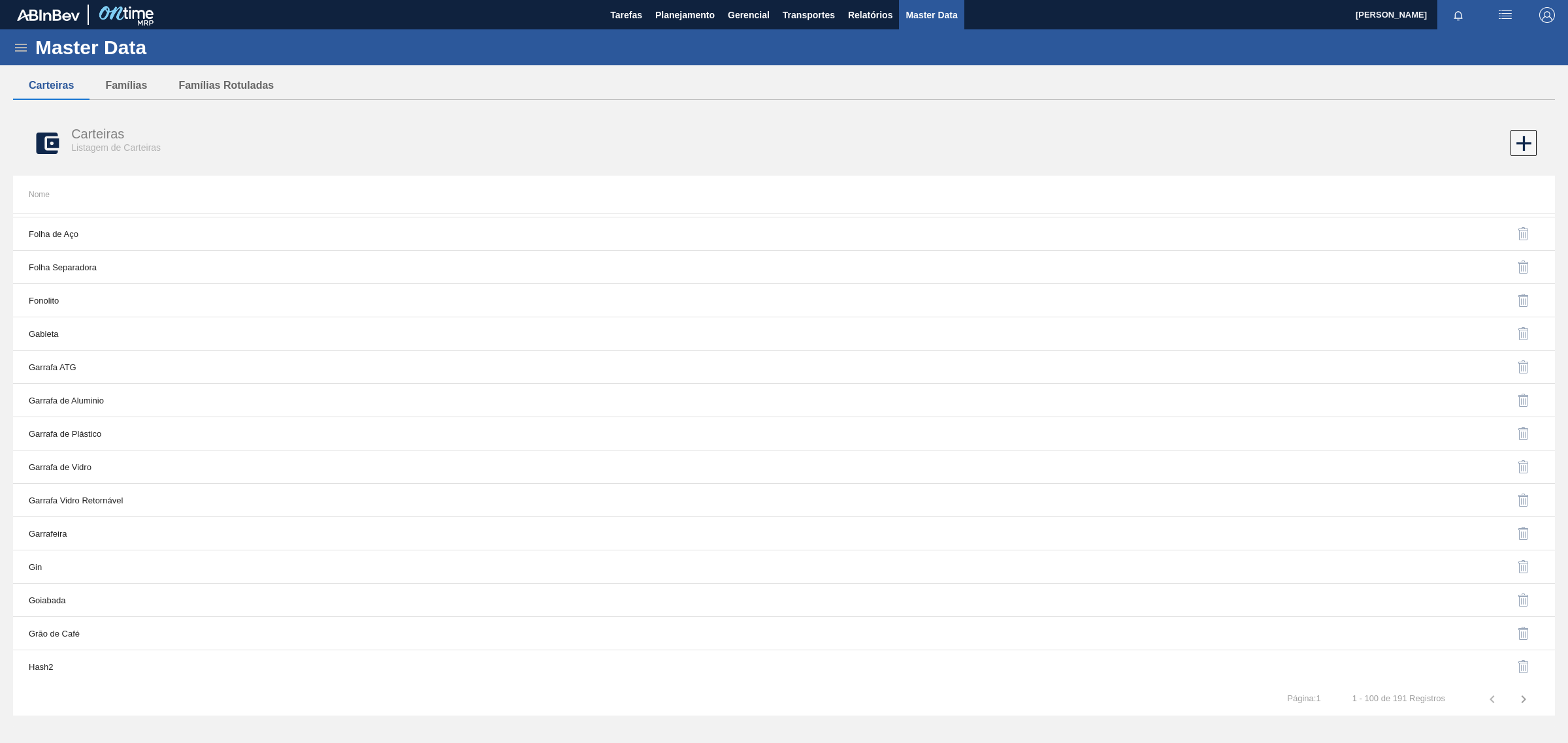
scroll to position [2875, 0]
click at [1528, 699] on icon "button" at bounding box center [1523, 699] width 15 height 15
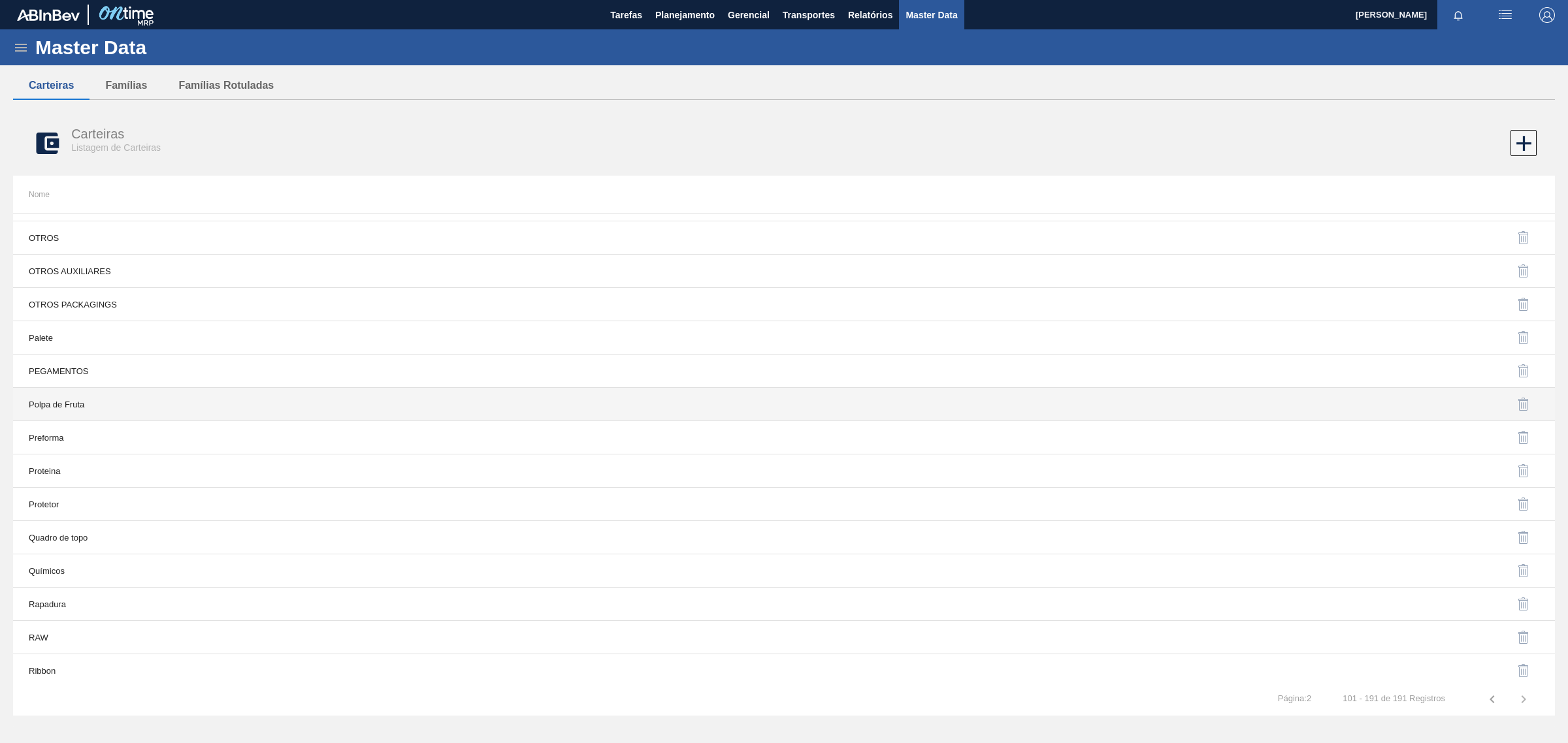
scroll to position [942, 0]
click at [147, 437] on td "Proteina" at bounding box center [399, 421] width 771 height 33
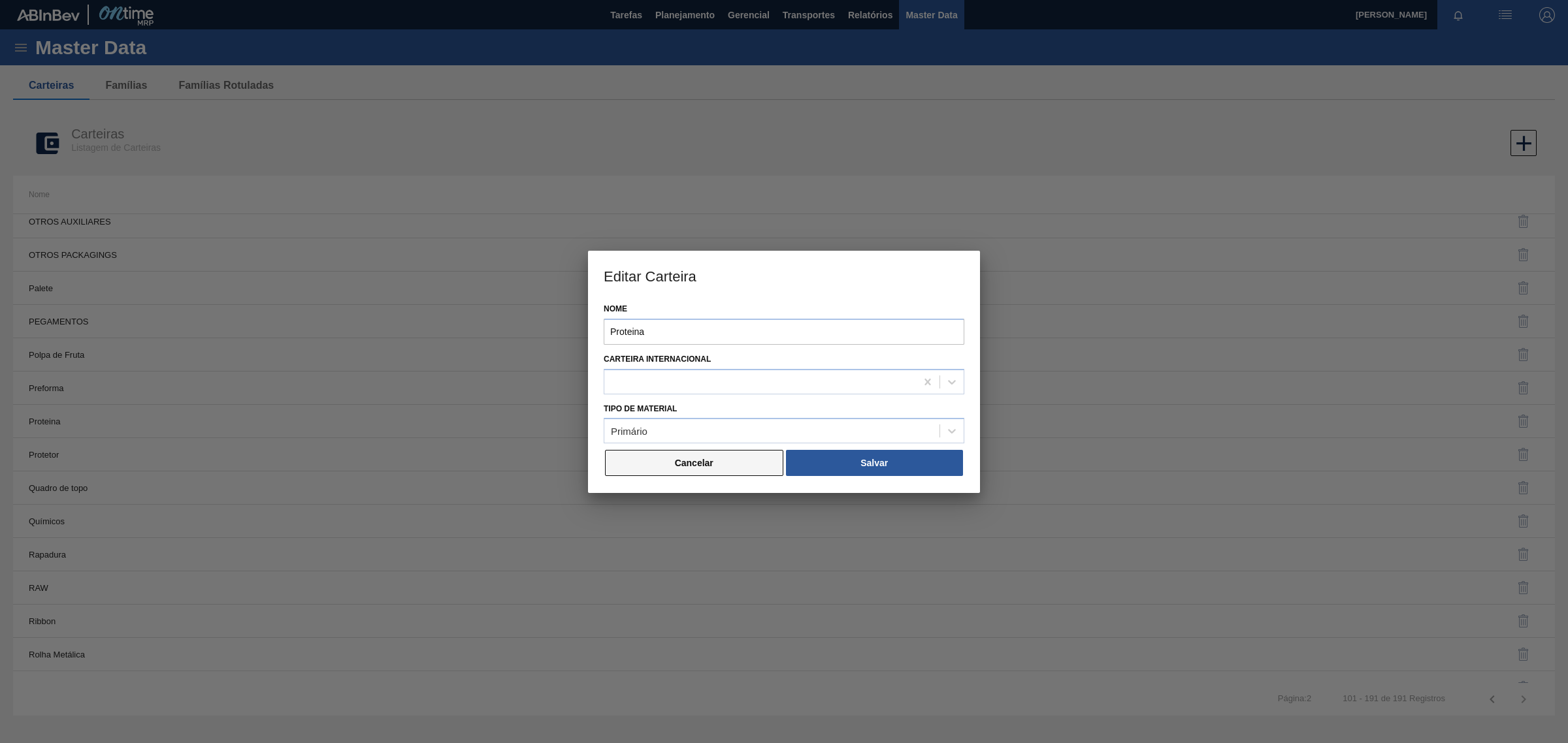
click at [657, 461] on button "Cancelar" at bounding box center [694, 462] width 178 height 26
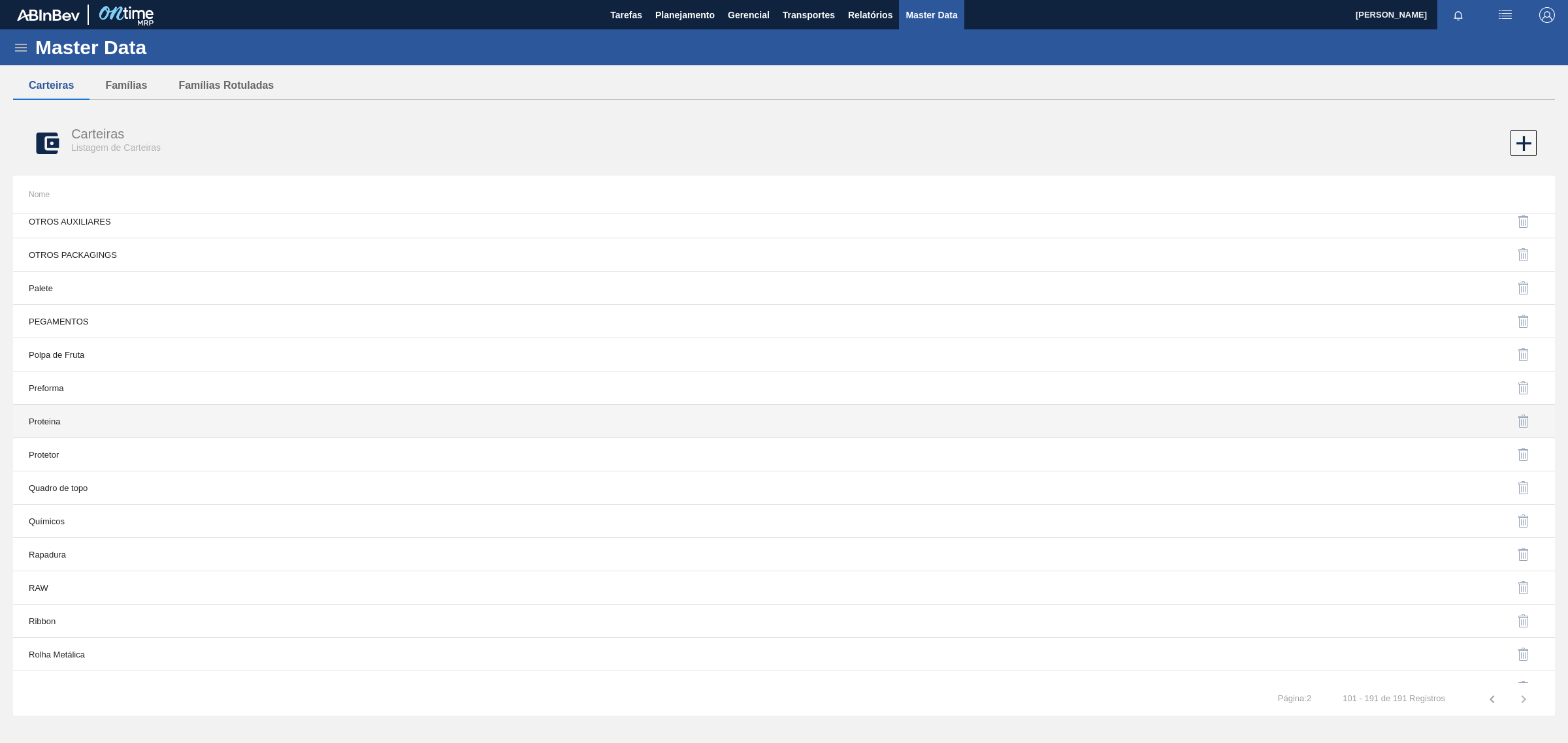
click at [665, 425] on td "Proteina" at bounding box center [399, 421] width 771 height 33
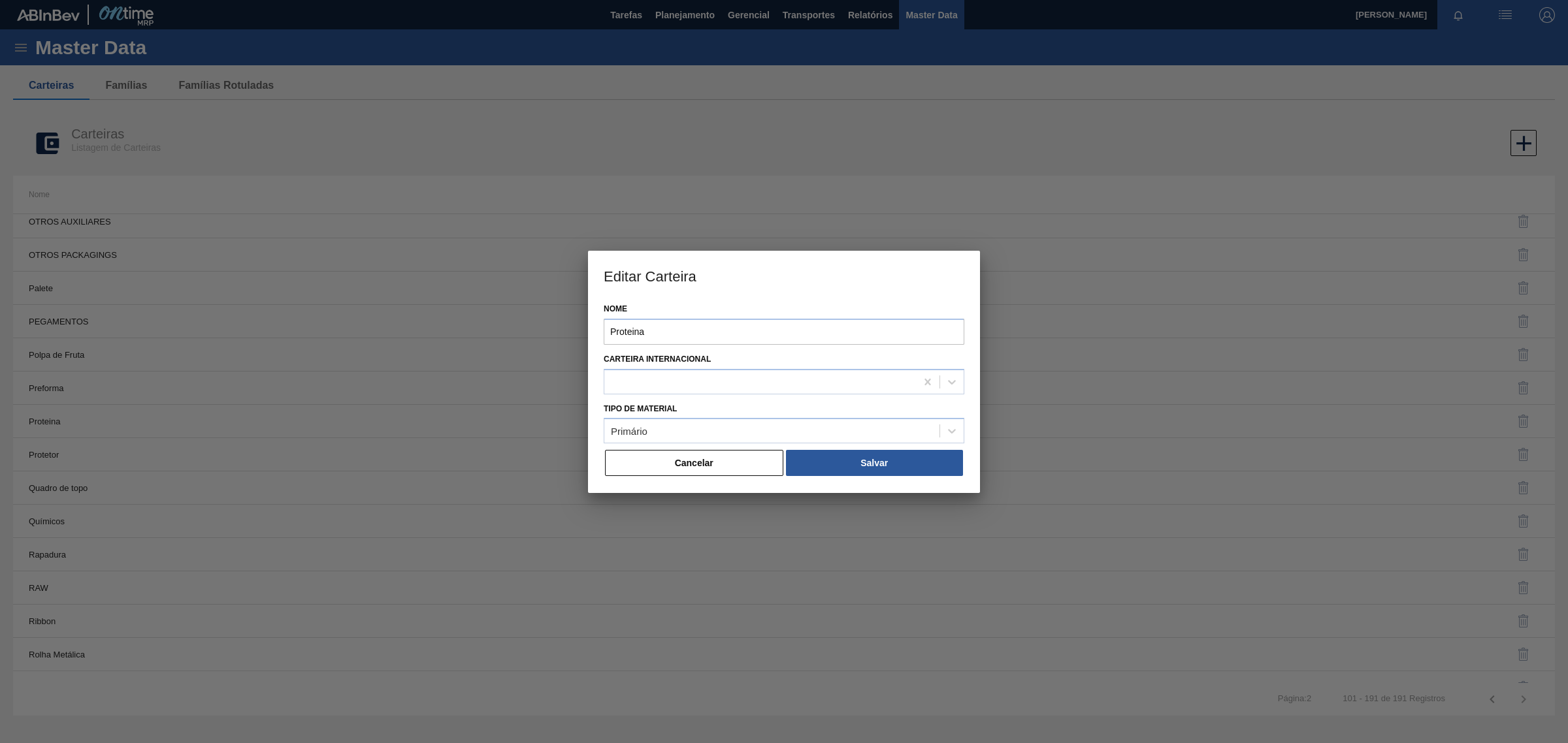
click at [603, 480] on div "Nome Proteina Carteira Internacional Tipo de Material Primário Cancelar Salvar" at bounding box center [784, 396] width 392 height 193
click at [617, 468] on button "Cancelar" at bounding box center [694, 462] width 178 height 26
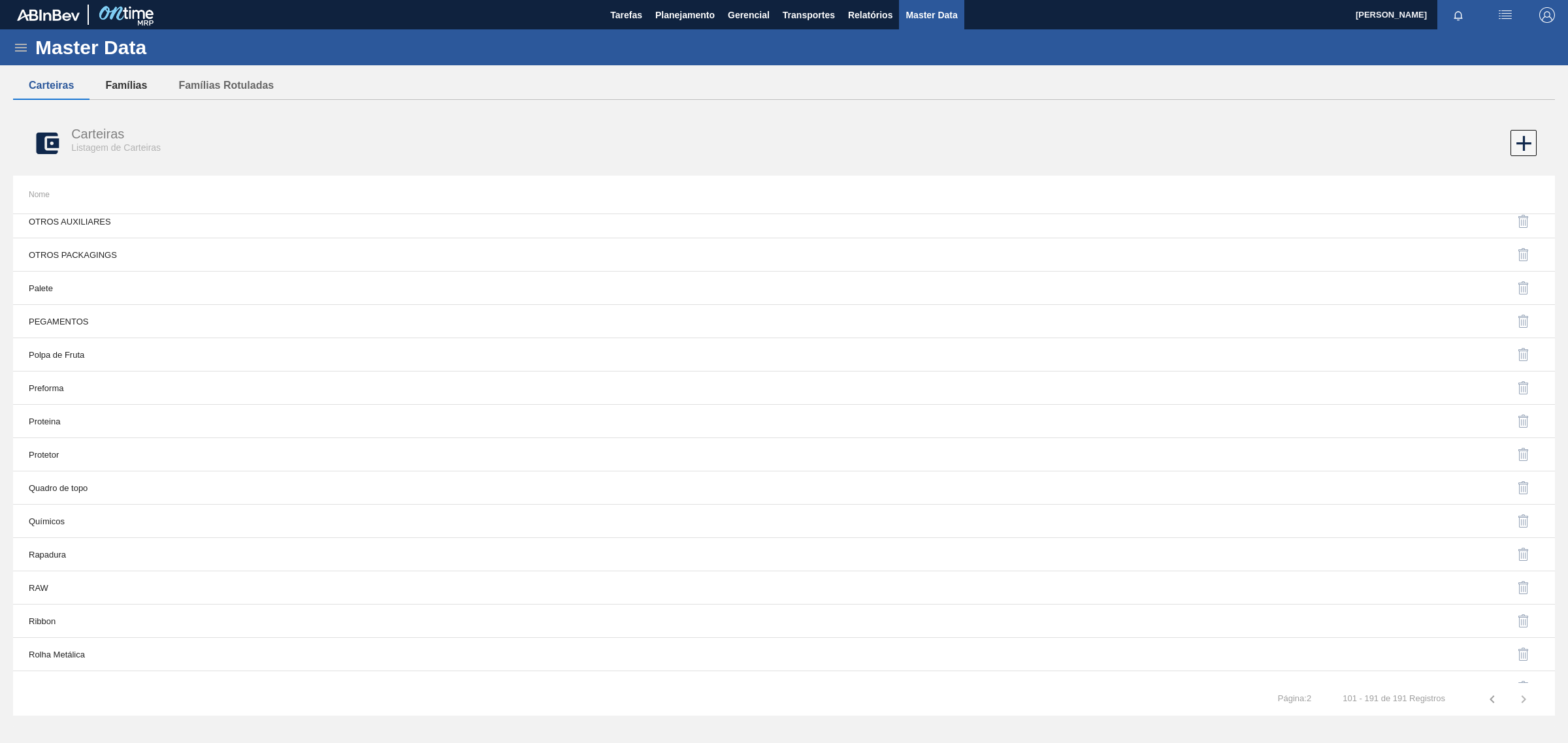
click at [128, 82] on button "Famílias" at bounding box center [126, 86] width 73 height 28
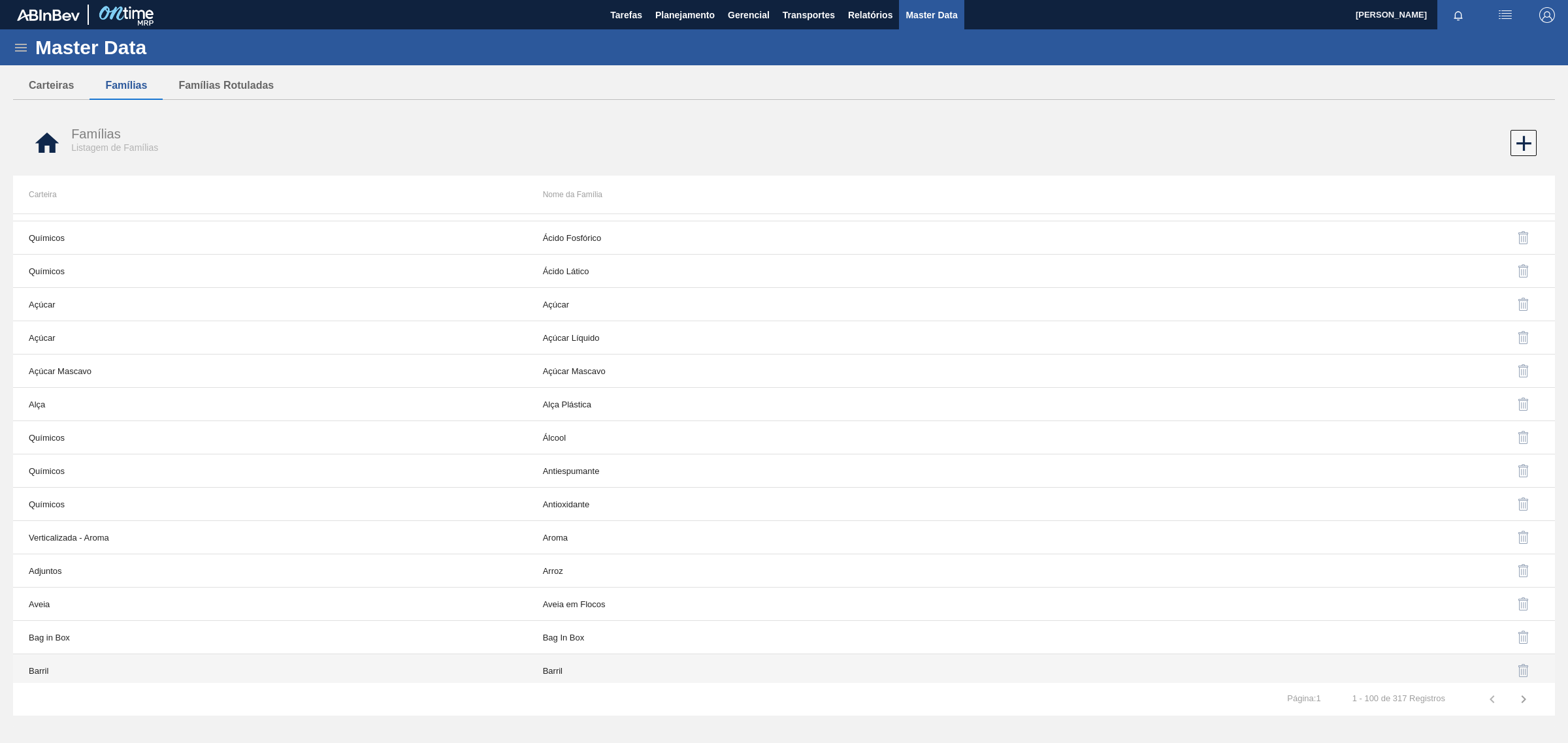
scroll to position [54, 0]
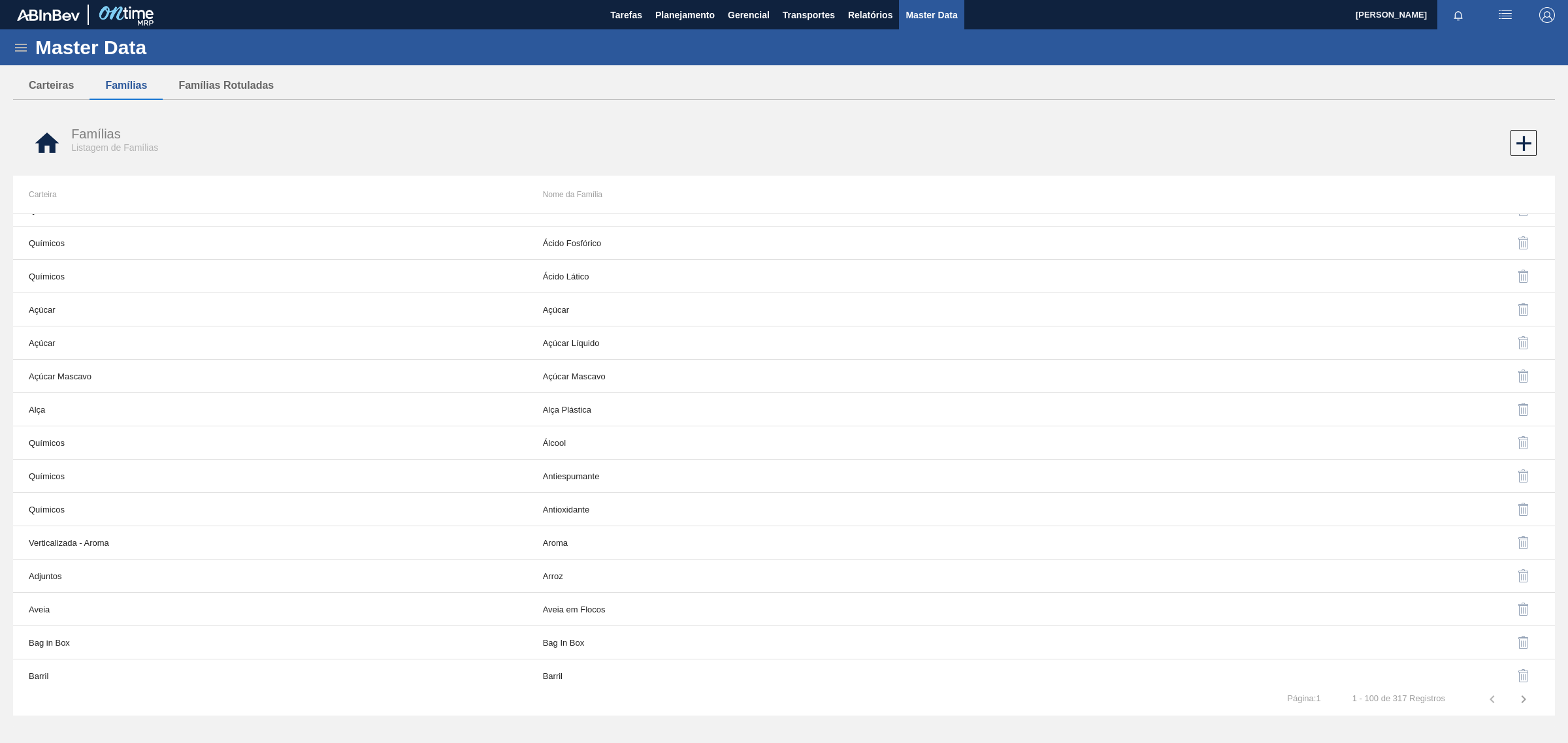
click at [5, 48] on div "Master Data" at bounding box center [784, 48] width 1568 height 36
click at [17, 48] on icon at bounding box center [21, 48] width 15 height 15
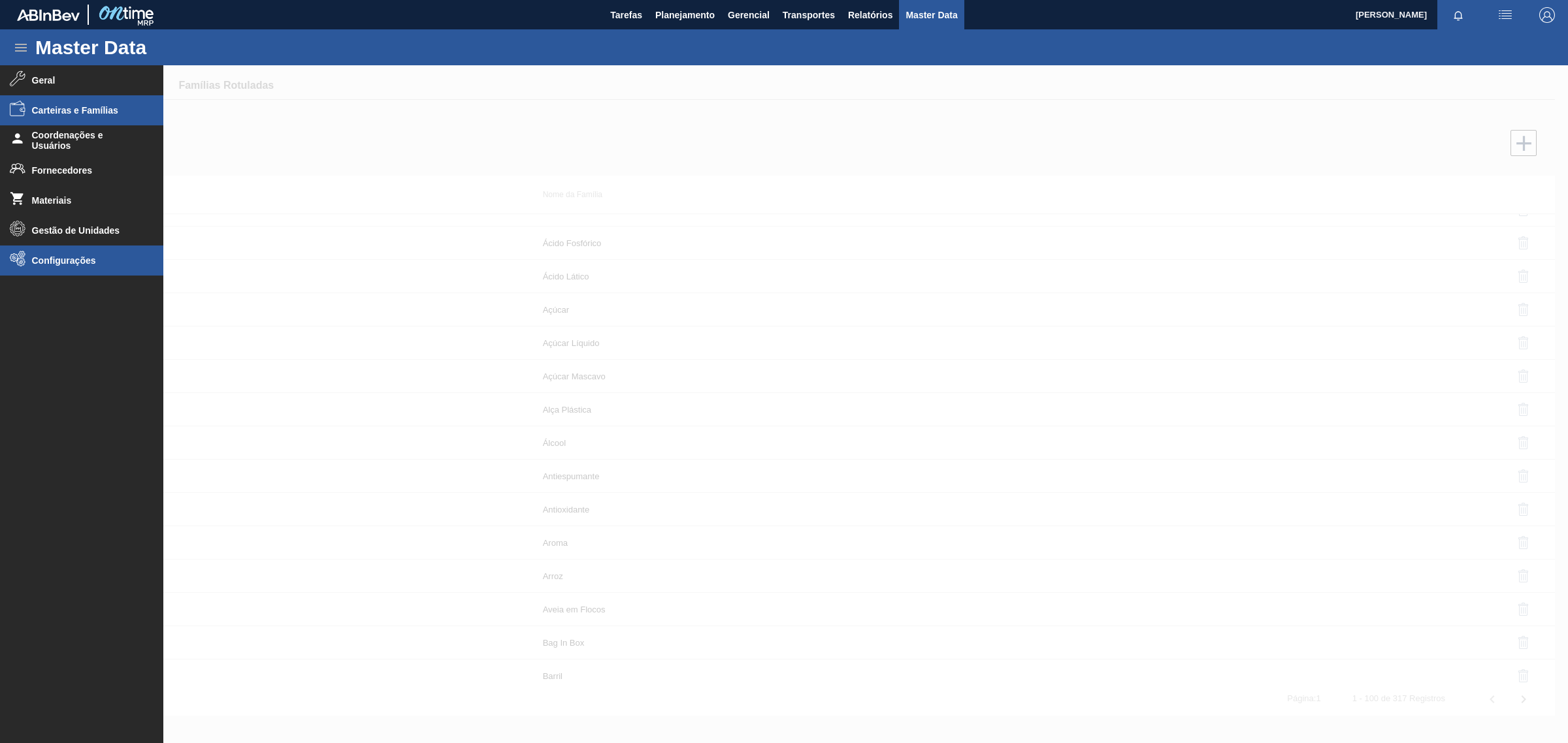
click at [46, 266] on li "Configurações" at bounding box center [82, 261] width 164 height 30
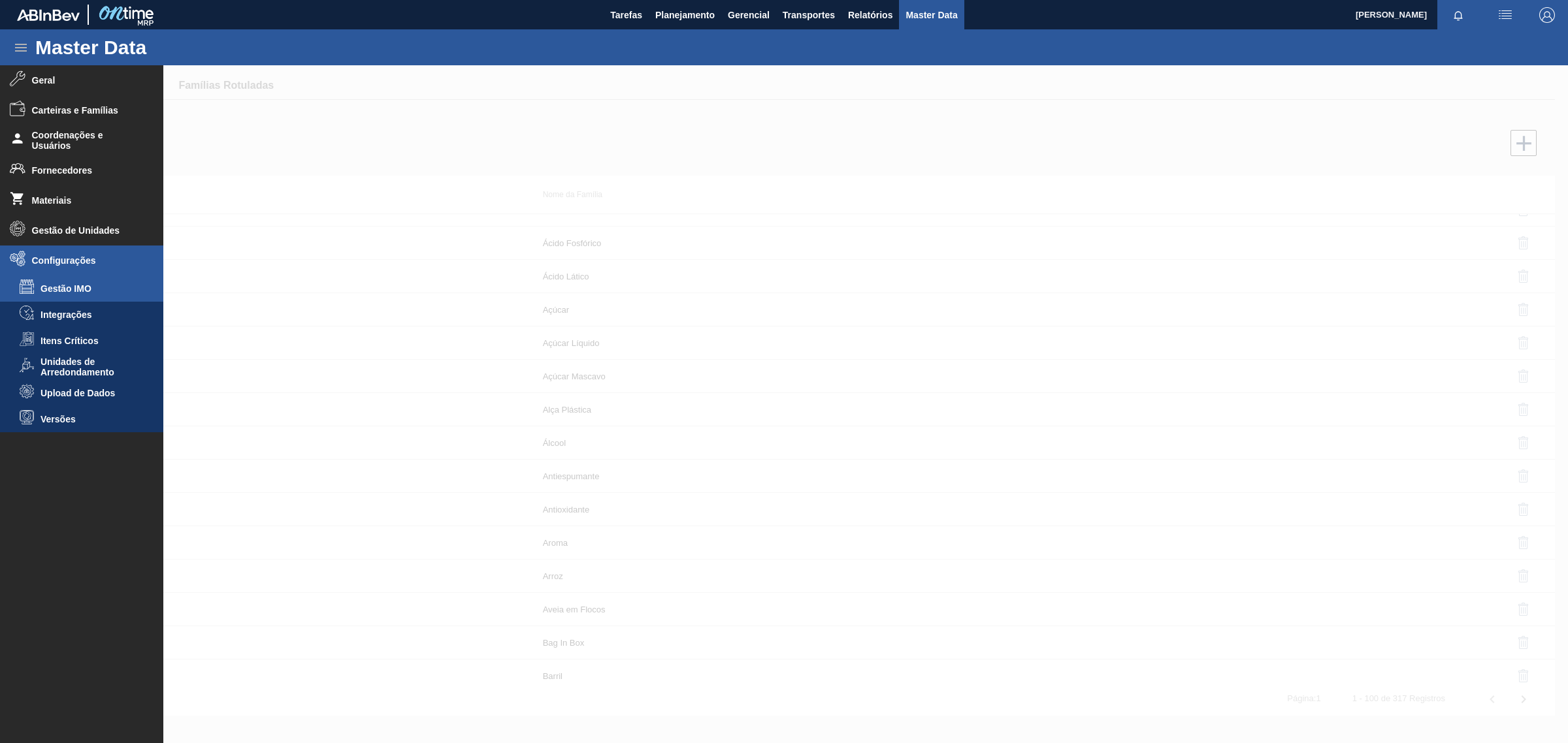
click at [54, 298] on li "Gestão IMO" at bounding box center [82, 288] width 164 height 26
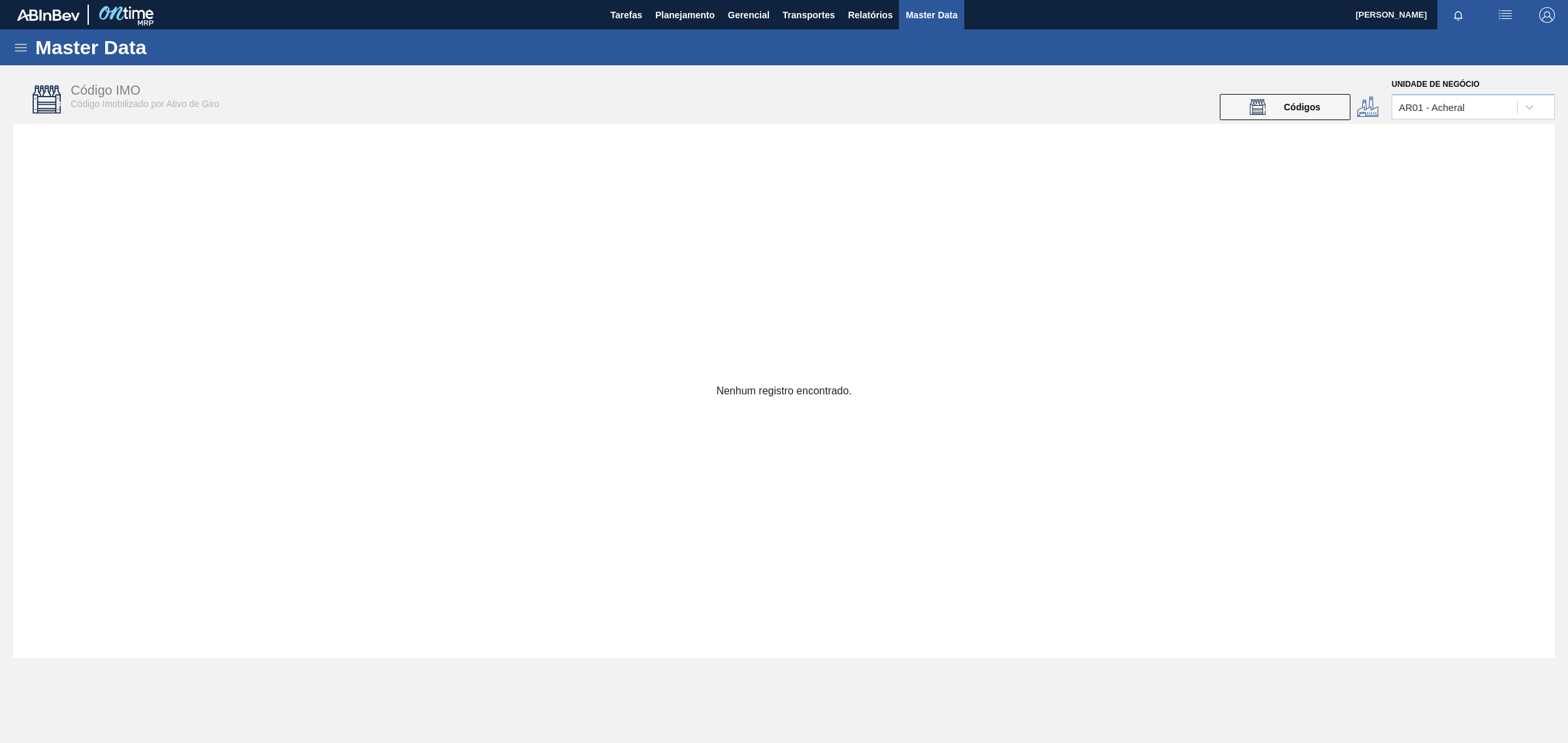
click at [22, 57] on div "Master Data" at bounding box center [784, 48] width 1568 height 36
click at [25, 41] on icon at bounding box center [21, 48] width 15 height 15
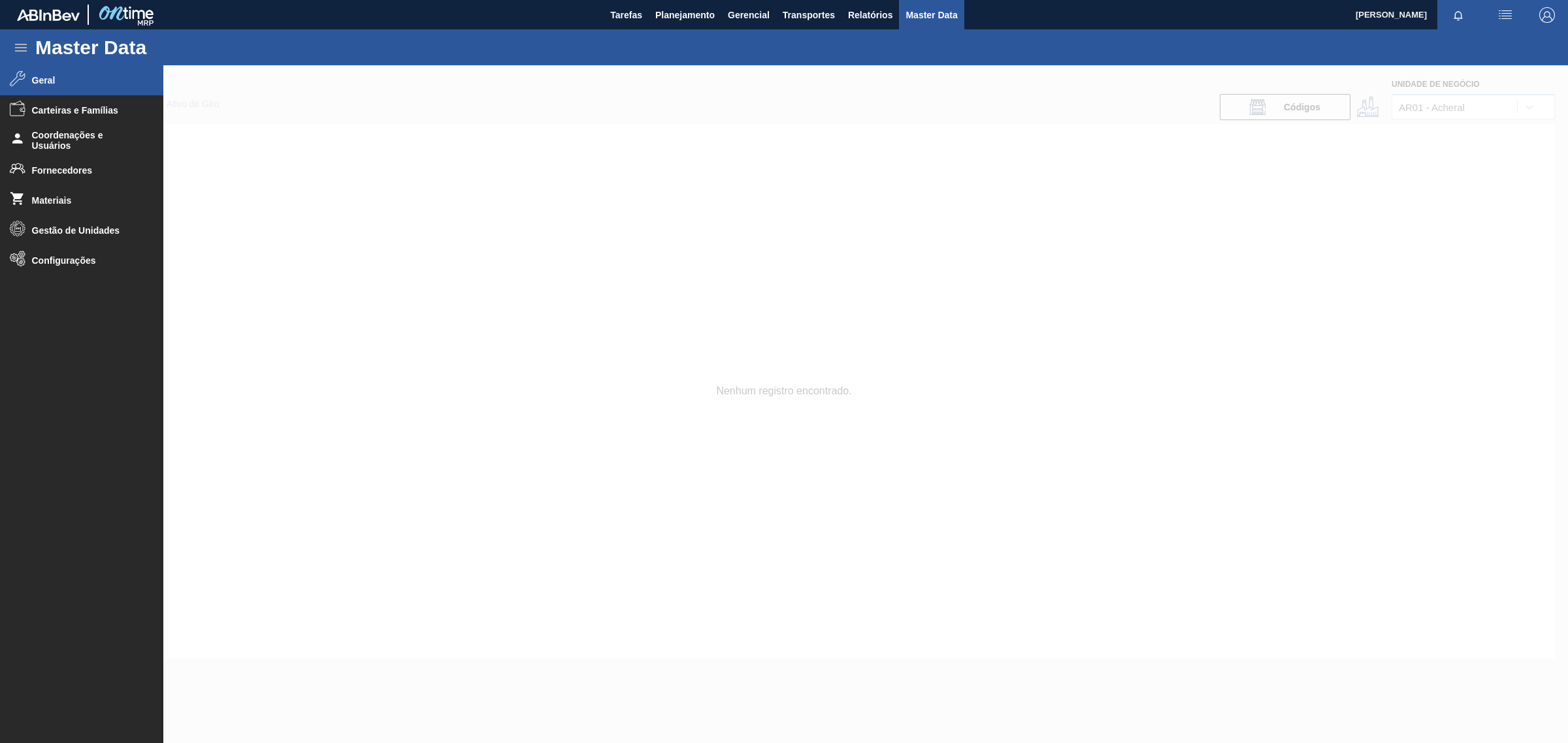
click at [45, 80] on span "Geral" at bounding box center [86, 80] width 108 height 10
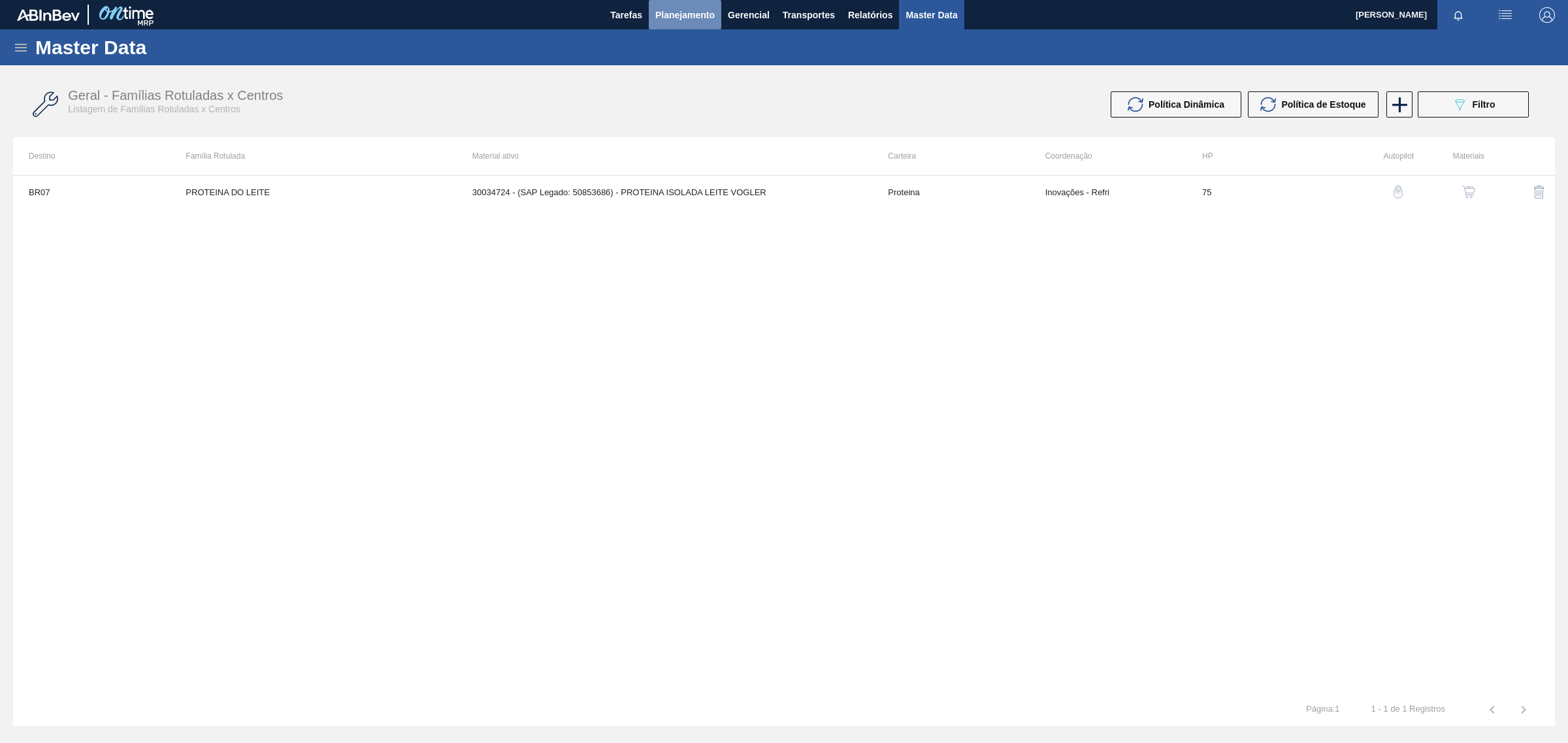
click at [688, 13] on span "Planejamento" at bounding box center [685, 15] width 59 height 15
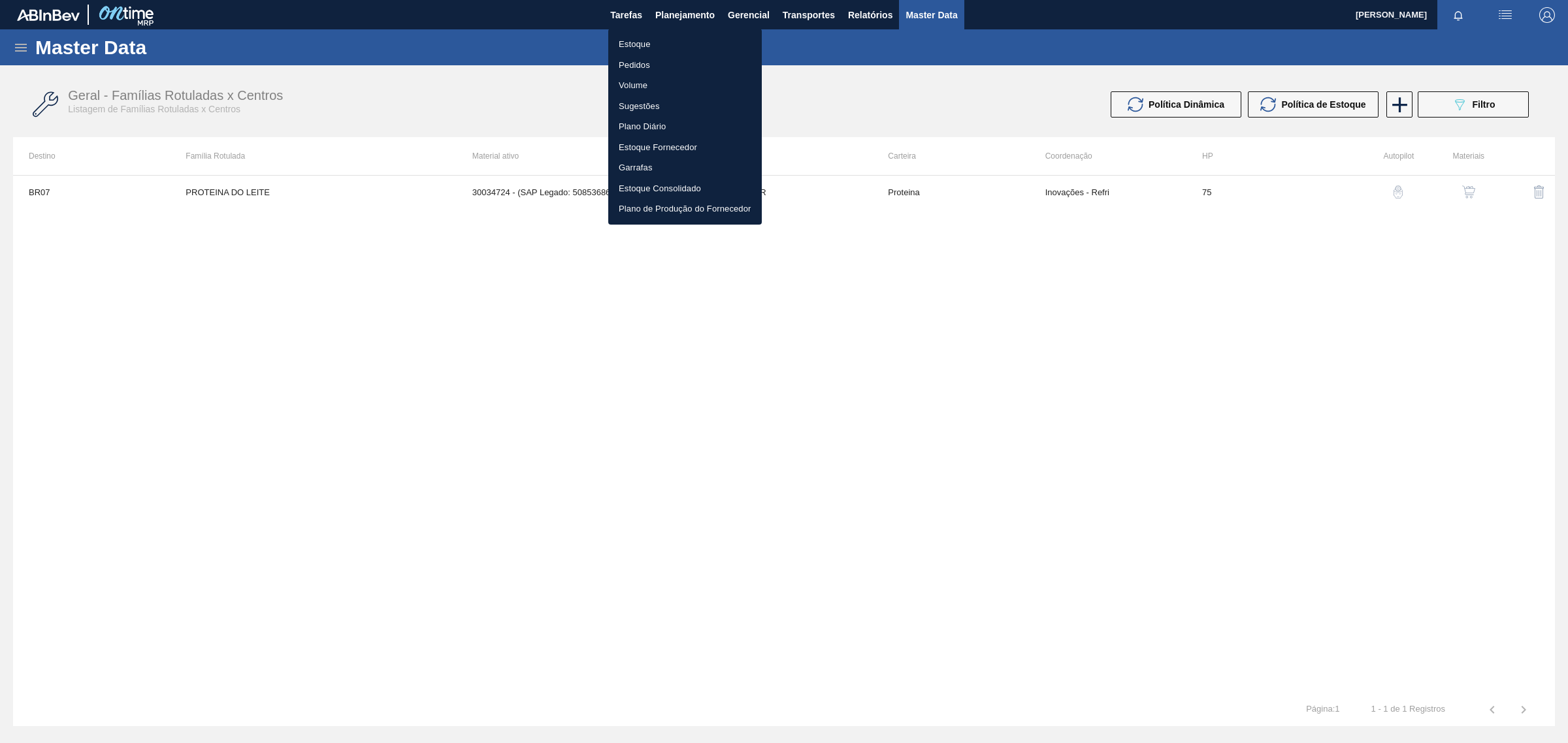
click at [741, 16] on div at bounding box center [784, 371] width 1568 height 743
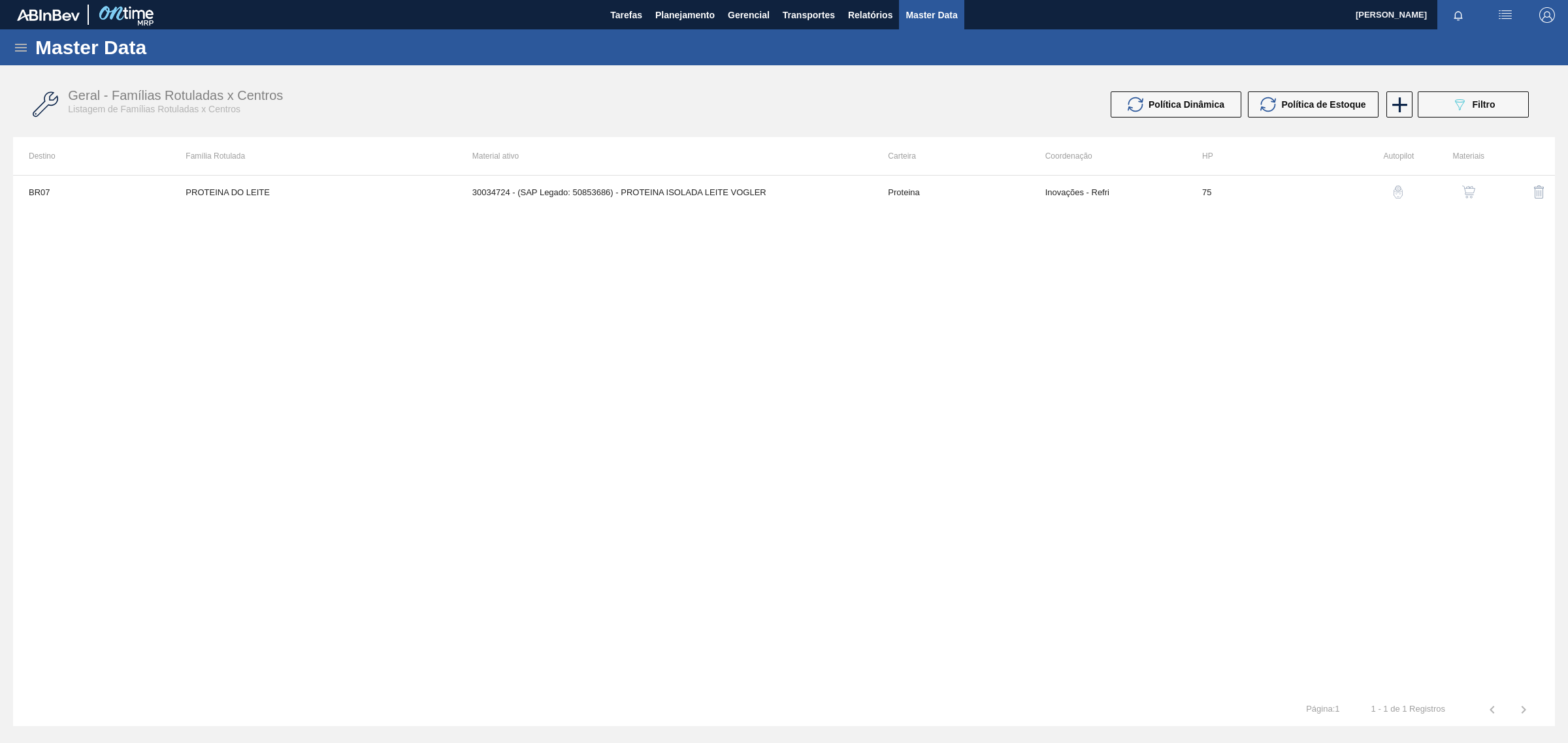
click at [741, 16] on span "Gerencial" at bounding box center [749, 15] width 42 height 15
click at [741, 16] on div at bounding box center [784, 371] width 1568 height 743
click at [812, 17] on span "Transportes" at bounding box center [808, 15] width 52 height 15
click at [812, 16] on div at bounding box center [784, 371] width 1568 height 743
click at [859, 10] on span "Relatórios" at bounding box center [870, 15] width 45 height 15
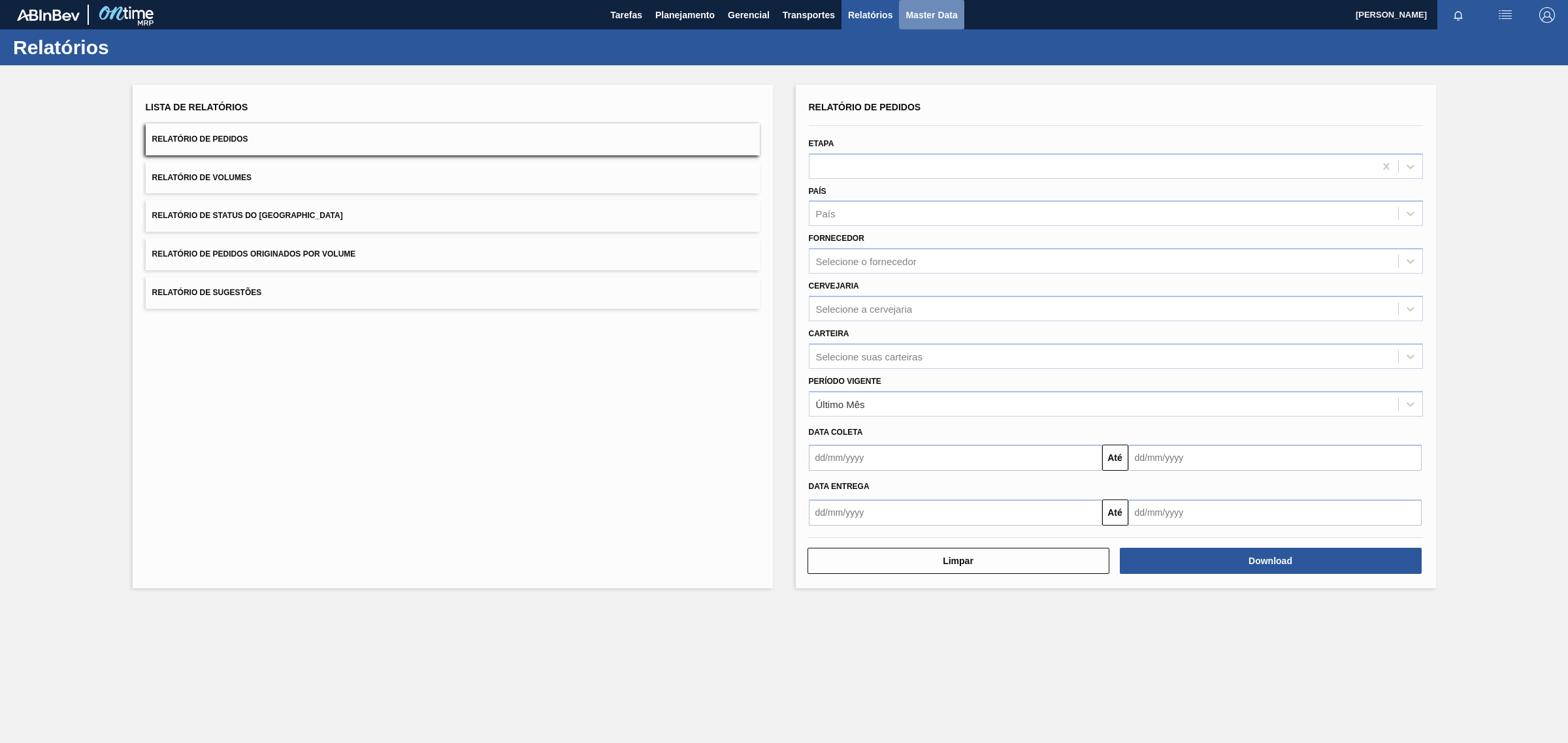
click at [922, 8] on span "Master Data" at bounding box center [931, 15] width 51 height 15
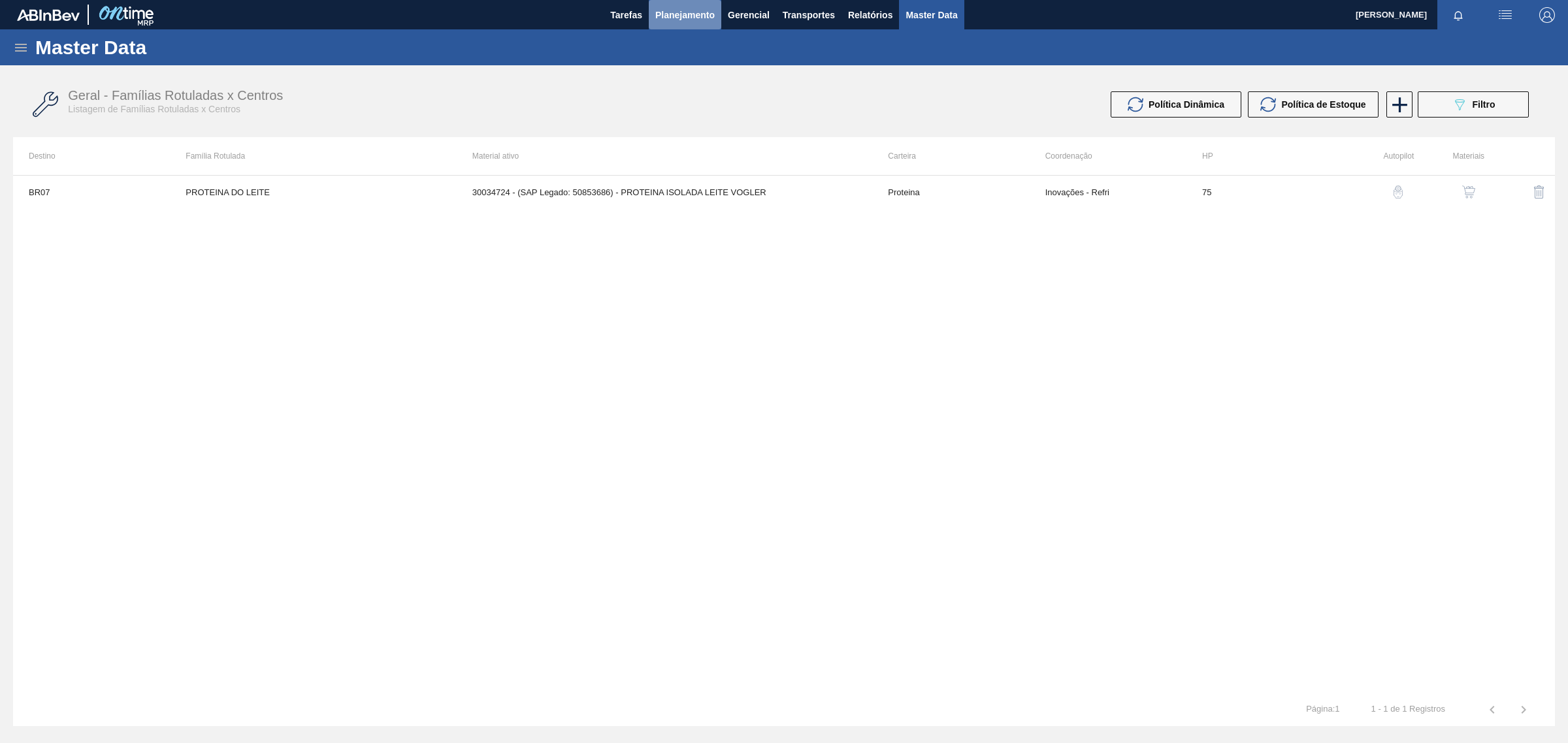
click at [714, 10] on span "Planejamento" at bounding box center [685, 15] width 59 height 15
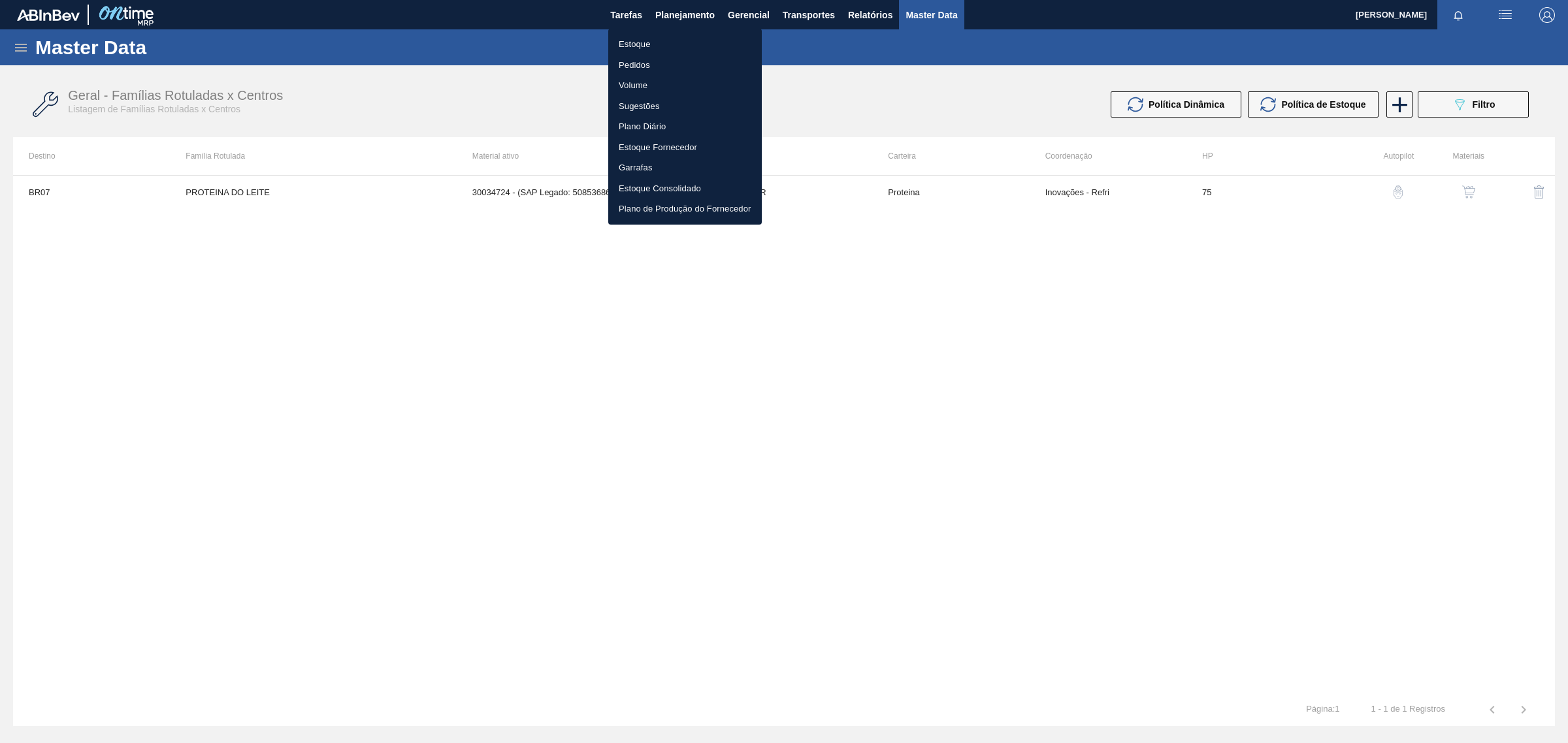
click at [676, 41] on li "Estoque" at bounding box center [684, 45] width 153 height 21
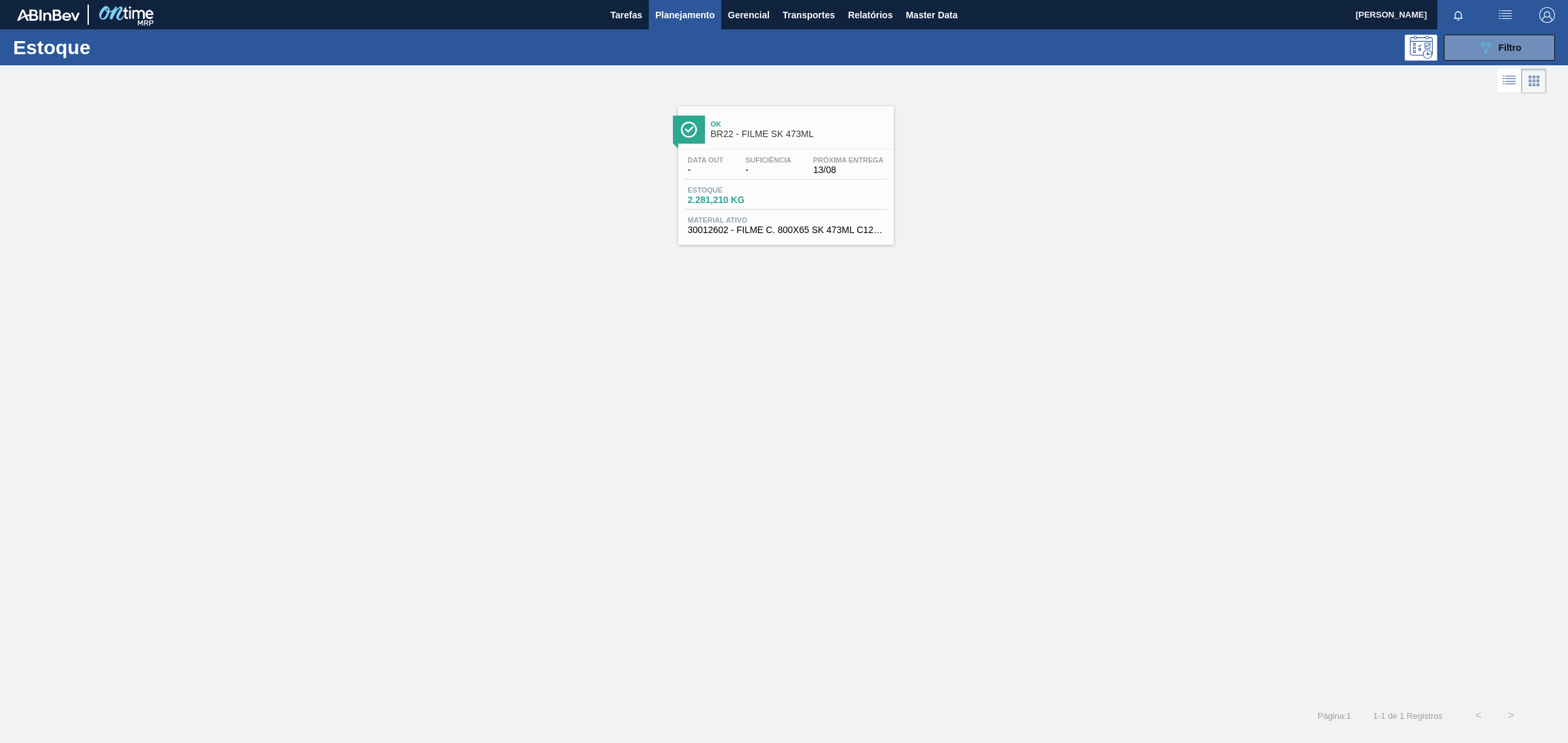
click at [705, 182] on div "Data out - Suficiência - Próxima Entrega 13/08 Estoque 2.281,210 KG Material at…" at bounding box center [786, 193] width 216 height 88
